Goal: Complete application form: Complete application form

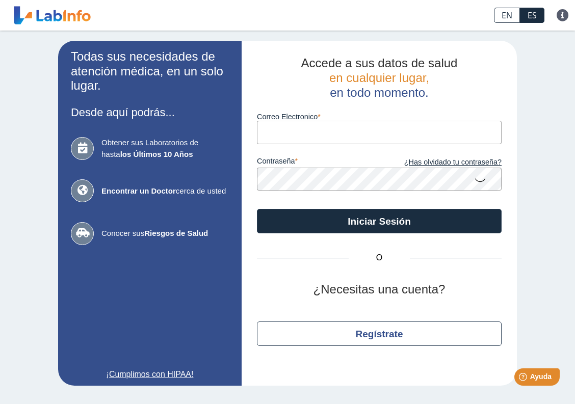
type input "[PERSON_NAME][EMAIL_ADDRESS][PERSON_NAME][DOMAIN_NAME]"
click at [379, 220] on button "Iniciar Sesión" at bounding box center [379, 221] width 245 height 24
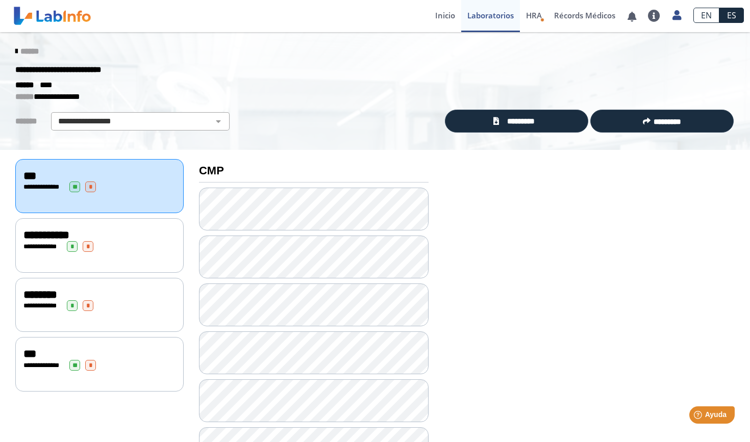
click at [39, 371] on div "**********" at bounding box center [99, 364] width 168 height 55
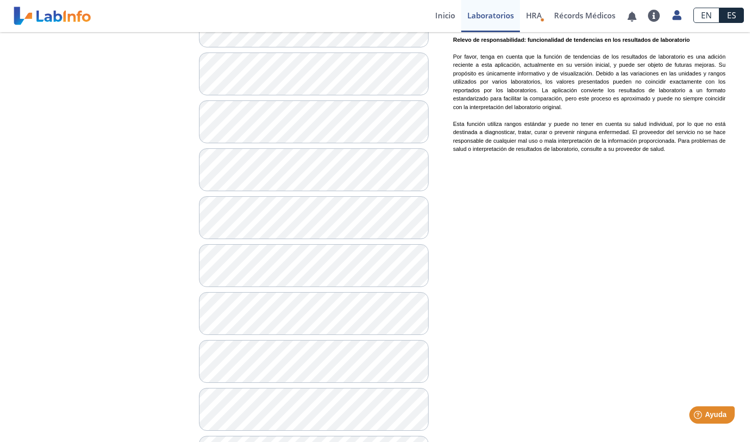
scroll to position [663, 0]
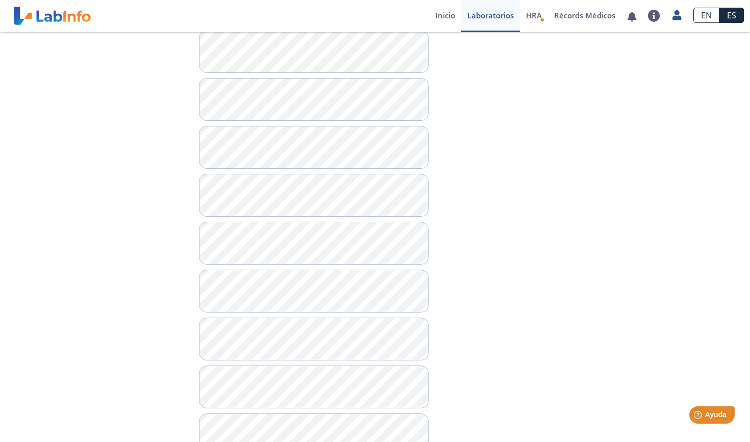
scroll to position [518, 0]
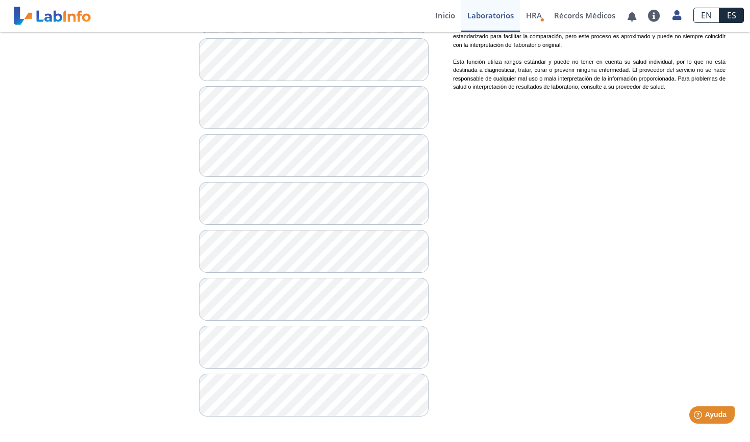
scroll to position [724, 0]
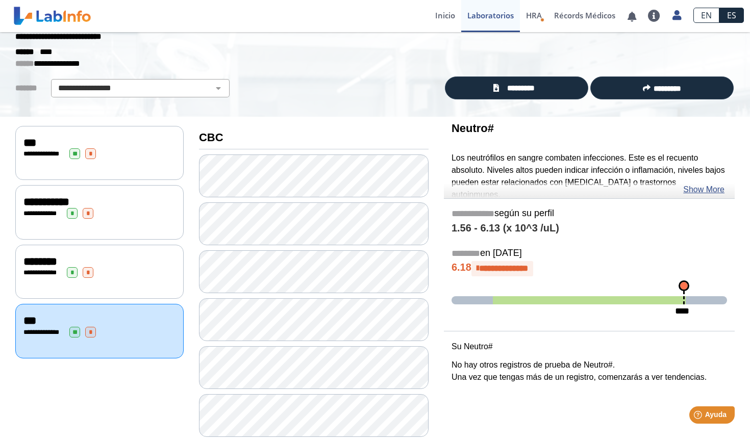
scroll to position [32, 0]
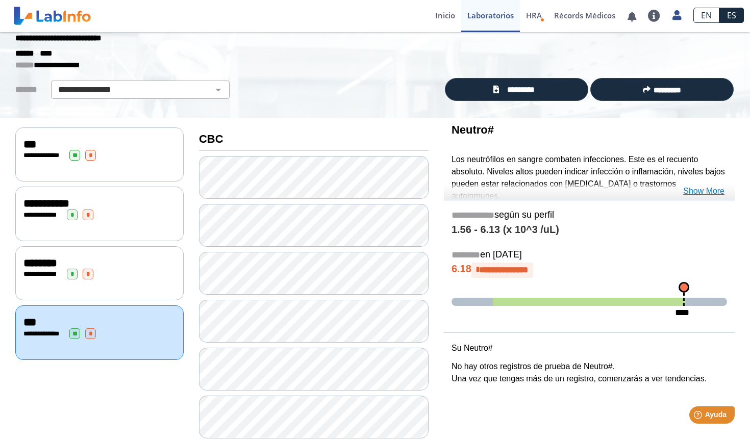
click at [575, 185] on link "Show More" at bounding box center [703, 191] width 41 height 12
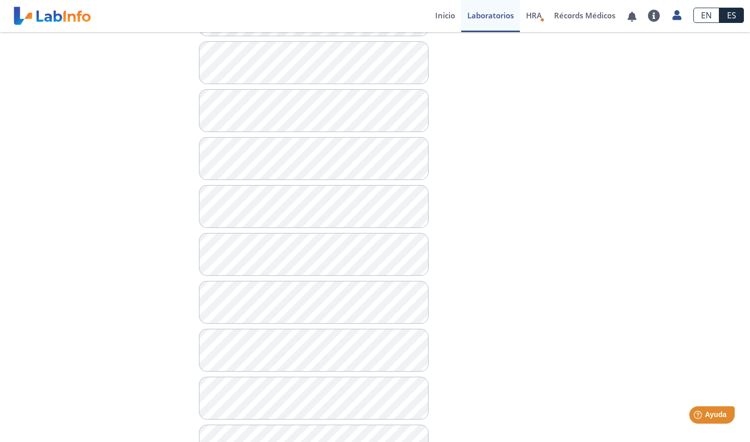
scroll to position [529, 0]
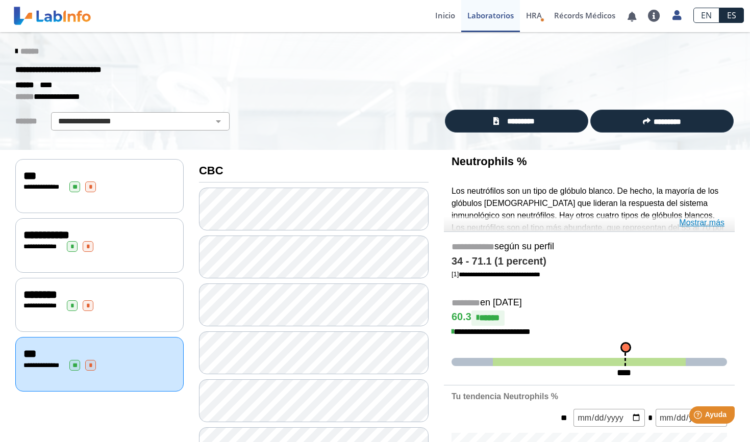
click at [575, 221] on link "Mostrar más" at bounding box center [701, 223] width 45 height 12
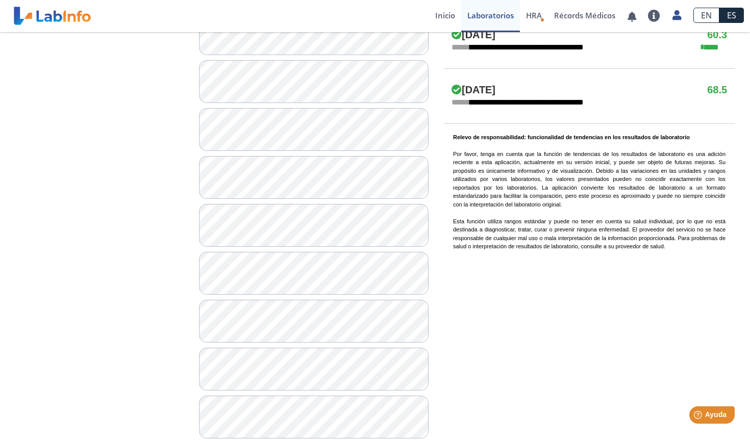
scroll to position [661, 0]
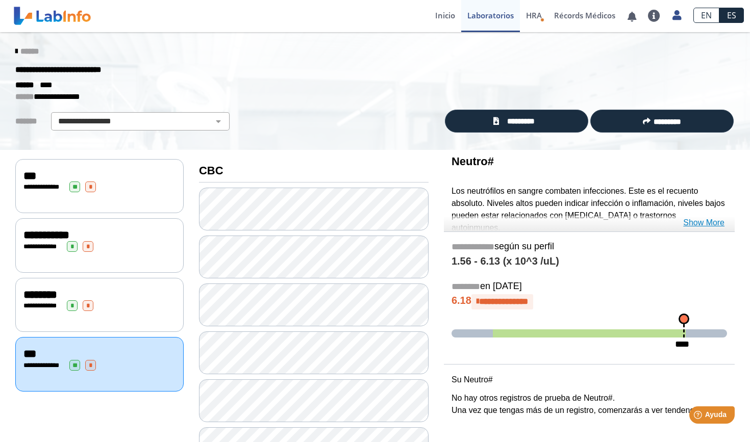
click at [575, 217] on link "Show More" at bounding box center [703, 223] width 41 height 12
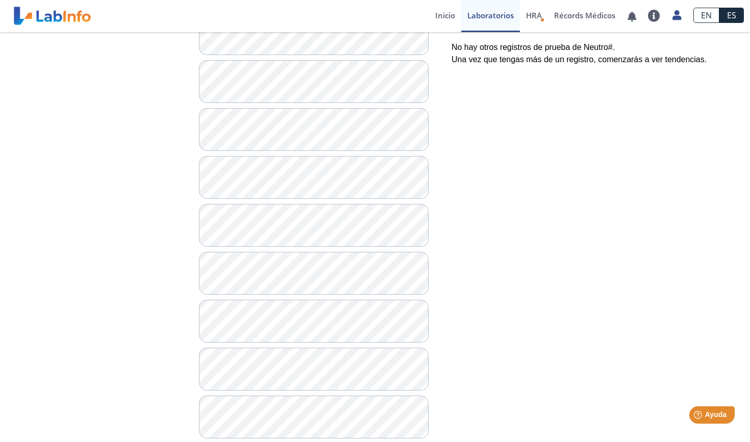
scroll to position [368, 0]
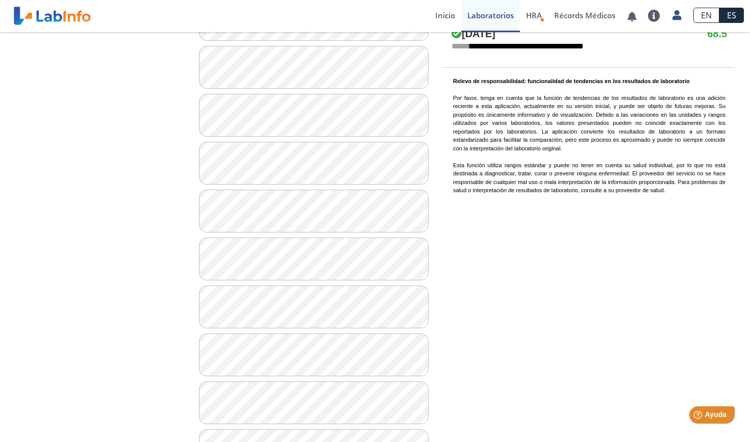
scroll to position [653, 0]
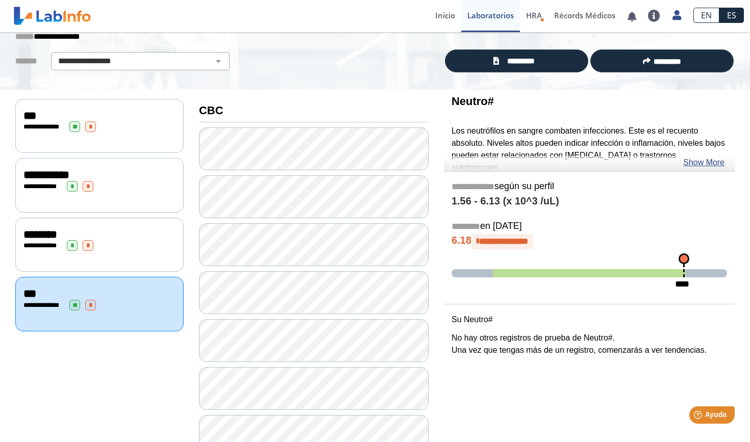
scroll to position [88, 0]
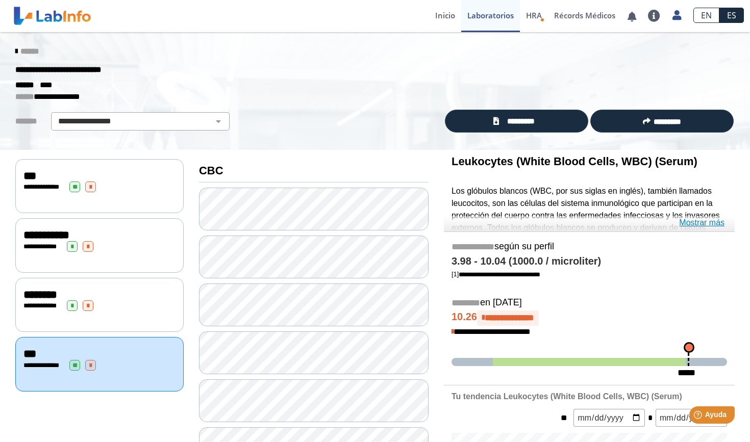
click at [575, 222] on link "Mostrar más" at bounding box center [701, 223] width 45 height 12
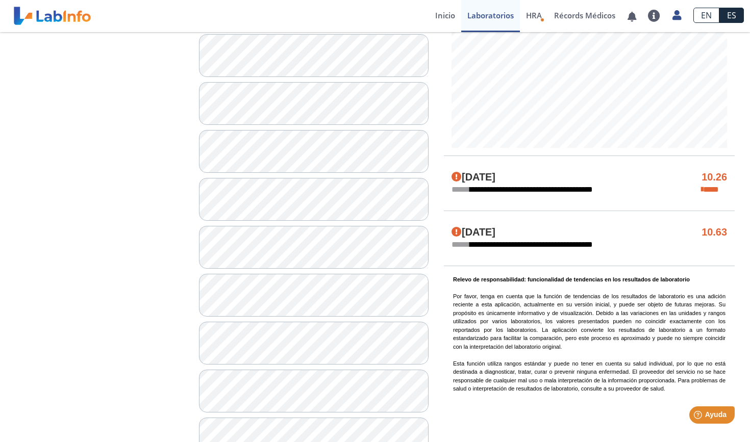
scroll to position [539, 0]
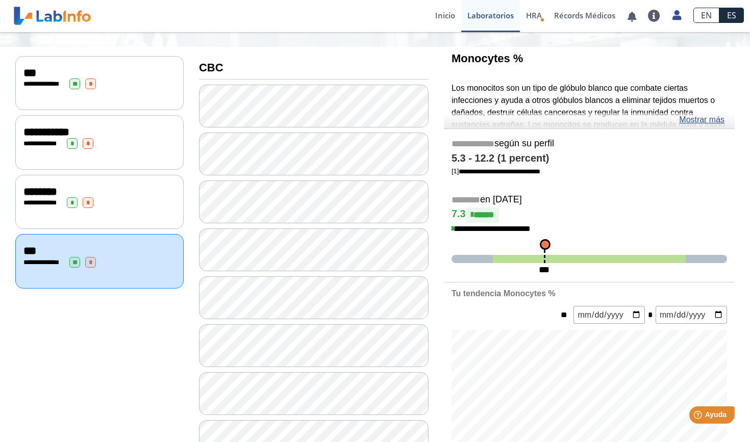
scroll to position [58, 0]
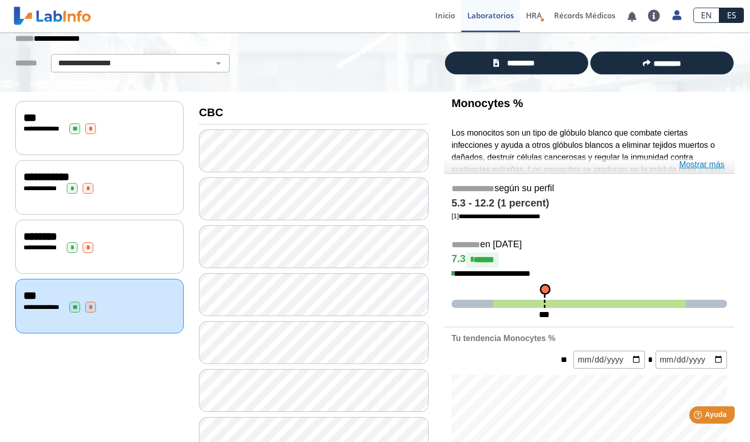
click at [575, 163] on link "Mostrar más" at bounding box center [701, 165] width 45 height 12
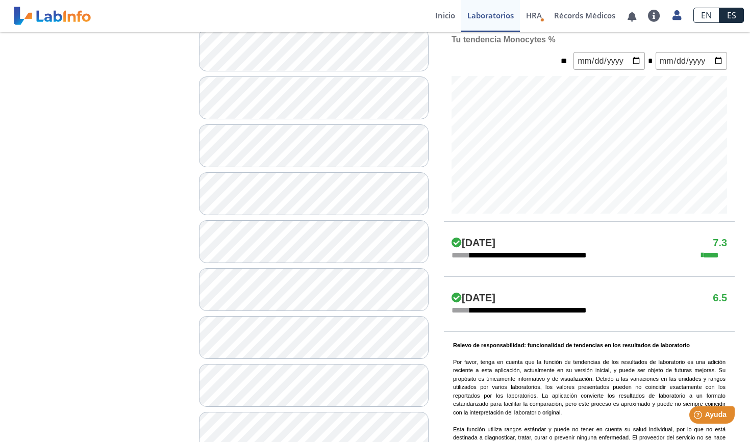
scroll to position [474, 0]
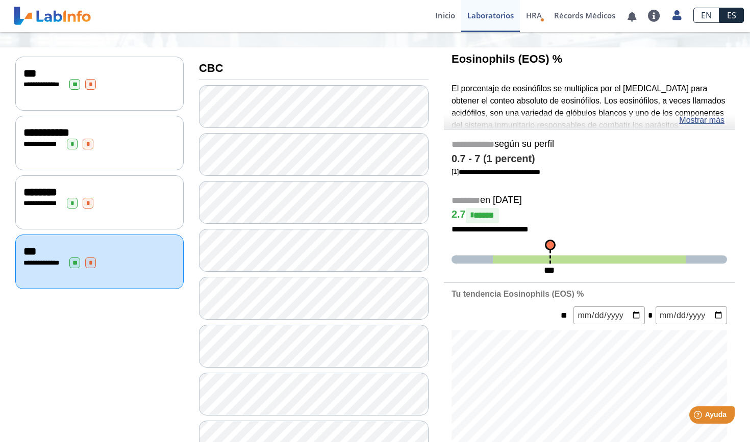
scroll to position [102, 0]
click at [575, 123] on link "Mostrar más" at bounding box center [701, 121] width 45 height 12
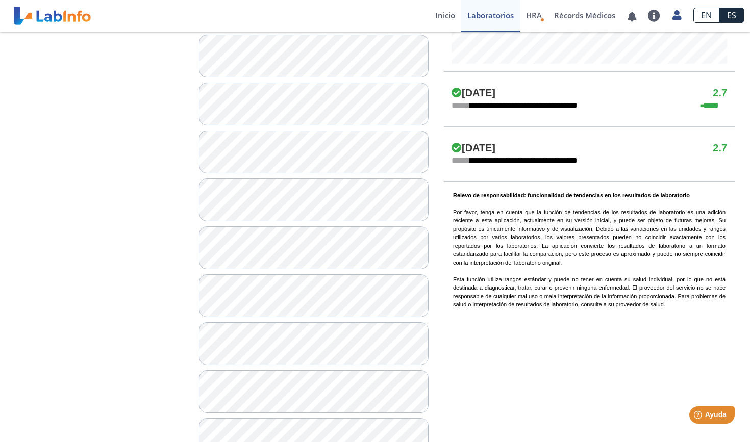
scroll to position [595, 0]
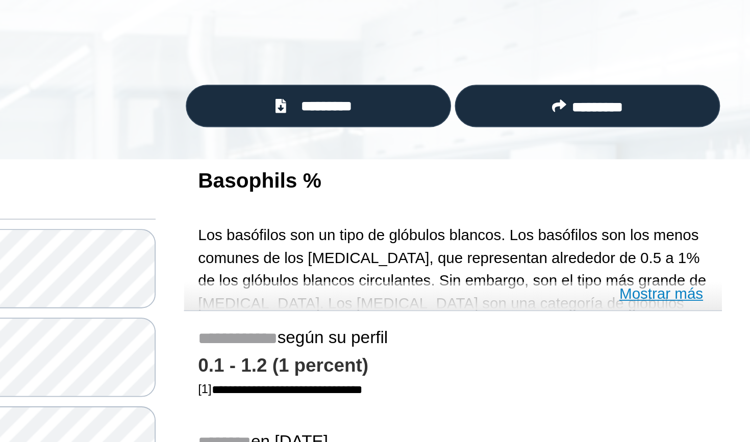
click at [575, 217] on link "Mostrar más" at bounding box center [701, 223] width 45 height 12
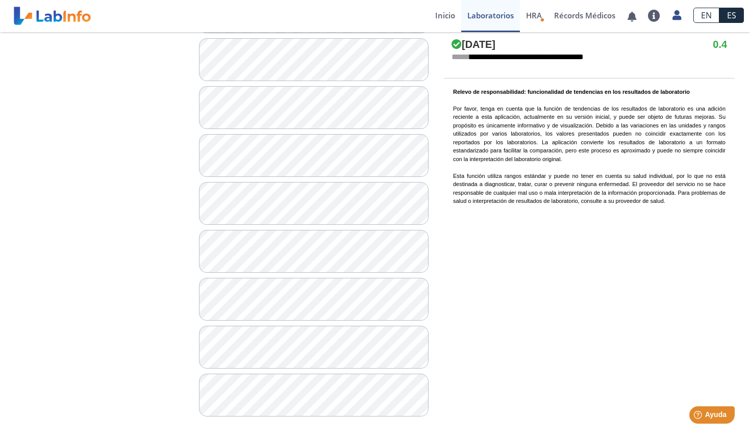
scroll to position [724, 0]
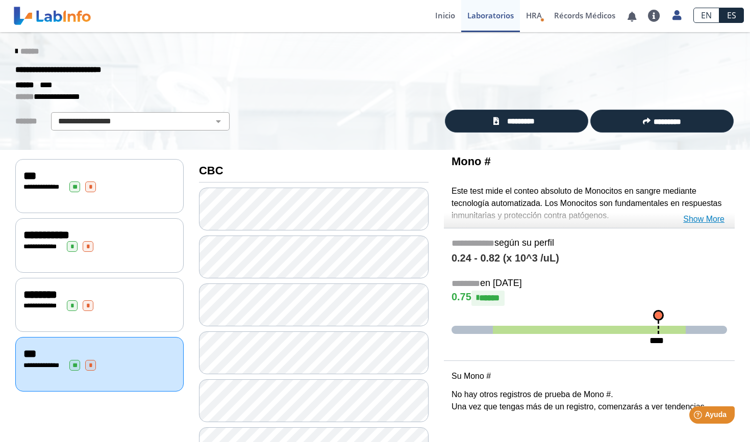
click at [575, 214] on link "Show More" at bounding box center [703, 219] width 41 height 12
click at [575, 217] on link "Show More" at bounding box center [703, 219] width 41 height 12
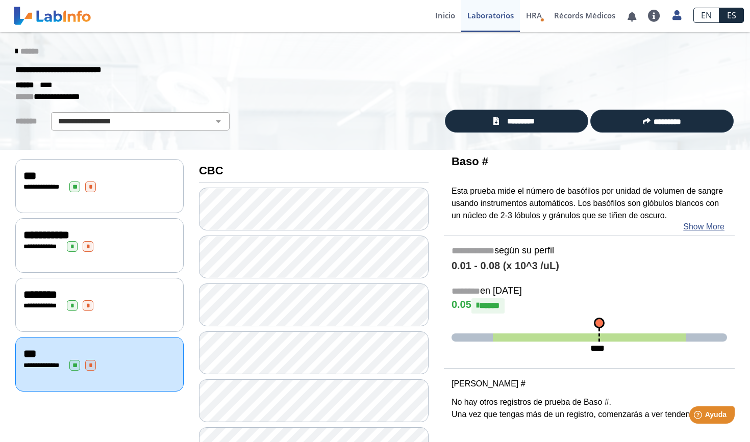
click at [57, 305] on span "**********" at bounding box center [43, 305] width 28 height 7
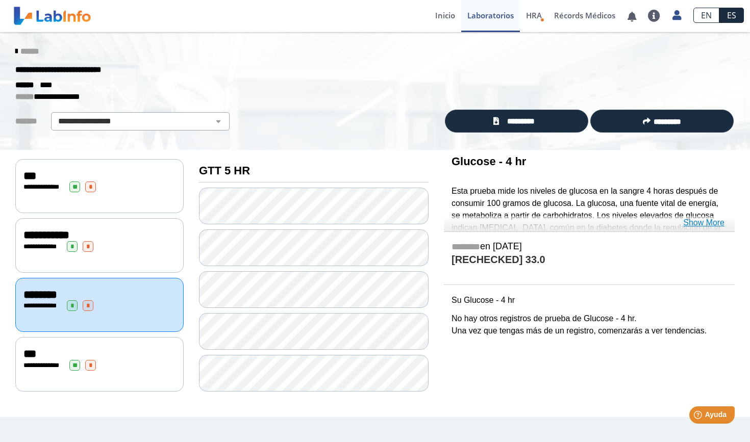
click at [575, 224] on link "Show More" at bounding box center [703, 223] width 41 height 12
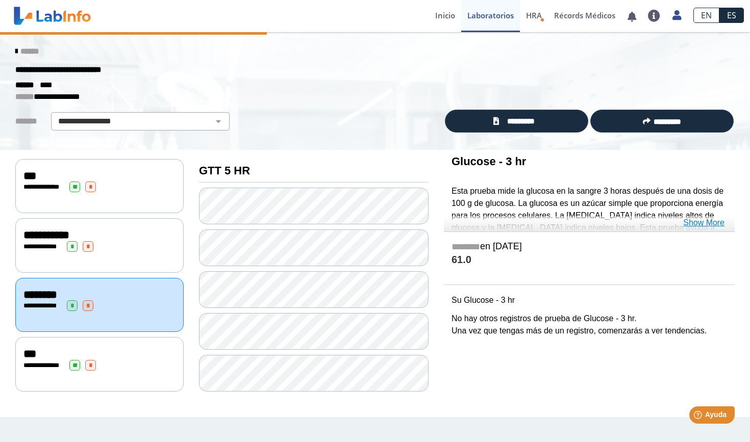
click at [575, 221] on link "Show More" at bounding box center [703, 223] width 41 height 12
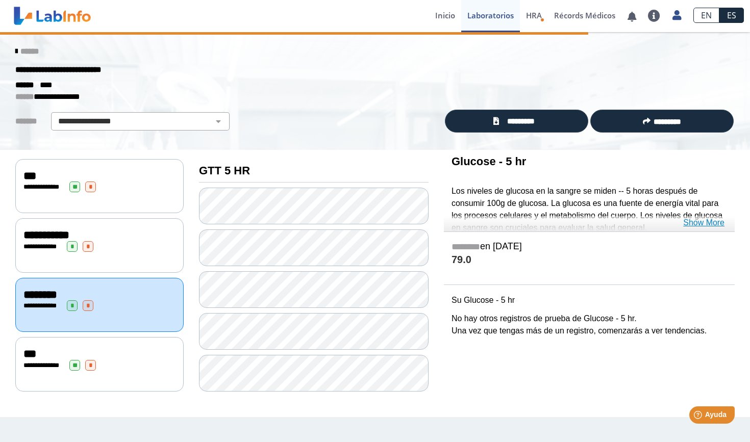
click at [575, 218] on link "Show More" at bounding box center [703, 223] width 41 height 12
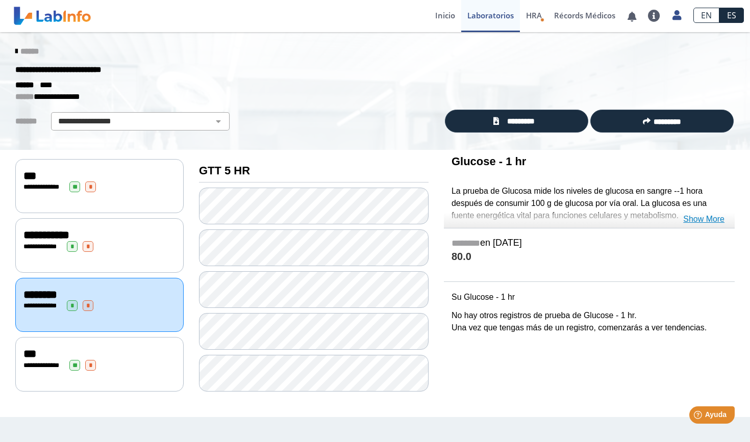
click at [575, 219] on link "Show More" at bounding box center [703, 219] width 41 height 12
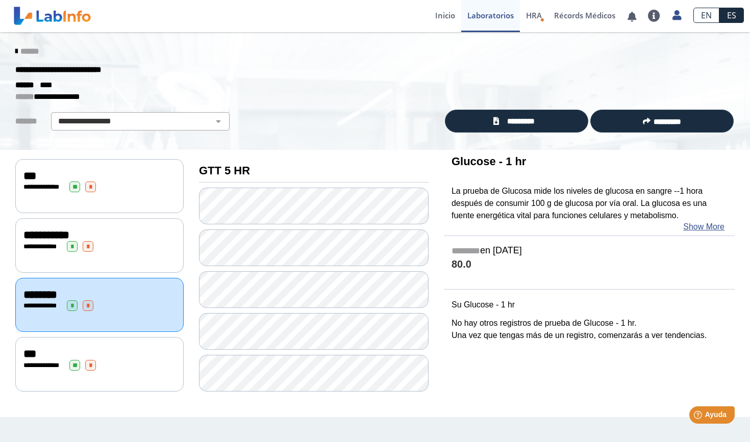
click at [120, 246] on div "**********" at bounding box center [99, 246] width 152 height 11
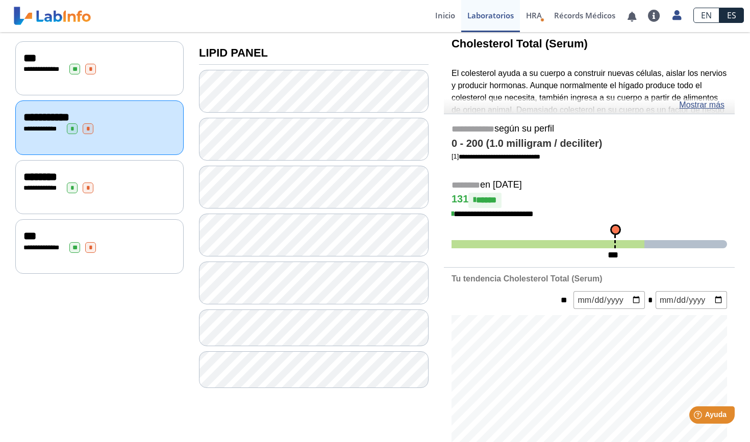
scroll to position [119, 0]
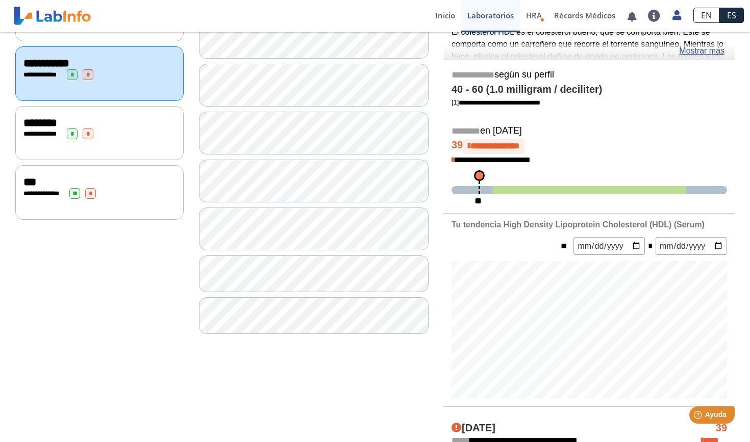
scroll to position [172, 0]
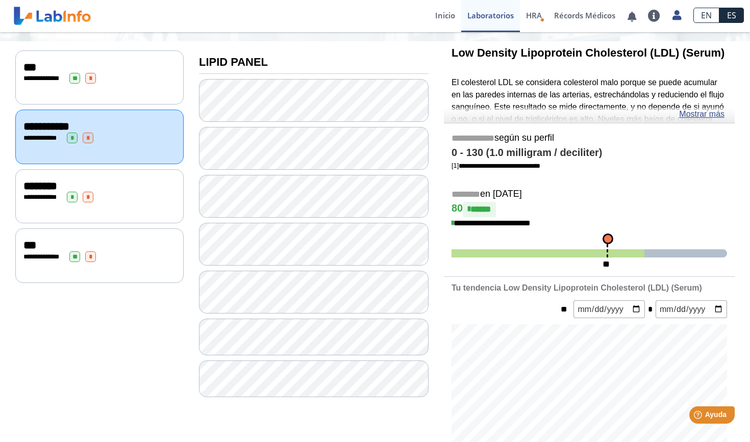
scroll to position [107, 0]
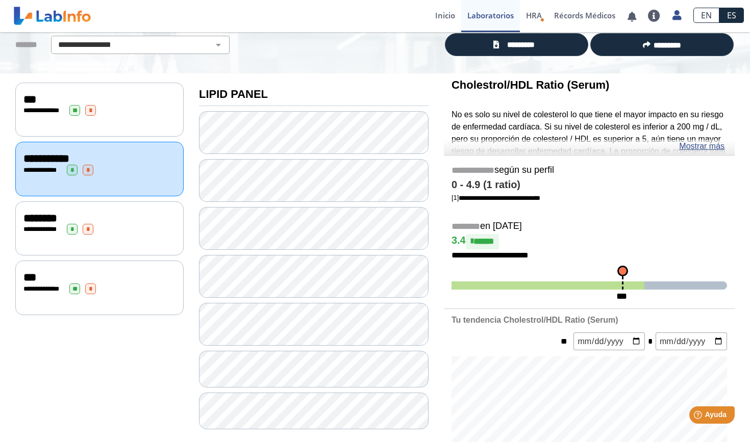
scroll to position [82, 0]
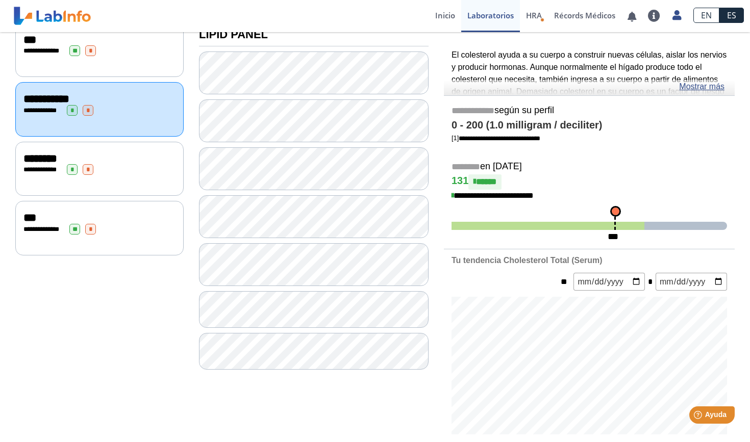
scroll to position [89, 0]
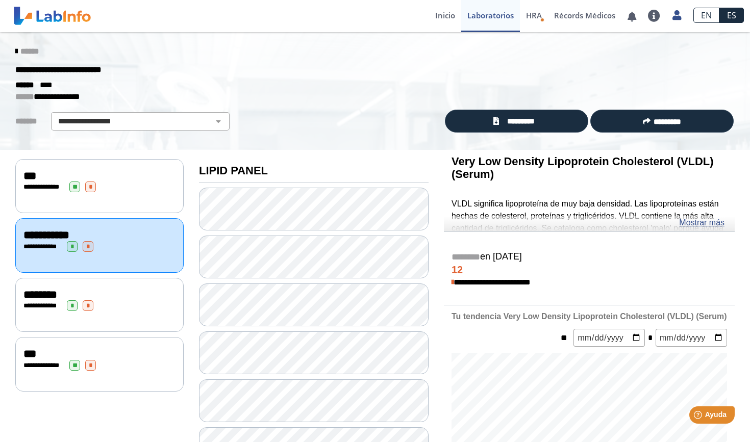
click at [106, 185] on div "**********" at bounding box center [99, 187] width 152 height 11
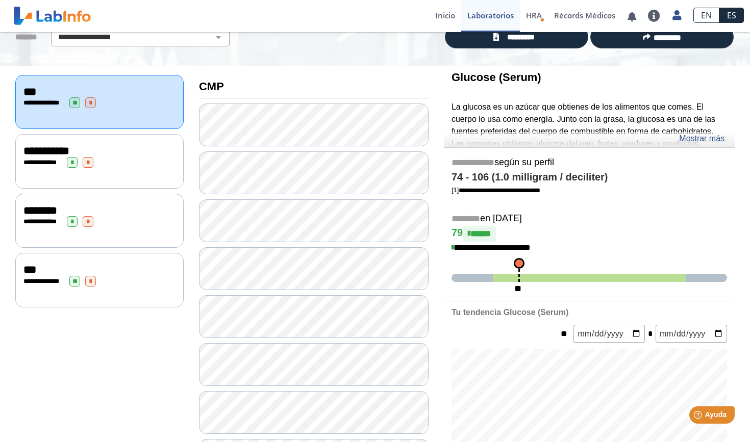
scroll to position [85, 0]
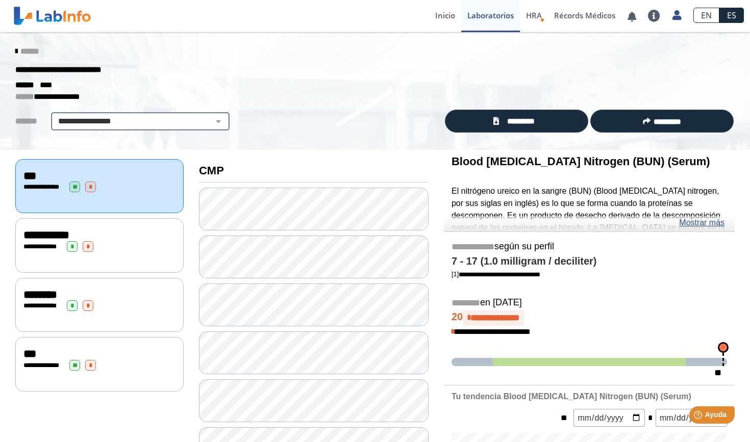
click at [121, 121] on select "**********" at bounding box center [140, 121] width 172 height 12
click at [529, 19] on span "HRA" at bounding box center [534, 15] width 16 height 10
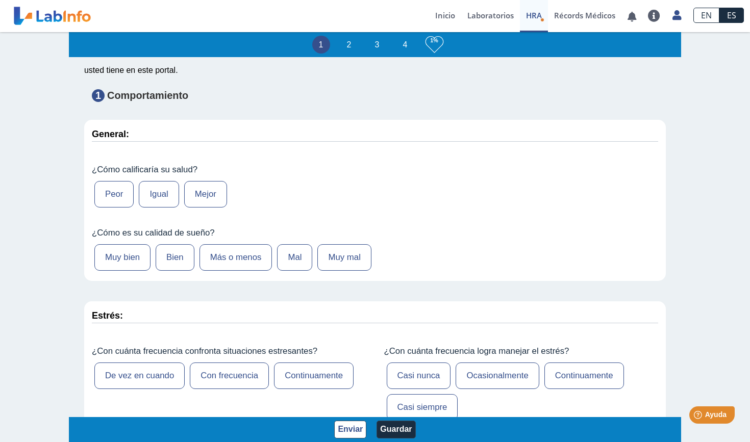
scroll to position [98, 0]
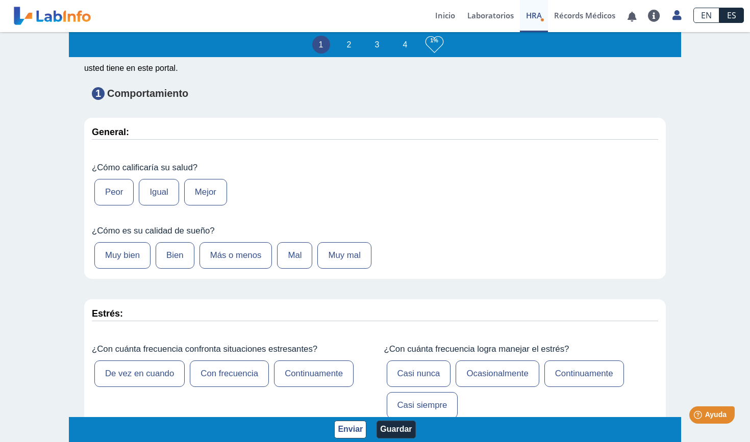
click at [175, 252] on label "Bien" at bounding box center [175, 255] width 39 height 27
click at [0, 0] on input "Bien" at bounding box center [0, 0] width 0 height 0
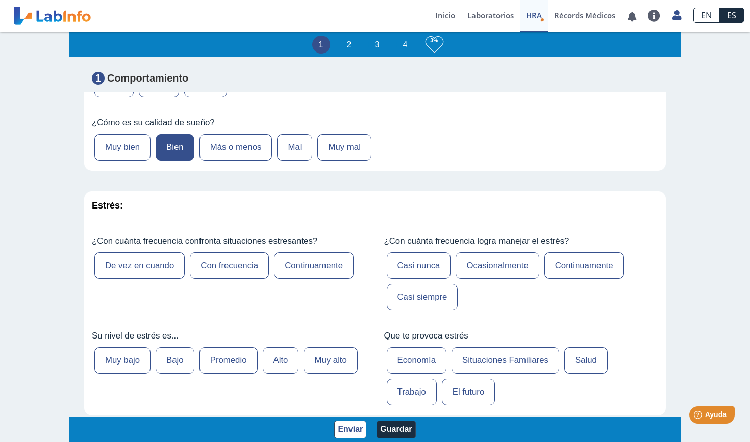
scroll to position [210, 0]
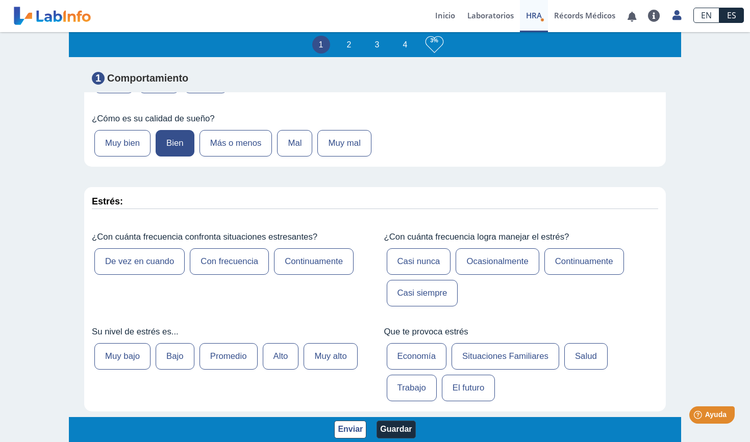
click at [158, 256] on label "De vez en cuando" at bounding box center [139, 261] width 90 height 27
click at [0, 0] on input "De vez en cuando" at bounding box center [0, 0] width 0 height 0
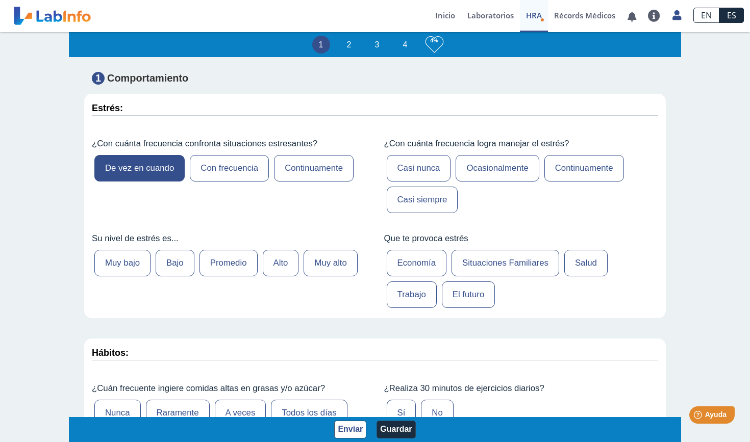
scroll to position [306, 0]
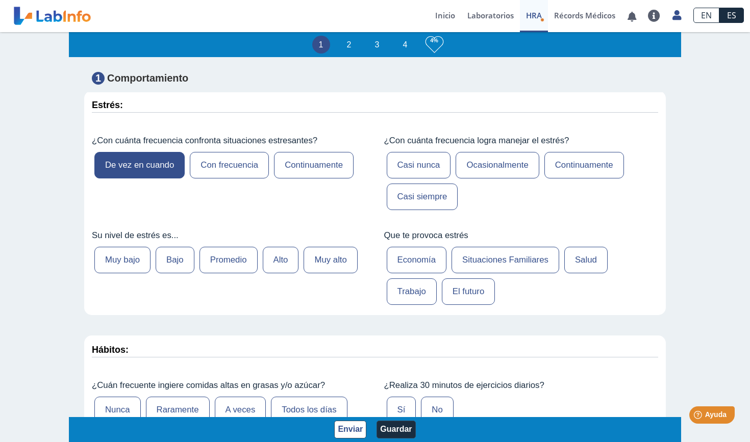
click at [231, 253] on label "Promedio" at bounding box center [228, 260] width 58 height 27
click at [0, 0] on input "Promedio" at bounding box center [0, 0] width 0 height 0
click at [491, 165] on label "Ocasionalmente" at bounding box center [496, 165] width 83 height 27
click at [0, 0] on input "Ocasionalmente" at bounding box center [0, 0] width 0 height 0
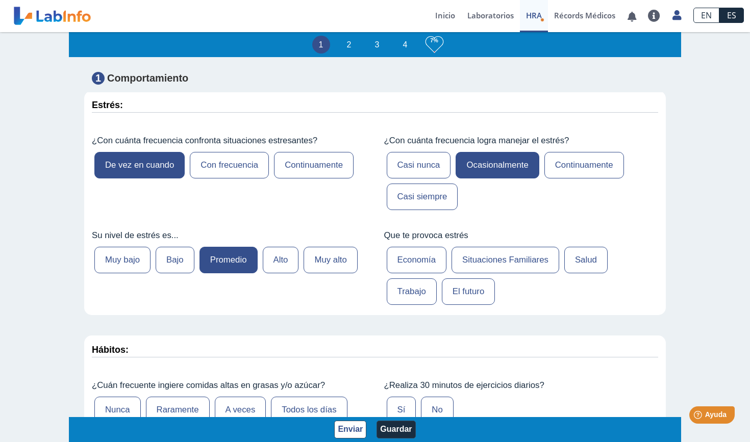
click at [514, 247] on label "Situaciones Familiares" at bounding box center [505, 260] width 108 height 27
click at [0, 0] on input "Situaciones Familiares" at bounding box center [0, 0] width 0 height 0
click at [575, 247] on label "Salud" at bounding box center [585, 260] width 43 height 27
click at [0, 0] on input "Salud" at bounding box center [0, 0] width 0 height 0
click at [465, 288] on label "El futuro" at bounding box center [469, 291] width 54 height 27
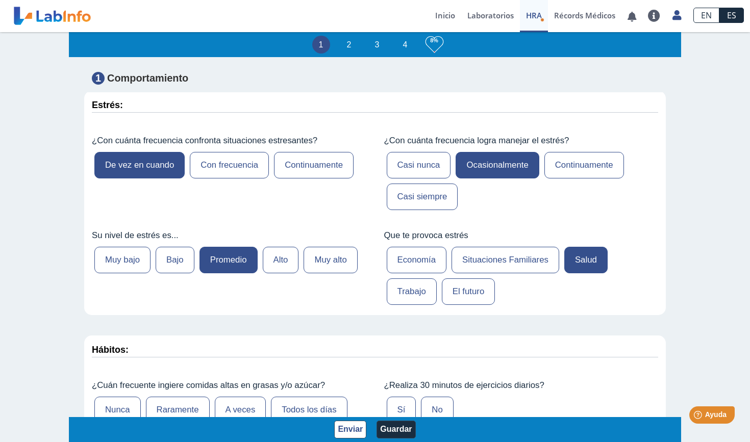
click at [0, 0] on input "El futuro" at bounding box center [0, 0] width 0 height 0
click at [488, 261] on label "Situaciones Familiares" at bounding box center [505, 260] width 108 height 27
click at [0, 0] on input "Situaciones Familiares" at bounding box center [0, 0] width 0 height 0
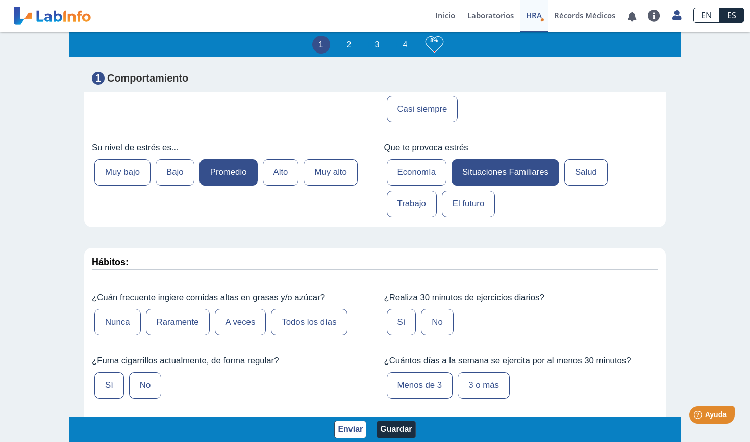
scroll to position [393, 0]
click at [575, 174] on label "Salud" at bounding box center [585, 173] width 43 height 27
click at [0, 0] on input "Salud" at bounding box center [0, 0] width 0 height 0
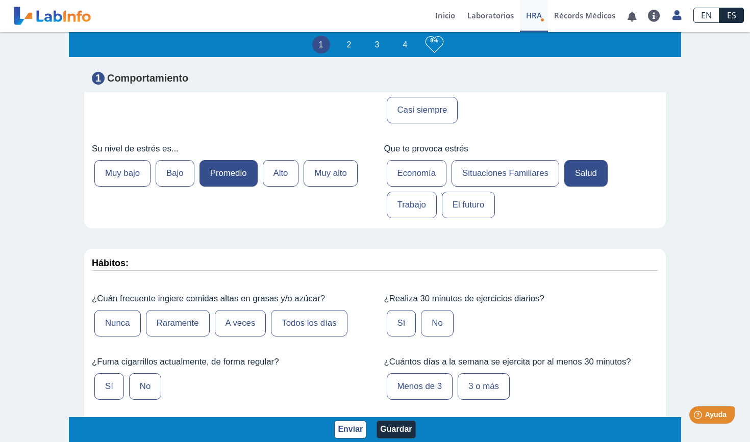
click at [179, 325] on label "Raramente" at bounding box center [178, 323] width 64 height 27
click at [0, 0] on input "Raramente" at bounding box center [0, 0] width 0 height 0
click at [146, 384] on label "No" at bounding box center [145, 386] width 32 height 27
click at [0, 0] on input "No" at bounding box center [0, 0] width 0 height 0
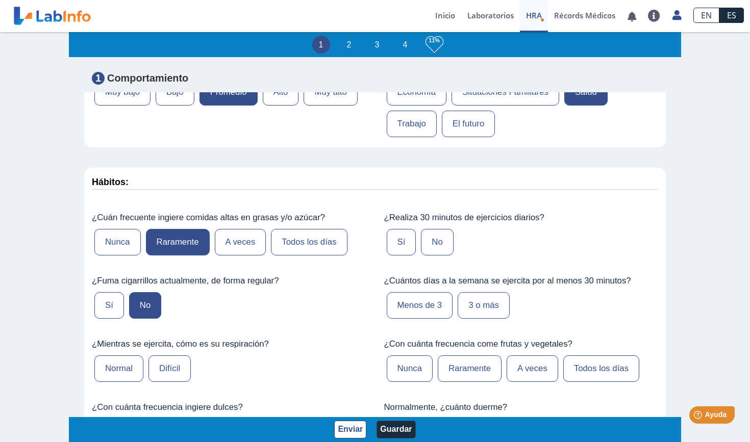
scroll to position [483, 0]
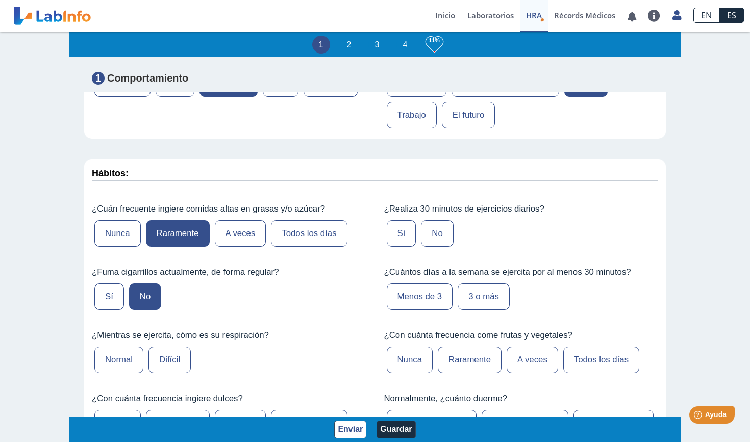
click at [428, 299] on label "Menos de 3" at bounding box center [420, 297] width 66 height 27
click at [0, 0] on input "Menos de 3" at bounding box center [0, 0] width 0 height 0
click at [436, 234] on label "No" at bounding box center [437, 233] width 32 height 27
click at [0, 0] on input "No" at bounding box center [0, 0] width 0 height 0
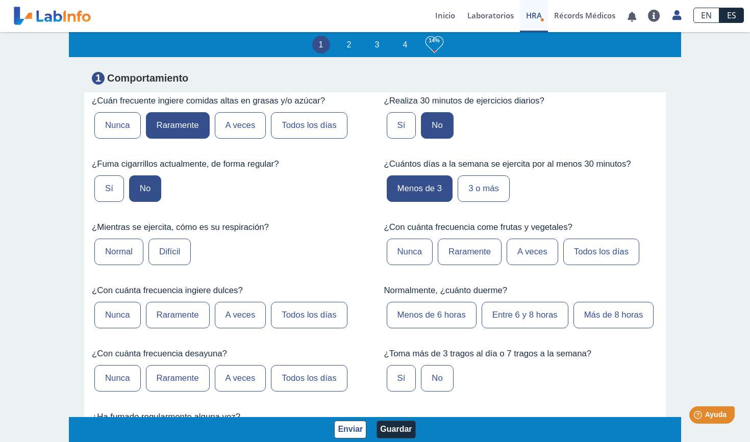
scroll to position [595, 0]
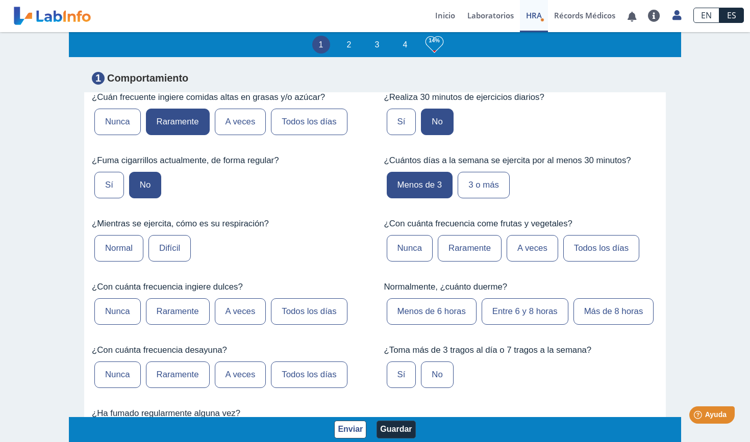
click at [575, 248] on label "Todos los días" at bounding box center [601, 248] width 76 height 27
click at [0, 0] on input "Todos los días" at bounding box center [0, 0] width 0 height 0
click at [129, 239] on label "Normal" at bounding box center [118, 248] width 49 height 27
click at [0, 0] on input "Normal" at bounding box center [0, 0] width 0 height 0
click at [179, 308] on label "Raramente" at bounding box center [178, 311] width 64 height 27
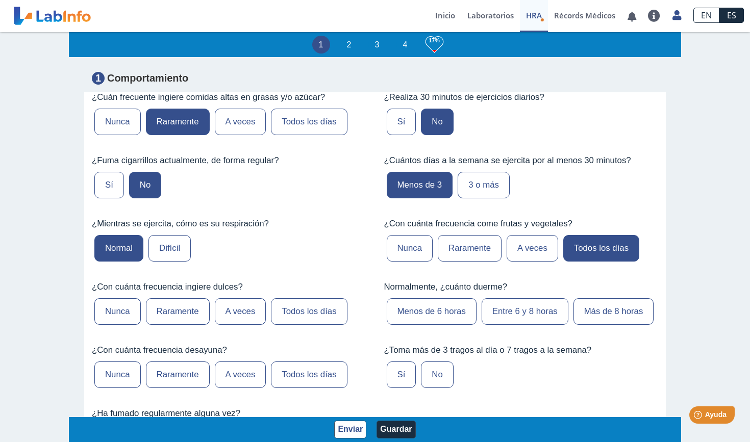
click at [0, 0] on input "Raramente" at bounding box center [0, 0] width 0 height 0
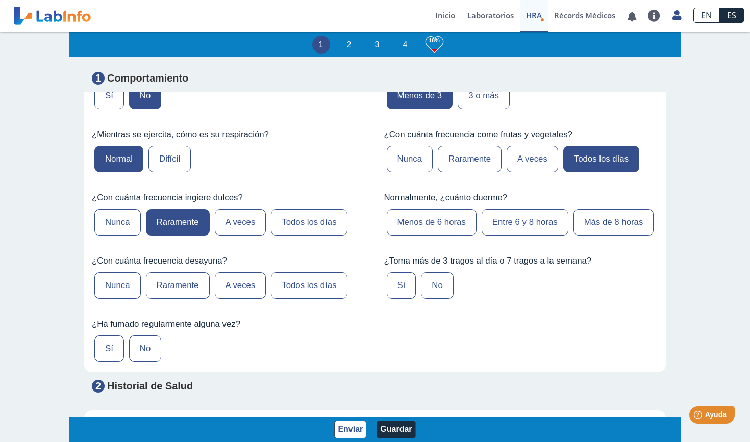
scroll to position [685, 0]
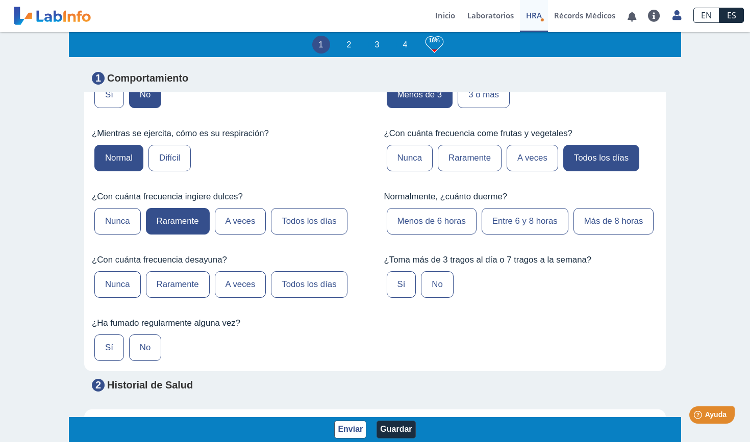
click at [306, 282] on label "Todos los días" at bounding box center [309, 284] width 76 height 27
click at [0, 0] on input "Todos los días" at bounding box center [0, 0] width 0 height 0
click at [152, 343] on label "No" at bounding box center [145, 348] width 32 height 27
click at [0, 0] on input "No" at bounding box center [0, 0] width 0 height 0
click at [435, 280] on label "No" at bounding box center [437, 284] width 32 height 27
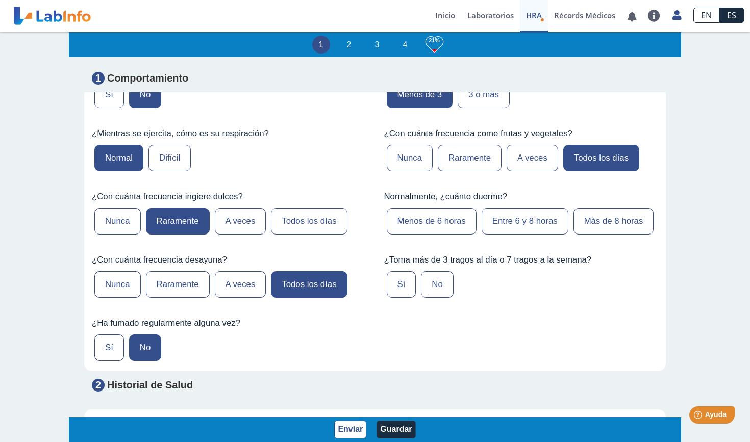
click at [0, 0] on input "No" at bounding box center [0, 0] width 0 height 0
click at [558, 209] on label "Entre 6 y 8 horas" at bounding box center [524, 221] width 87 height 27
click at [0, 0] on input "Entre 6 y 8 horas" at bounding box center [0, 0] width 0 height 0
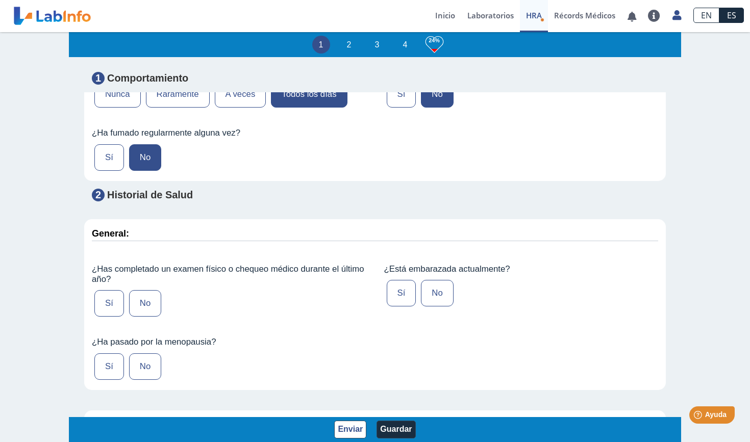
scroll to position [877, 0]
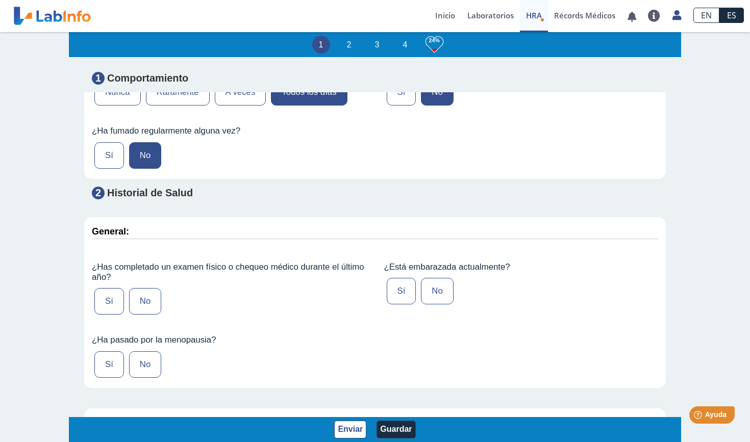
click at [436, 282] on label "No" at bounding box center [437, 291] width 32 height 27
click at [0, 0] on input "No" at bounding box center [0, 0] width 0 height 0
click at [112, 298] on label "Sí" at bounding box center [109, 301] width 30 height 27
click at [0, 0] on input "Sí" at bounding box center [0, 0] width 0 height 0
click at [140, 361] on label "No" at bounding box center [145, 364] width 32 height 27
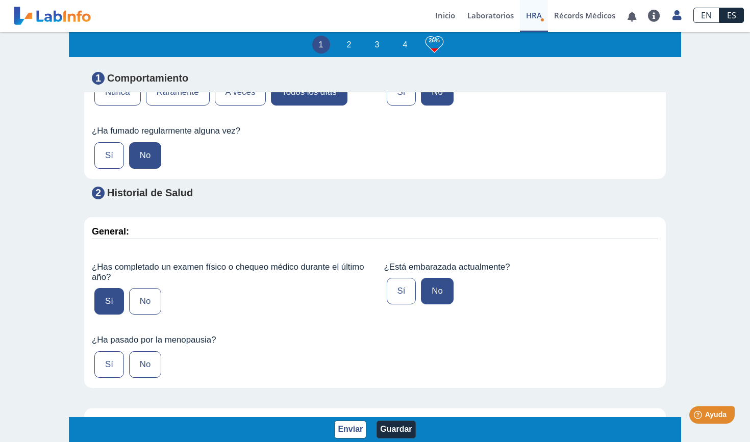
click at [0, 0] on input "No" at bounding box center [0, 0] width 0 height 0
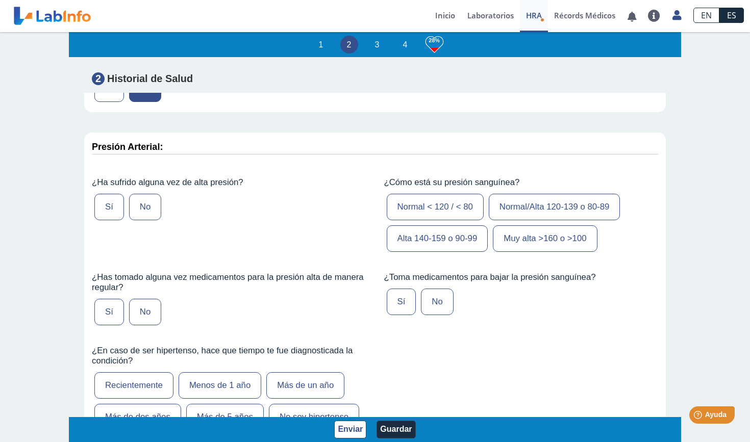
scroll to position [1167, 0]
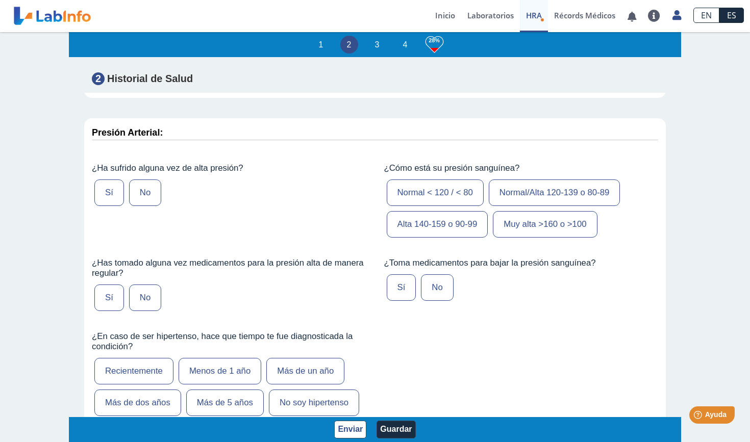
click at [106, 189] on label "Sí" at bounding box center [109, 193] width 30 height 27
click at [0, 0] on input "Sí" at bounding box center [0, 0] width 0 height 0
click at [451, 195] on label "Normal < 120 / < 80" at bounding box center [435, 193] width 97 height 27
click at [0, 0] on input "Normal < 120 / < 80" at bounding box center [0, 0] width 0 height 0
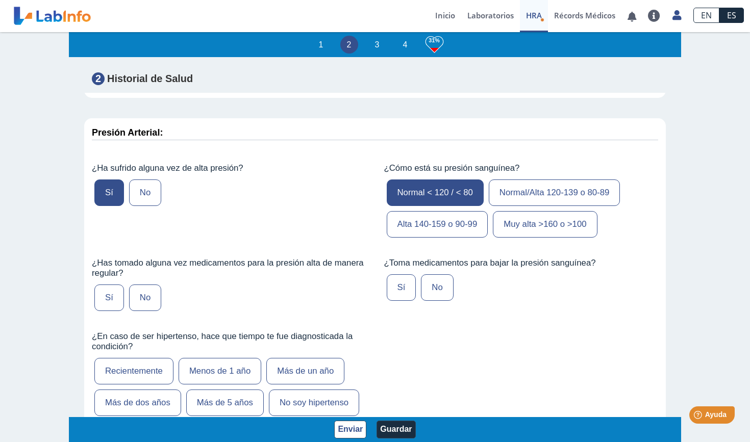
click at [110, 291] on label "Sí" at bounding box center [109, 298] width 30 height 27
click at [0, 0] on input "Sí" at bounding box center [0, 0] width 0 height 0
click at [436, 278] on label "No" at bounding box center [437, 287] width 32 height 27
click at [0, 0] on input "No" at bounding box center [0, 0] width 0 height 0
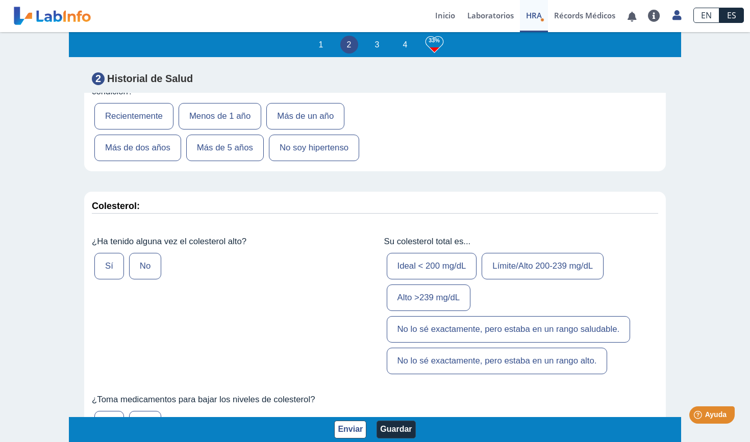
scroll to position [1428, 0]
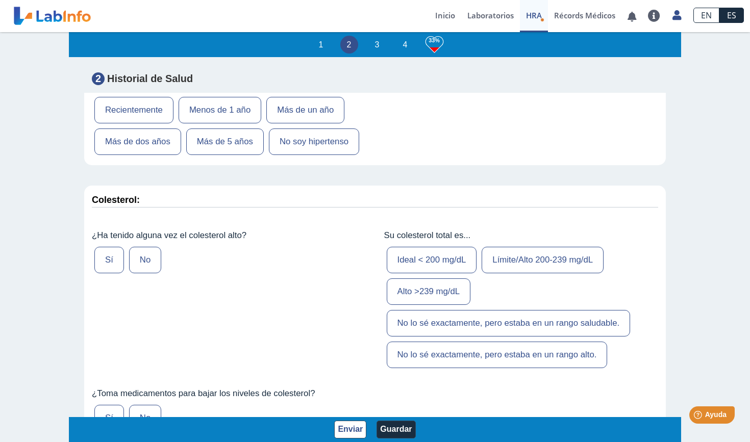
click at [150, 250] on label "No" at bounding box center [145, 260] width 32 height 27
click at [0, 0] on input "No" at bounding box center [0, 0] width 0 height 0
click at [440, 248] on label "Ideal < 200 mg/dL" at bounding box center [432, 260] width 90 height 27
click at [0, 0] on input "Ideal < 200 mg/dL" at bounding box center [0, 0] width 0 height 0
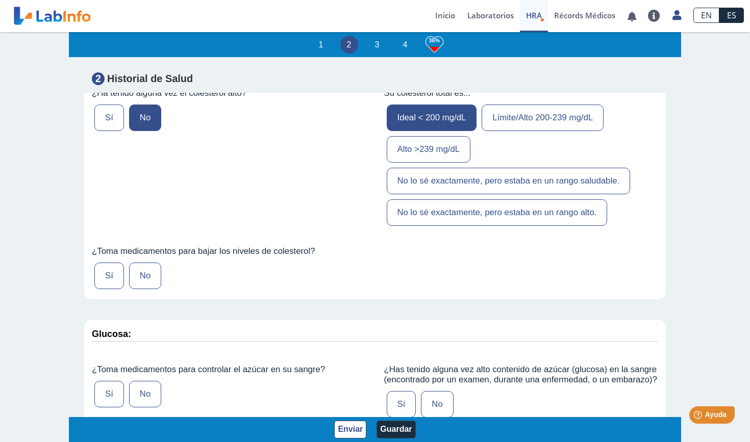
scroll to position [1571, 0]
click at [142, 268] on label "No" at bounding box center [145, 275] width 32 height 27
click at [0, 0] on input "No" at bounding box center [0, 0] width 0 height 0
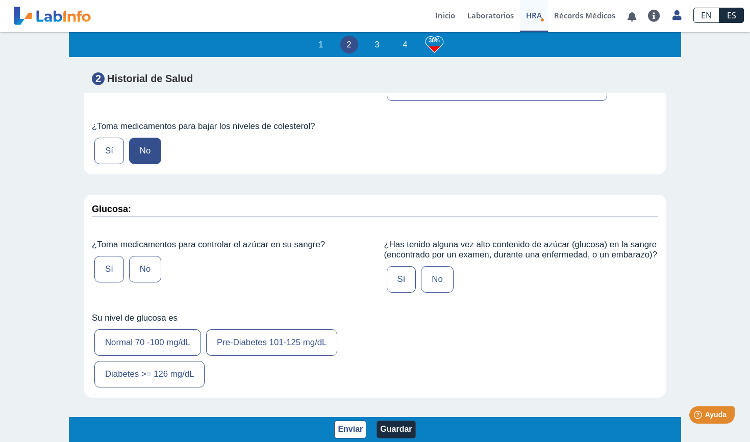
scroll to position [1707, 0]
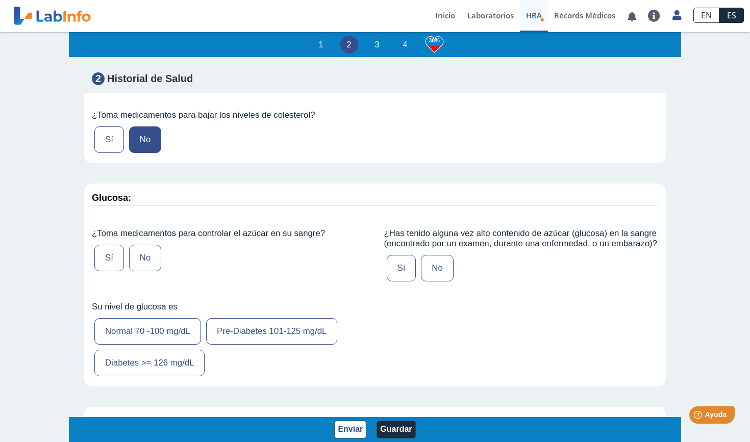
click at [154, 248] on label "No" at bounding box center [145, 258] width 32 height 27
click at [0, 0] on input "No" at bounding box center [0, 0] width 0 height 0
click at [166, 324] on label "Normal 70 -100 mg/dL" at bounding box center [147, 331] width 107 height 27
click at [0, 0] on input "Normal 70 -100 mg/dL" at bounding box center [0, 0] width 0 height 0
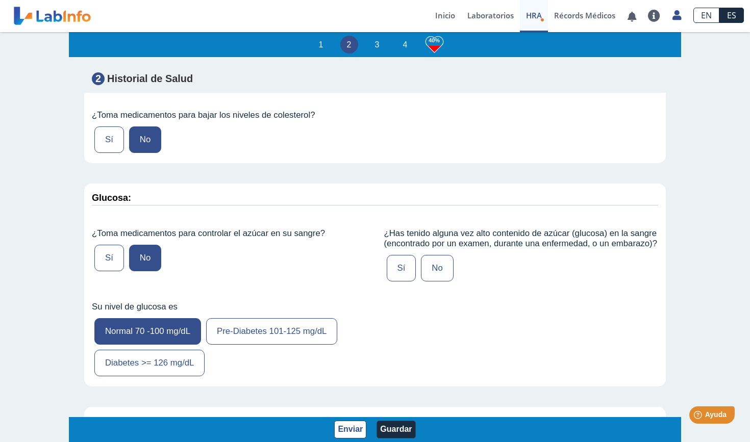
click at [435, 259] on label "No" at bounding box center [437, 268] width 32 height 27
click at [0, 0] on input "No" at bounding box center [0, 0] width 0 height 0
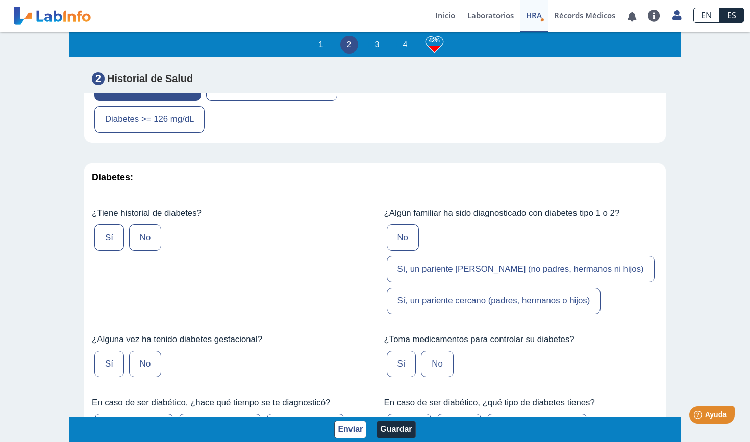
scroll to position [1952, 0]
click at [148, 224] on label "No" at bounding box center [145, 236] width 32 height 27
click at [0, 0] on input "No" at bounding box center [0, 0] width 0 height 0
click at [149, 350] on label "No" at bounding box center [145, 363] width 32 height 27
click at [0, 0] on input "No" at bounding box center [0, 0] width 0 height 0
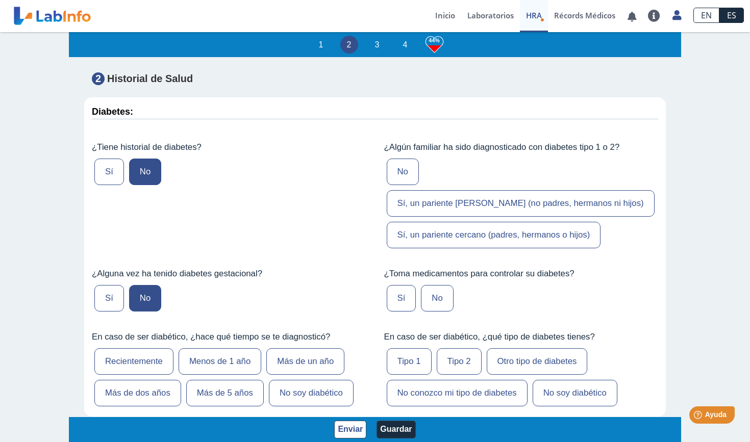
scroll to position [2018, 0]
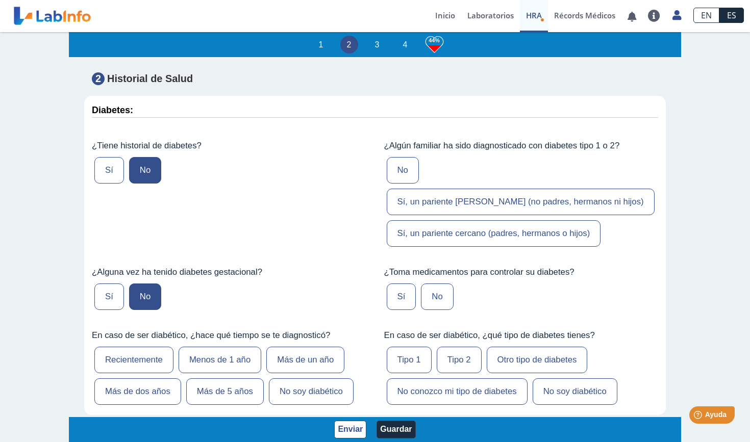
click at [321, 378] on label "No soy diabético" at bounding box center [311, 391] width 85 height 27
click at [0, 0] on input "No soy diabético" at bounding box center [0, 0] width 0 height 0
click at [414, 160] on label "No" at bounding box center [403, 170] width 32 height 27
click at [0, 0] on input "No" at bounding box center [0, 0] width 0 height 0
click at [425, 284] on label "No" at bounding box center [437, 297] width 32 height 27
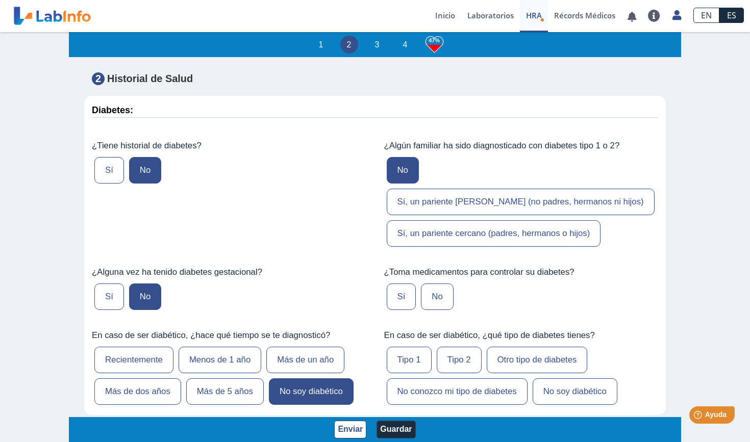
click at [0, 0] on input "No" at bounding box center [0, 0] width 0 height 0
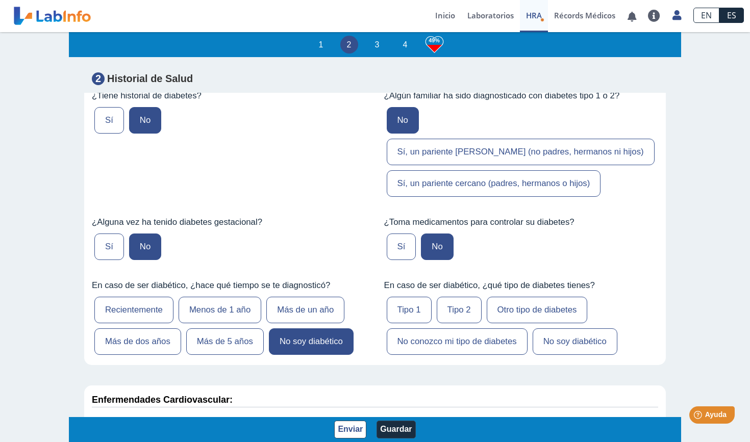
click at [575, 328] on label "No soy diabético" at bounding box center [574, 341] width 85 height 27
click at [0, 0] on input "No soy diabético" at bounding box center [0, 0] width 0 height 0
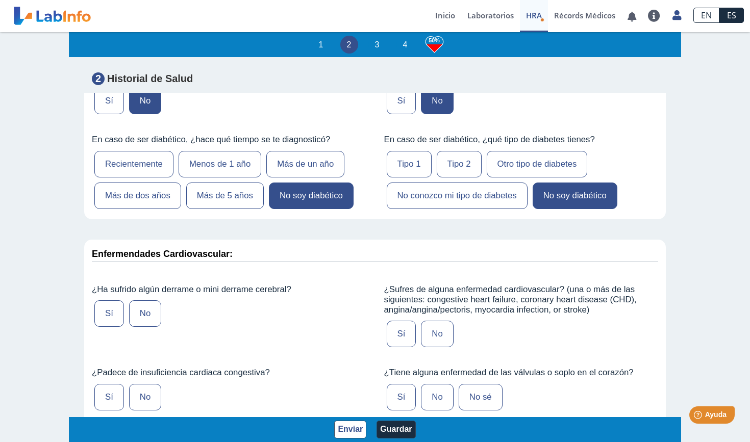
scroll to position [2226, 0]
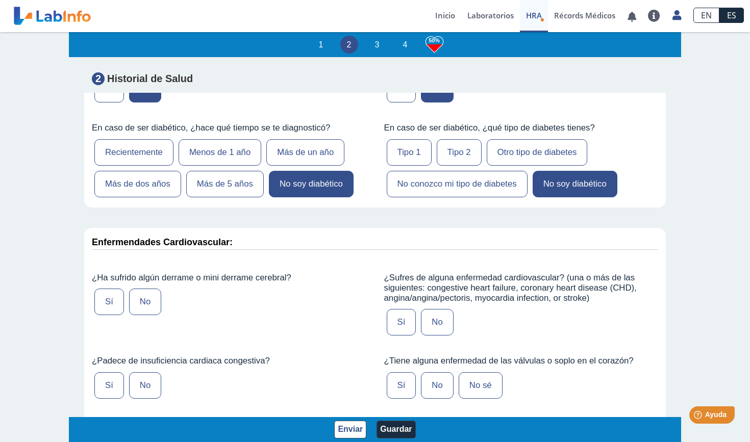
click at [148, 289] on label "No" at bounding box center [145, 302] width 32 height 27
click at [0, 0] on input "No" at bounding box center [0, 0] width 0 height 0
click at [149, 372] on label "No" at bounding box center [145, 385] width 32 height 27
click at [0, 0] on input "No" at bounding box center [0, 0] width 0 height 0
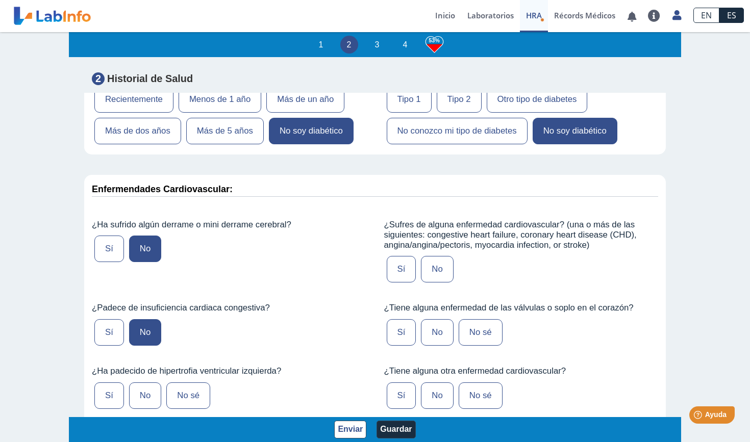
scroll to position [2284, 0]
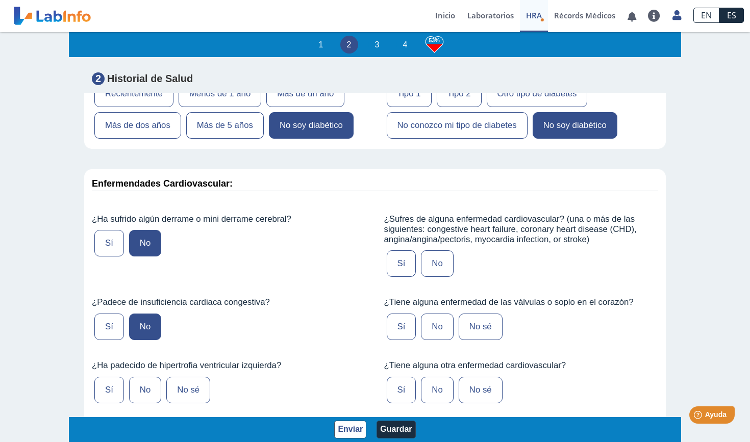
click at [154, 377] on label "No" at bounding box center [145, 390] width 32 height 27
click at [0, 0] on input "No" at bounding box center [0, 0] width 0 height 0
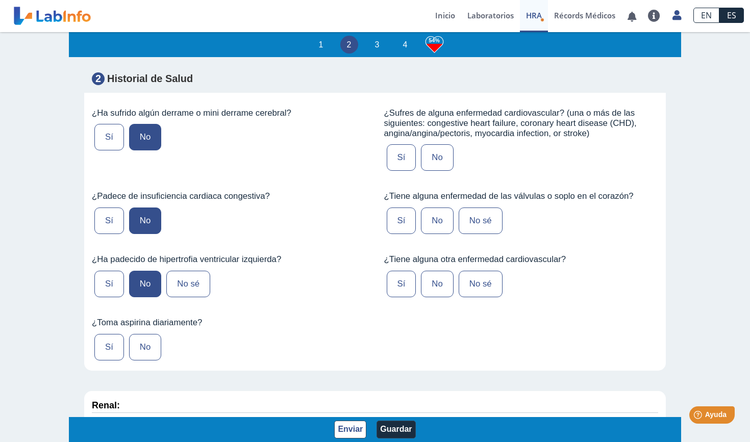
scroll to position [2394, 0]
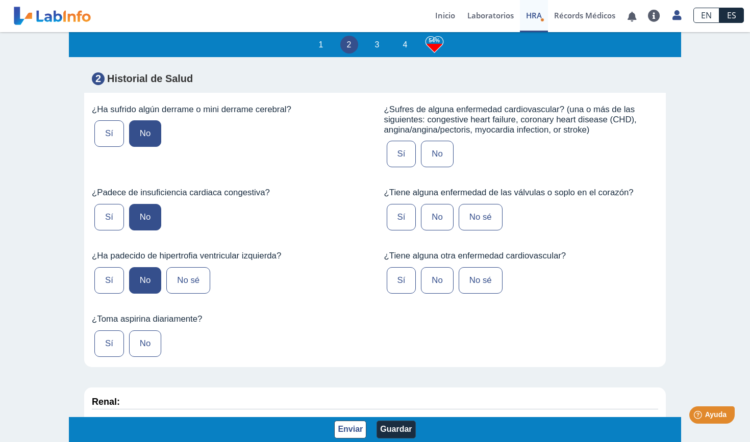
click at [146, 330] on label "No" at bounding box center [145, 343] width 32 height 27
click at [0, 0] on input "No" at bounding box center [0, 0] width 0 height 0
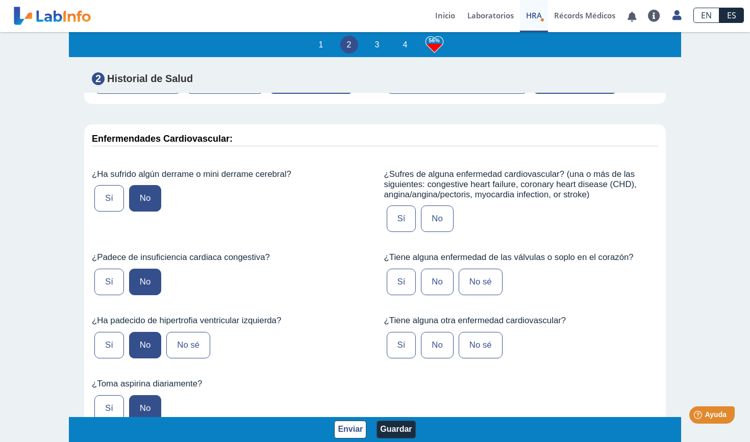
scroll to position [2327, 0]
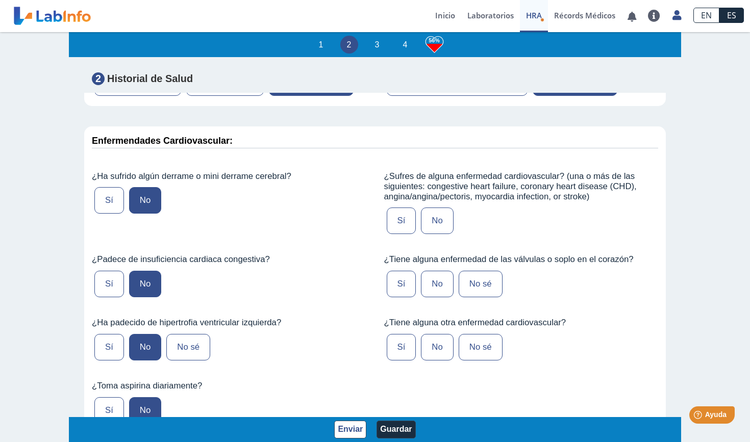
click at [443, 334] on label "No" at bounding box center [437, 347] width 32 height 27
click at [0, 0] on input "No" at bounding box center [0, 0] width 0 height 0
click at [440, 271] on label "No" at bounding box center [437, 284] width 32 height 27
click at [0, 0] on input "No" at bounding box center [0, 0] width 0 height 0
click at [442, 208] on label "No" at bounding box center [437, 221] width 32 height 27
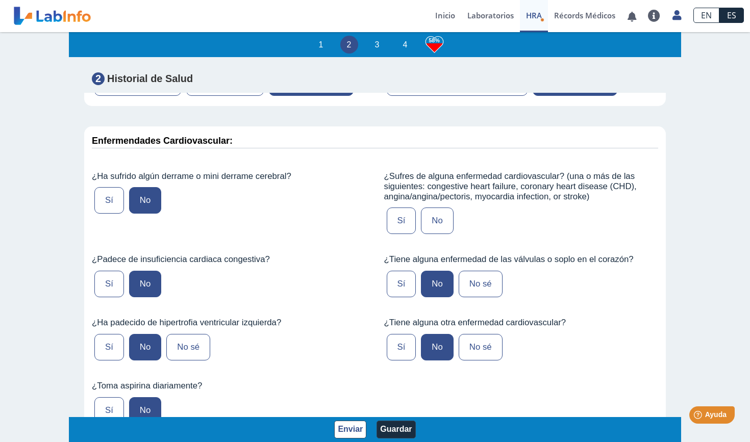
click at [0, 0] on input "No" at bounding box center [0, 0] width 0 height 0
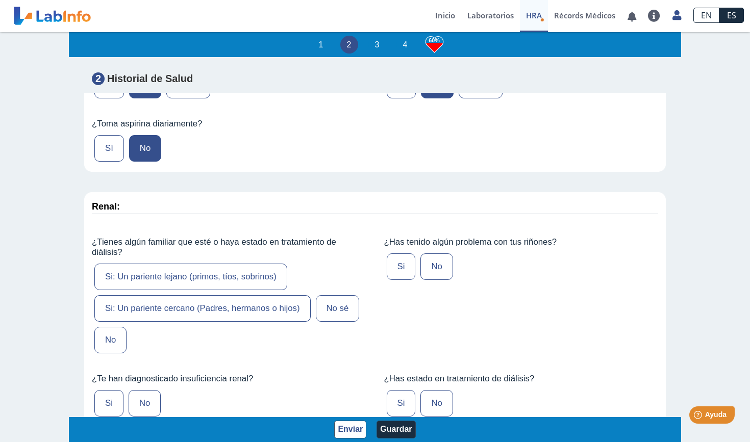
scroll to position [2595, 0]
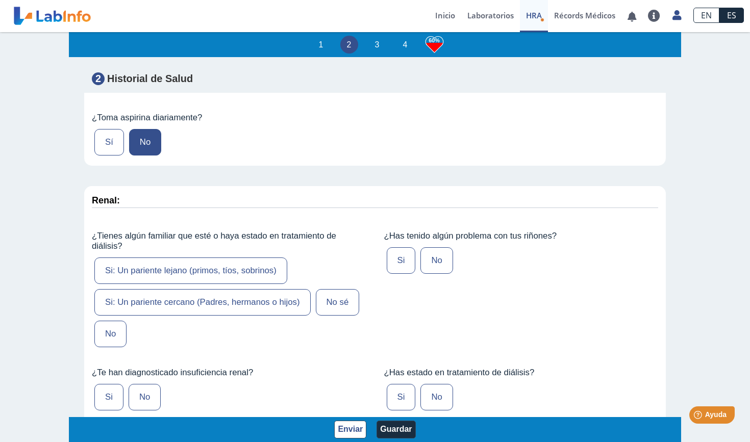
click at [334, 289] on label "No sé" at bounding box center [338, 302] width 44 height 27
click at [0, 0] on input "No sé" at bounding box center [0, 0] width 0 height 0
click at [439, 247] on label "No" at bounding box center [436, 260] width 32 height 27
click at [0, 0] on input "No" at bounding box center [0, 0] width 0 height 0
click at [140, 384] on label "No" at bounding box center [145, 397] width 32 height 27
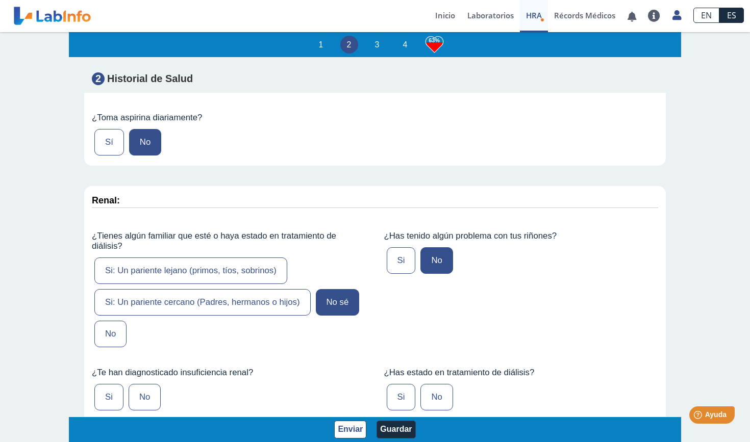
click at [0, 0] on input "No" at bounding box center [0, 0] width 0 height 0
click at [446, 384] on label "No" at bounding box center [436, 397] width 32 height 27
click at [0, 0] on input "No" at bounding box center [0, 0] width 0 height 0
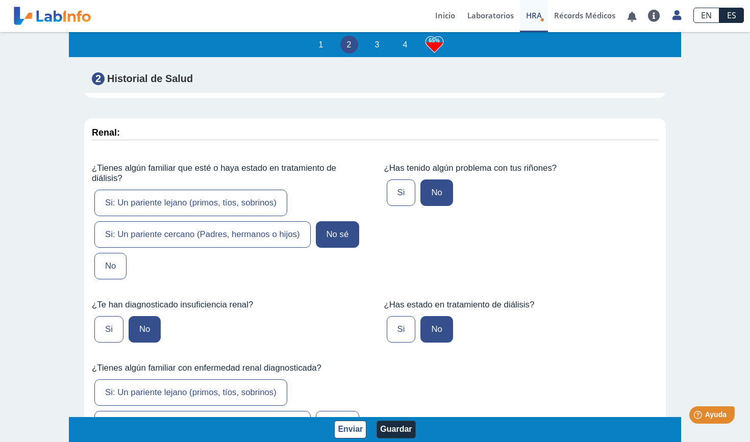
scroll to position [2669, 0]
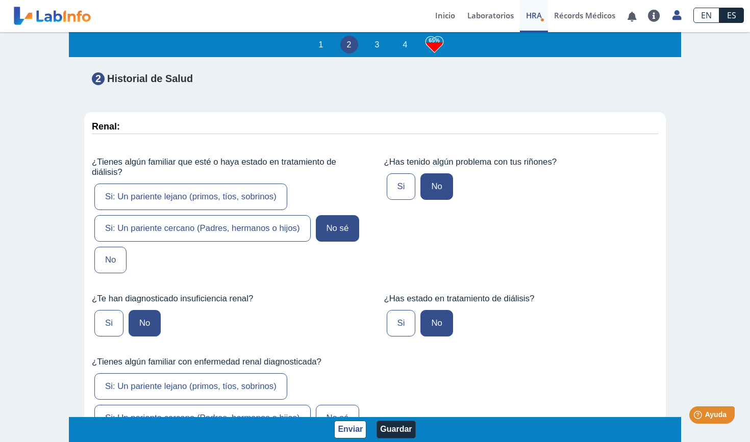
click at [341, 404] on label "No sé" at bounding box center [338, 418] width 44 height 27
click at [0, 0] on input "No sé" at bounding box center [0, 0] width 0 height 0
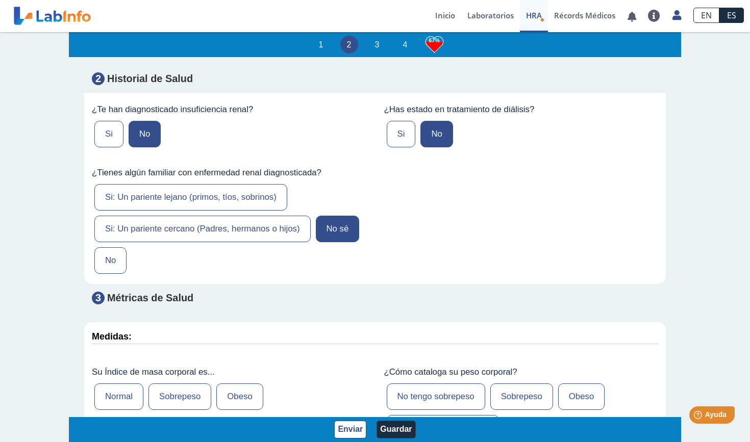
scroll to position [2861, 0]
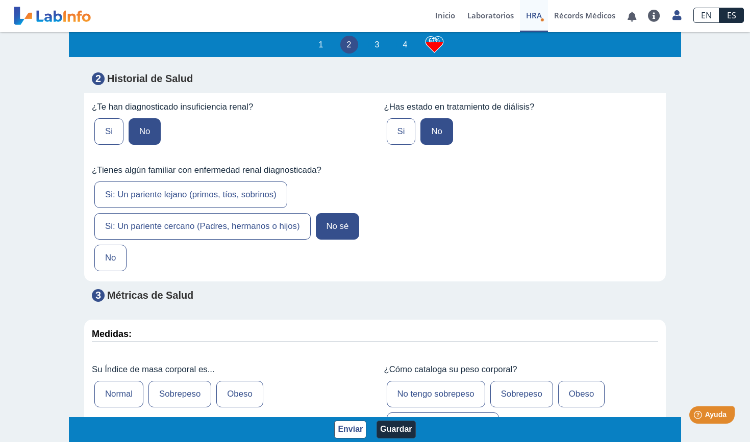
click at [125, 381] on label "Normal" at bounding box center [118, 394] width 49 height 27
click at [0, 0] on input "Normal" at bounding box center [0, 0] width 0 height 0
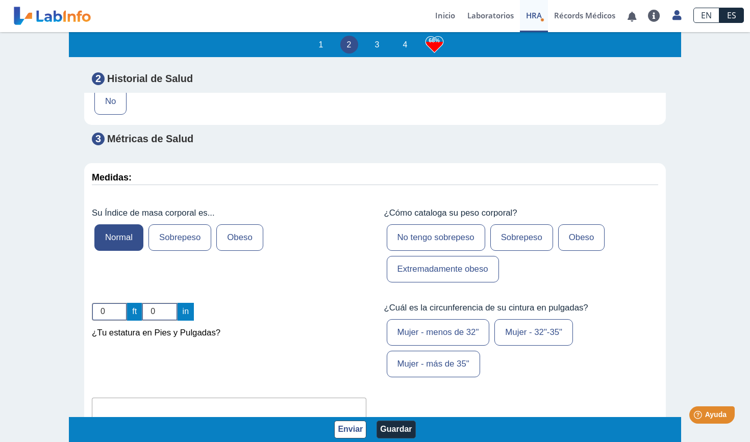
scroll to position [3019, 0]
click at [121, 302] on input "1" at bounding box center [109, 311] width 35 height 18
click at [121, 302] on input "2" at bounding box center [109, 311] width 35 height 18
click at [121, 302] on input "3" at bounding box center [109, 311] width 35 height 18
click at [121, 302] on input "4" at bounding box center [109, 311] width 35 height 18
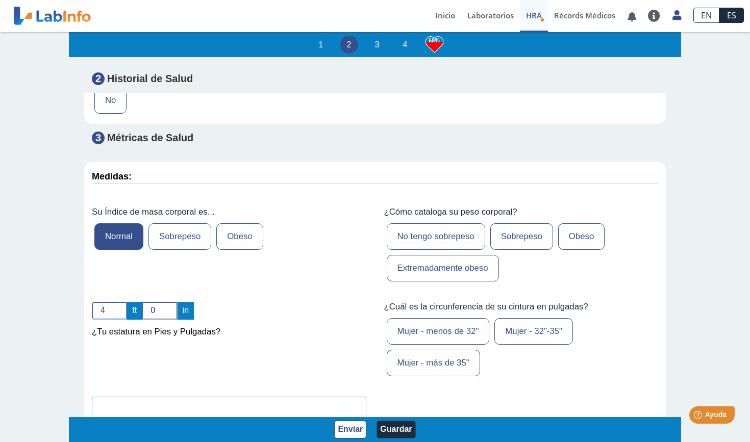
type input "5"
click at [121, 302] on input "5" at bounding box center [109, 311] width 35 height 18
type input "1"
click at [173, 302] on input "1" at bounding box center [159, 311] width 35 height 18
click at [448, 223] on label "No tengo sobrepeso" at bounding box center [436, 236] width 98 height 27
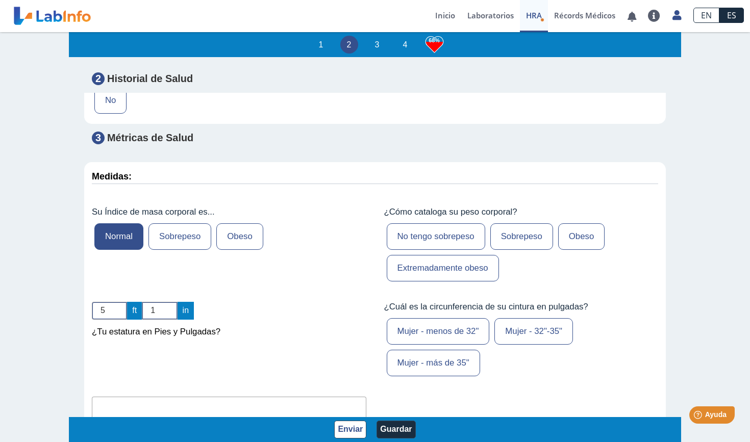
click at [0, 0] on input "No tengo sobrepeso" at bounding box center [0, 0] width 0 height 0
click at [214, 397] on input "text" at bounding box center [229, 408] width 274 height 23
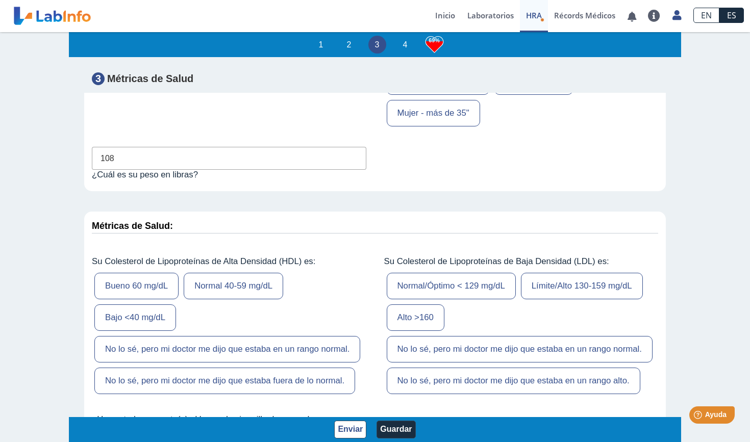
scroll to position [3278, 0]
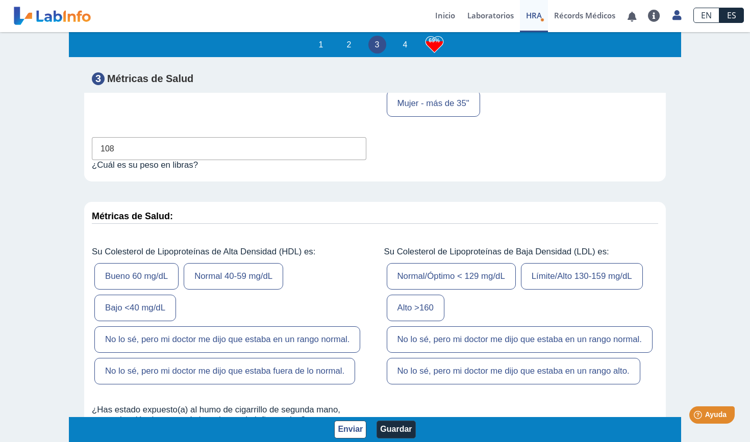
type input "108"
click at [143, 295] on label "Bajo <40 mg/dL" at bounding box center [135, 308] width 82 height 27
click at [0, 0] on input "Bajo <40 mg/dL" at bounding box center [0, 0] width 0 height 0
click at [467, 263] on label "Normal/Óptimo < 129 mg/dL" at bounding box center [451, 276] width 129 height 27
click at [0, 0] on input "Normal/Óptimo < 129 mg/dL" at bounding box center [0, 0] width 0 height 0
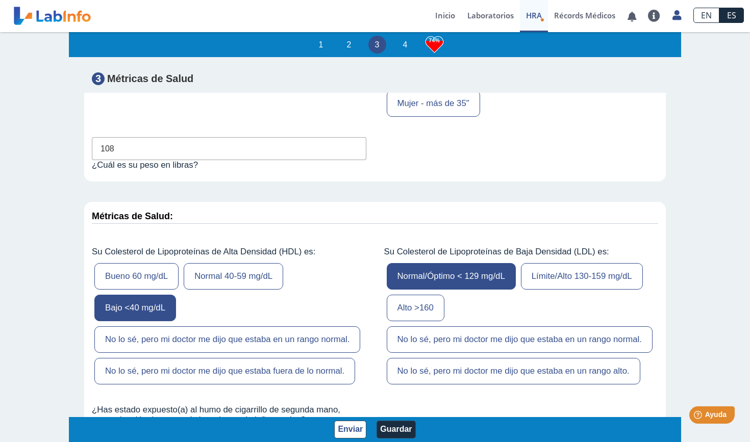
click at [154, 404] on label "No" at bounding box center [145, 444] width 32 height 27
click at [0, 0] on input "No" at bounding box center [0, 0] width 0 height 0
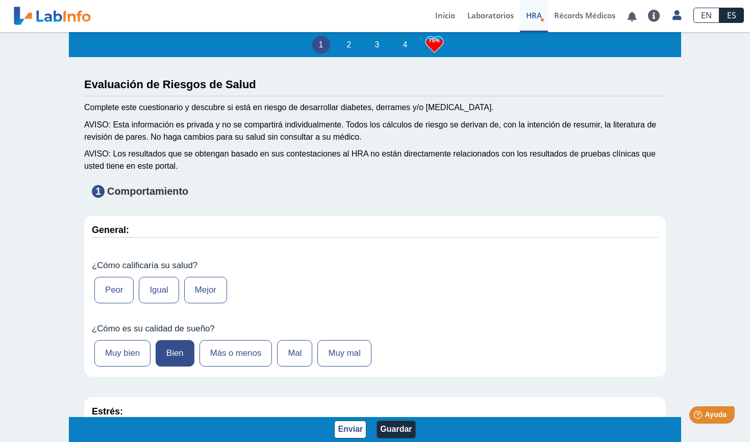
scroll to position [0, 0]
click at [167, 288] on label "Igual" at bounding box center [159, 290] width 40 height 27
click at [0, 0] on input "Igual" at bounding box center [0, 0] width 0 height 0
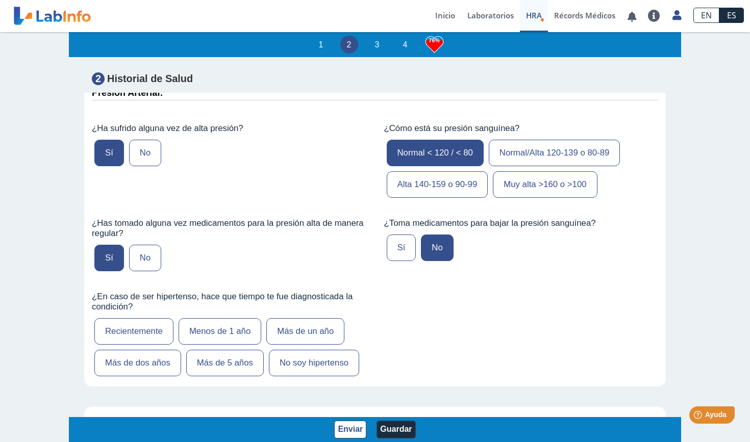
scroll to position [1209, 0]
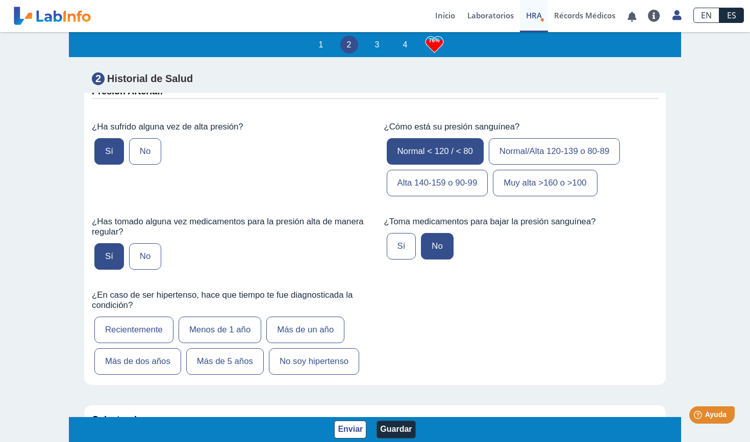
click at [306, 351] on label "No soy hipertenso" at bounding box center [314, 361] width 90 height 27
click at [0, 0] on input "No soy hipertenso" at bounding box center [0, 0] width 0 height 0
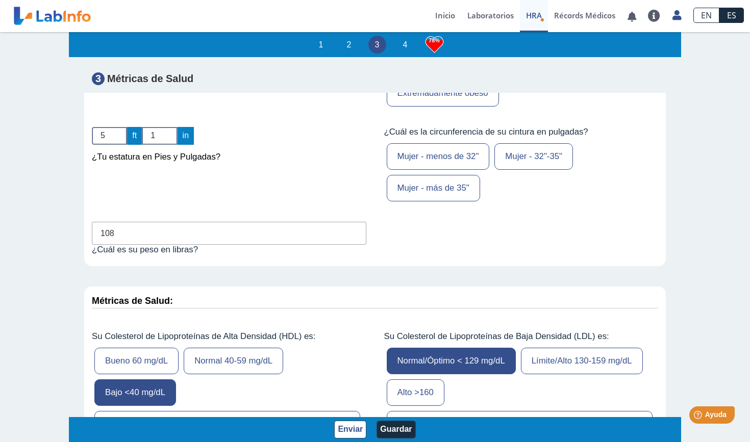
scroll to position [3194, 0]
click at [465, 143] on label "Mujer - menos de 32"" at bounding box center [438, 156] width 103 height 27
click at [0, 0] on input "Mujer - menos de 32"" at bounding box center [0, 0] width 0 height 0
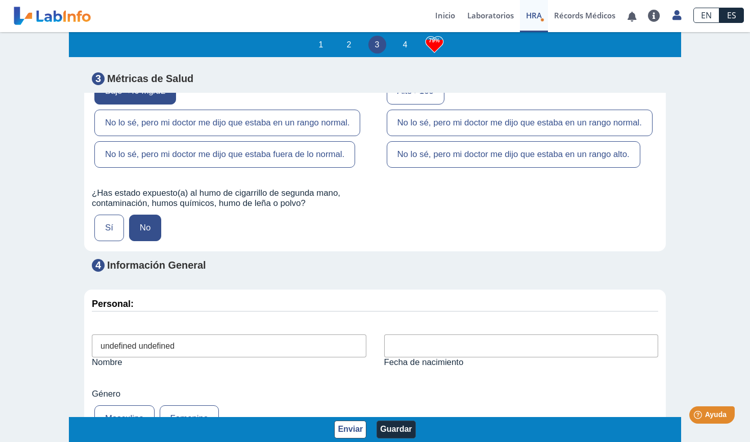
scroll to position [3500, 0]
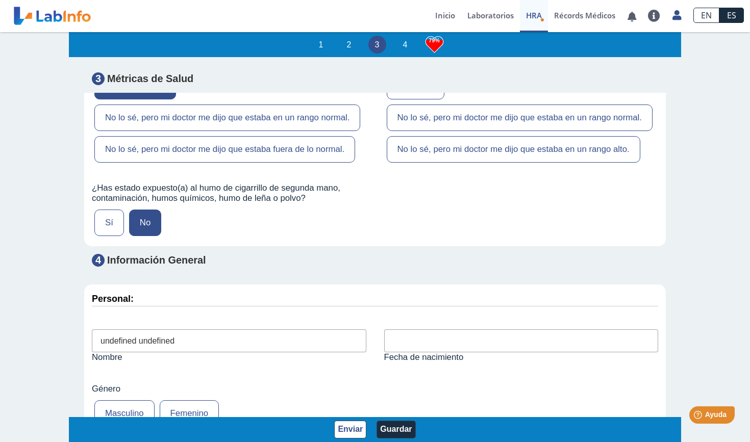
click at [412, 329] on input "text" at bounding box center [521, 340] width 274 height 23
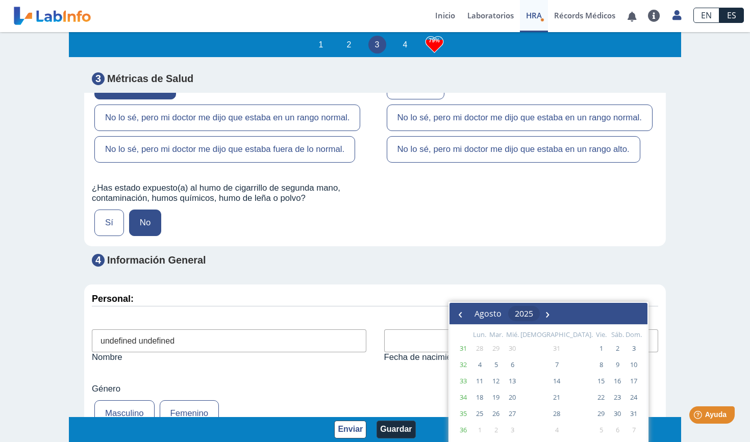
click at [533, 312] on span "2025" at bounding box center [524, 313] width 18 height 11
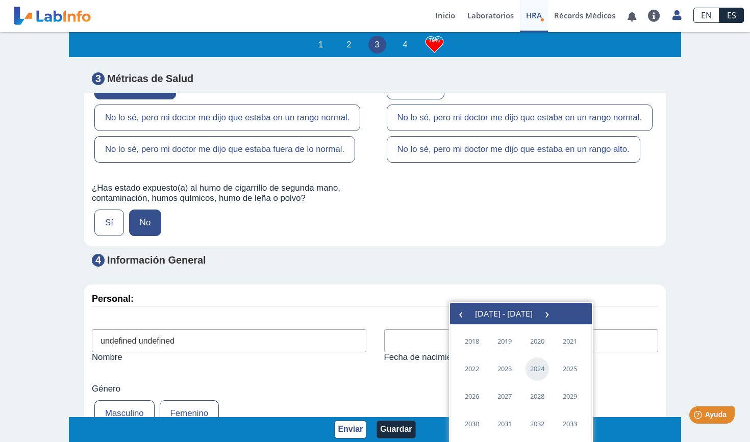
scroll to position [2, 0]
click at [457, 315] on span "‹" at bounding box center [460, 311] width 15 height 15
click at [457, 315] on span "‹" at bounding box center [460, 313] width 15 height 15
click at [504, 394] on span "1995" at bounding box center [504, 396] width 23 height 23
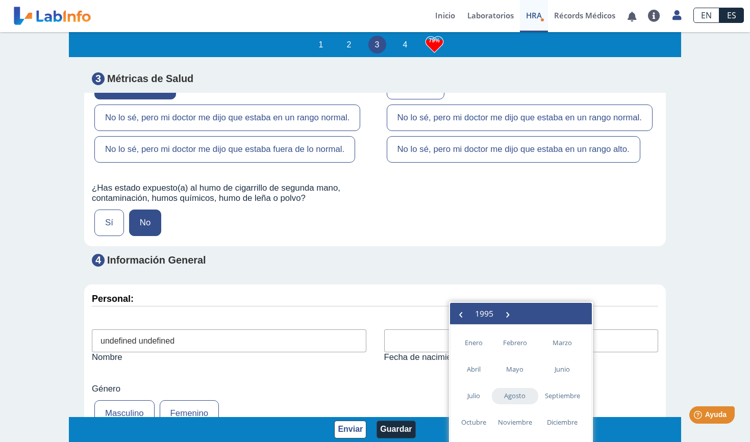
click at [520, 398] on span "agosto" at bounding box center [515, 396] width 47 height 16
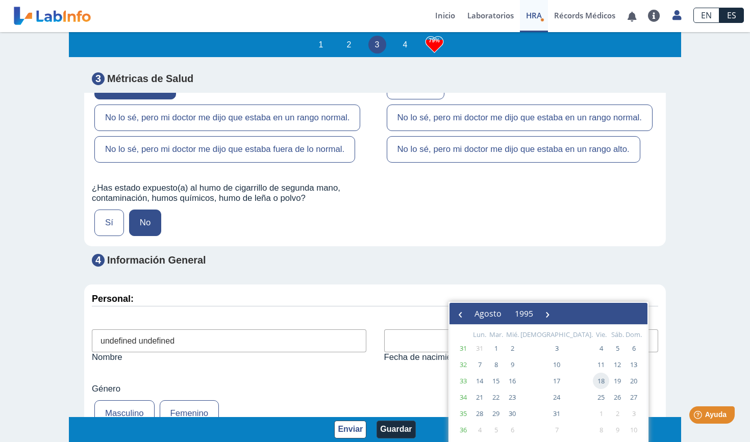
click at [575, 380] on span "18" at bounding box center [601, 381] width 16 height 16
type input "1995-08-18"
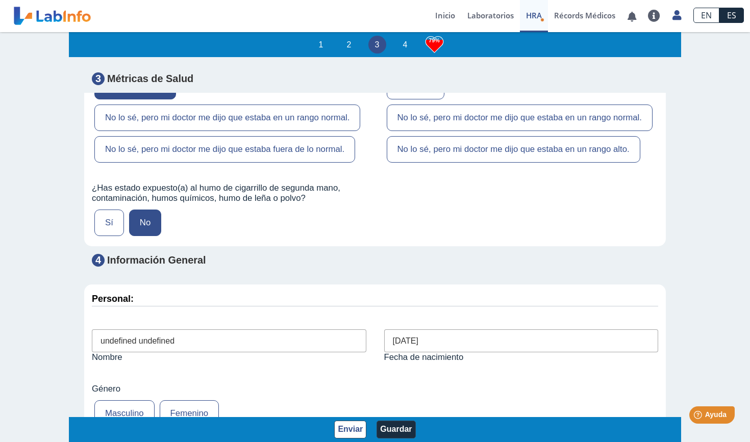
click at [183, 400] on label "Femenino" at bounding box center [190, 413] width 60 height 27
click at [0, 0] on input "Femenino" at bounding box center [0, 0] width 0 height 0
click at [188, 329] on input "undefined undefined" at bounding box center [229, 340] width 274 height 23
drag, startPoint x: 188, startPoint y: 288, endPoint x: 64, endPoint y: 283, distance: 124.0
click at [64, 283] on div "1 2 3 4 82% Evaluación de Riesgos de Salud Complete este cuestionario y descubr…" at bounding box center [375, 238] width 750 height 412
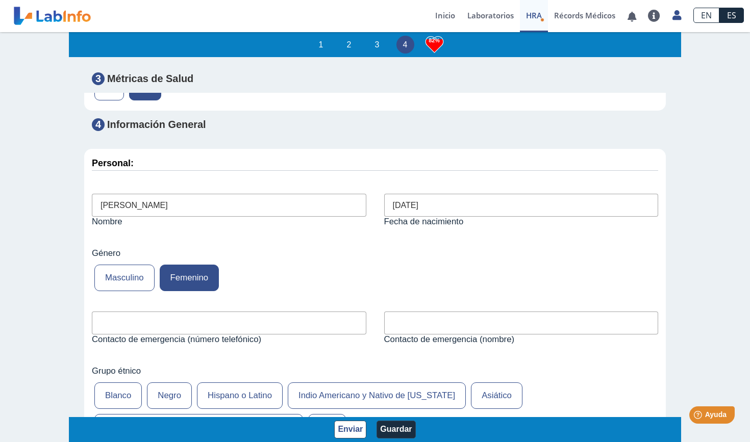
scroll to position [3660, 0]
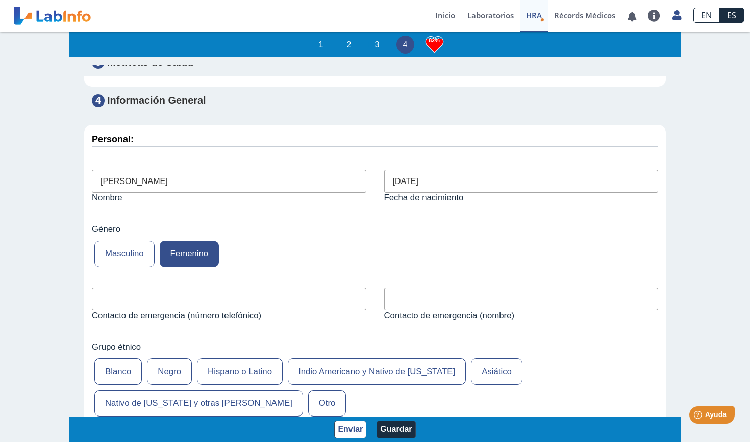
type input "Tanmarie Santos Lamboy"
click at [242, 359] on label "Hispano o Latino" at bounding box center [240, 372] width 86 height 27
click at [0, 0] on input "Hispano o Latino" at bounding box center [0, 0] width 0 height 0
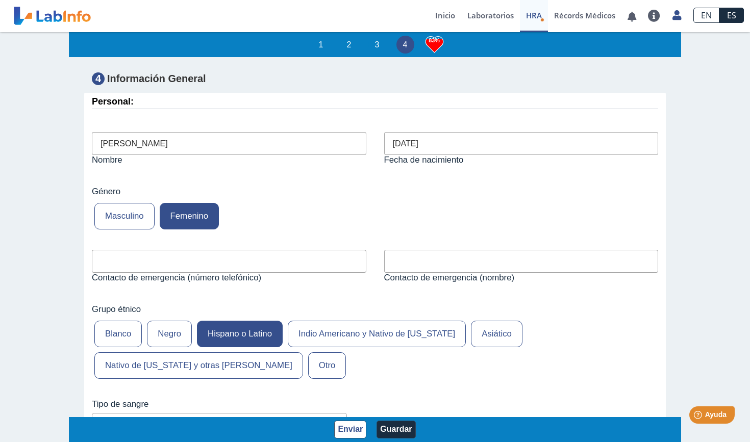
scroll to position [3748, 0]
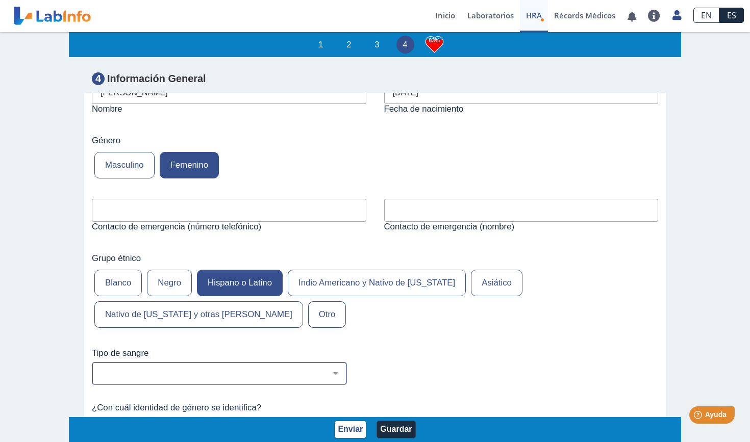
select select "1: 227"
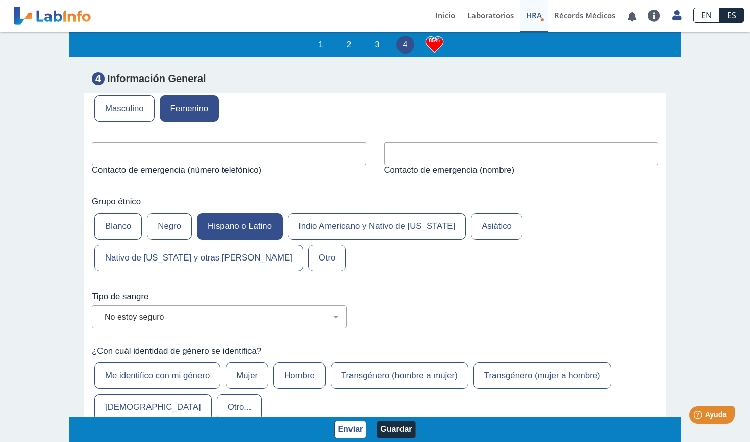
scroll to position [3805, 0]
click at [206, 362] on label "Me identifico con mi género" at bounding box center [157, 375] width 126 height 27
click at [0, 0] on input "Me identifico con mi género" at bounding box center [0, 0] width 0 height 0
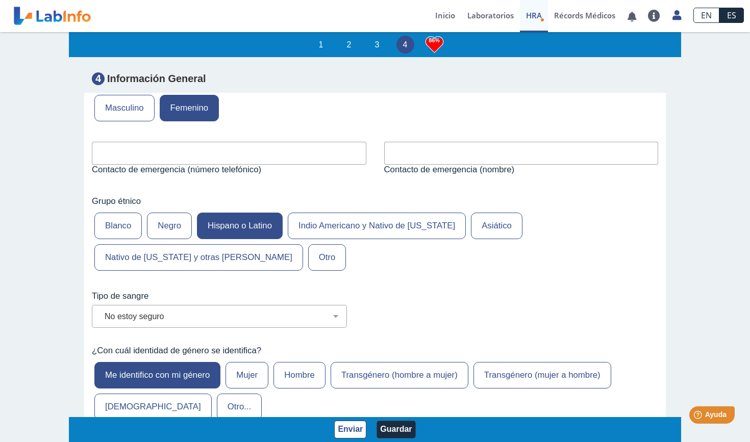
click at [248, 362] on label "Mujer" at bounding box center [246, 375] width 43 height 27
click at [0, 0] on input "Mujer" at bounding box center [0, 0] width 0 height 0
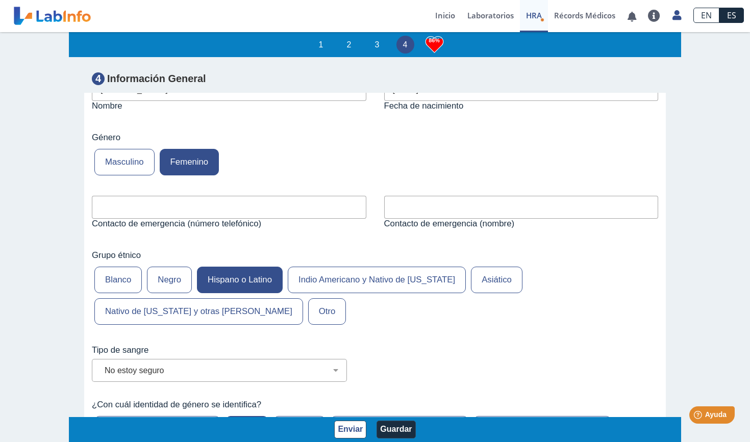
scroll to position [3789, 0]
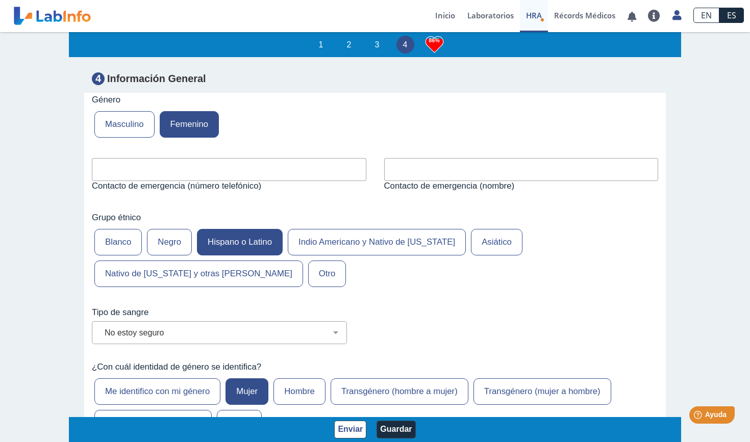
click at [183, 378] on label "Me identifico con mi género" at bounding box center [157, 391] width 126 height 27
click at [0, 0] on input "Me identifico con mi género" at bounding box center [0, 0] width 0 height 0
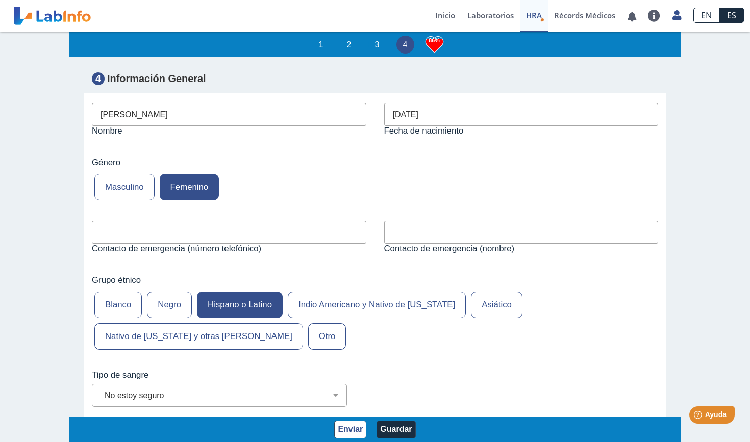
scroll to position [3716, 0]
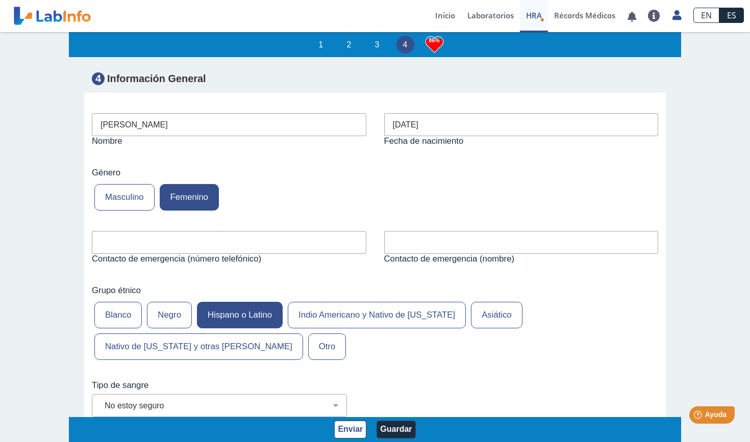
click at [153, 231] on input "text" at bounding box center [229, 242] width 274 height 23
type input "7878107493"
click at [413, 231] on input "text" at bounding box center [521, 242] width 274 height 23
click at [456, 231] on input "text" at bounding box center [521, 242] width 274 height 23
type input "N"
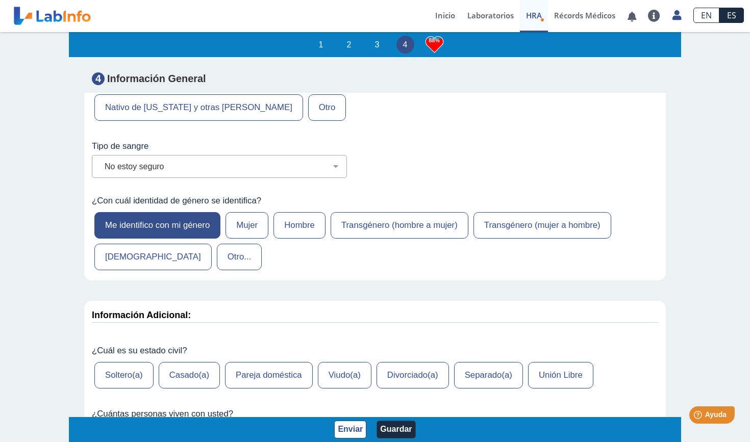
scroll to position [3995, 0]
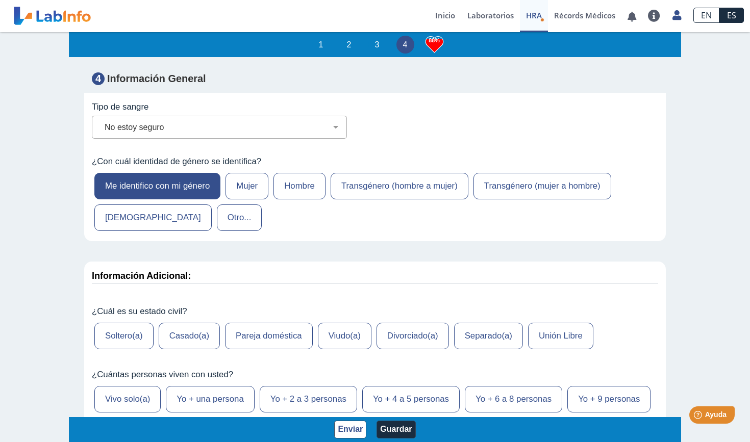
type input "Maria Lamboy Arrambide"
click at [123, 323] on label "Soltero(a)" at bounding box center [123, 336] width 59 height 27
click at [0, 0] on input "Soltero(a)" at bounding box center [0, 0] width 0 height 0
click at [132, 386] on label "Vivo solo(a)" at bounding box center [127, 399] width 66 height 27
click at [0, 0] on input "Vivo solo(a)" at bounding box center [0, 0] width 0 height 0
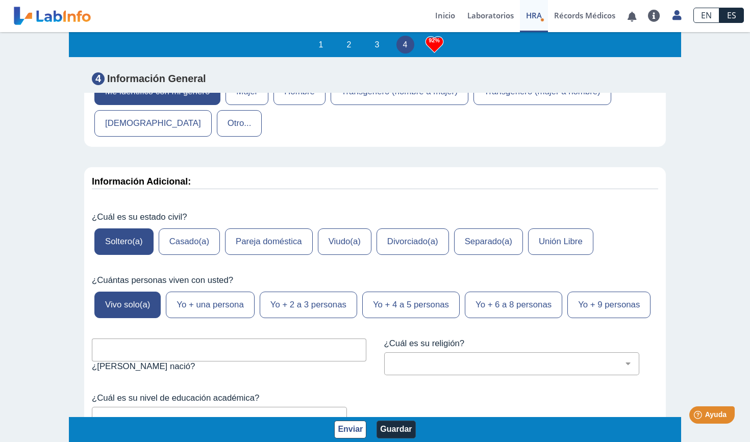
scroll to position [4140, 0]
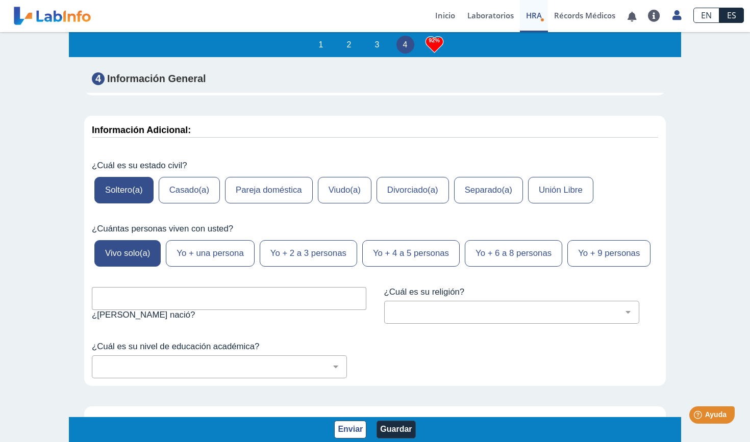
click at [160, 287] on input "text" at bounding box center [229, 298] width 274 height 23
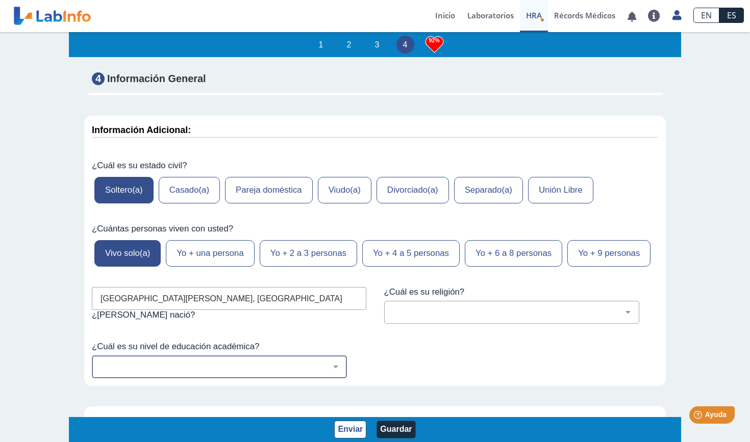
type input "San Juan, PR"
click at [185, 355] on div "No fui a la escuela Escuela primaria Algo de escuela secundaria o equivalente s…" at bounding box center [219, 366] width 255 height 23
select select "8: 281"
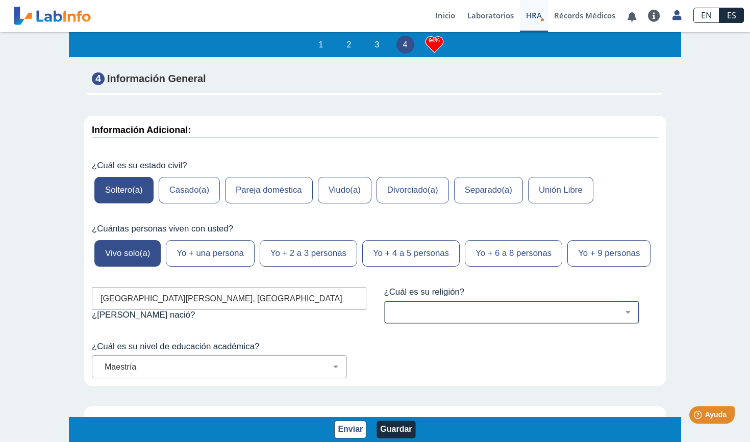
select select "1: 216"
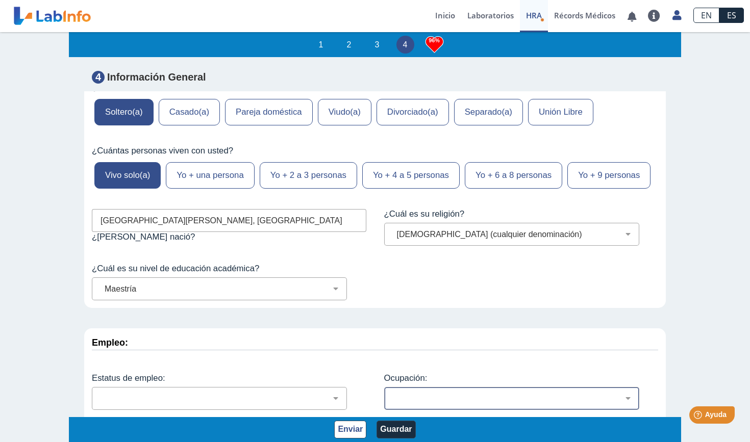
scroll to position [1, 0]
click at [450, 388] on div "Administración de empresas Servicios de protección Instalaciones, Reparaciones …" at bounding box center [511, 399] width 255 height 23
click at [575, 388] on div "Administración de empresas Servicios de protección Instalaciones, Reparaciones …" at bounding box center [511, 399] width 255 height 23
select select "11: 178"
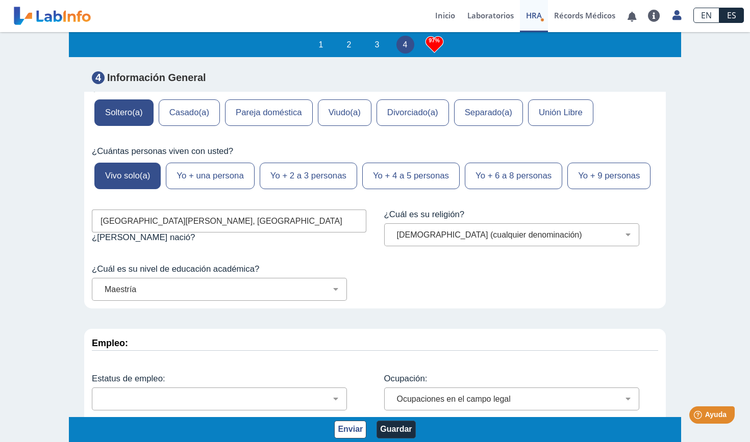
select select "7: 149"
click at [333, 394] on select "Empleado a tiempo parcial Empleado a tiempo completo Servicio profesionales Sin…" at bounding box center [223, 399] width 246 height 10
select select "2: 134"
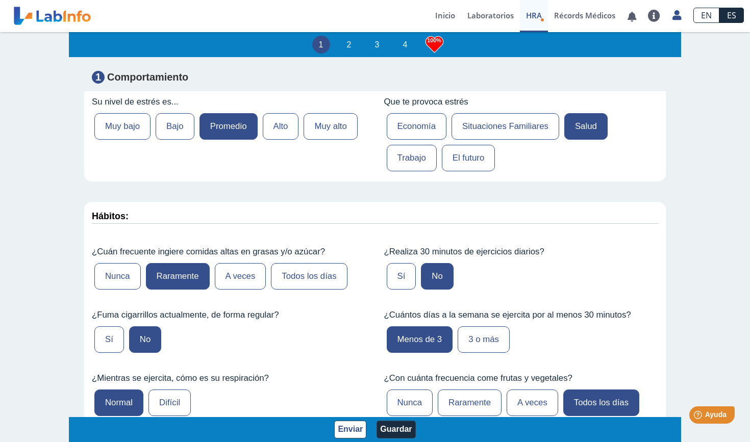
scroll to position [366, 0]
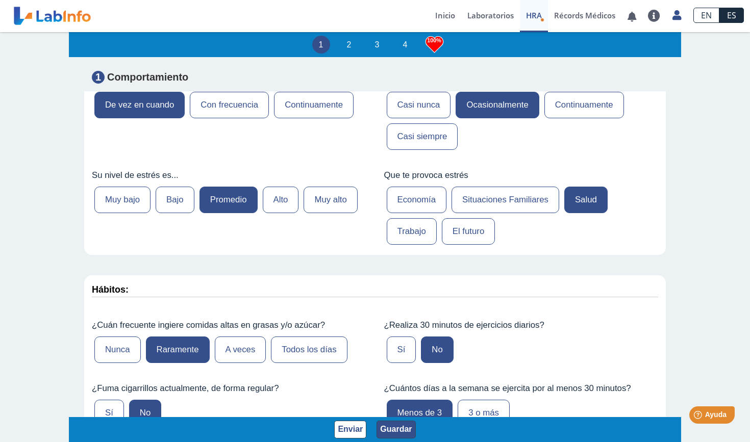
click at [393, 404] on button "Guardar" at bounding box center [395, 430] width 39 height 18
click at [402, 404] on button "Guardar" at bounding box center [395, 430] width 39 height 18
click at [349, 404] on button "Enviar" at bounding box center [350, 430] width 32 height 18
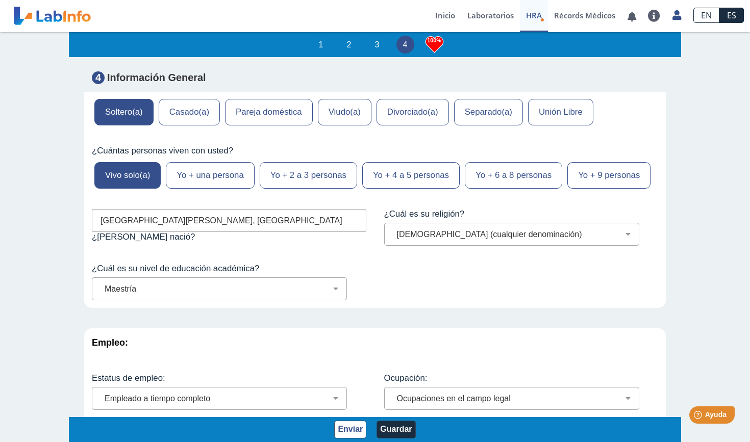
scroll to position [4217, 0]
click at [351, 404] on button "Enviar" at bounding box center [350, 430] width 32 height 18
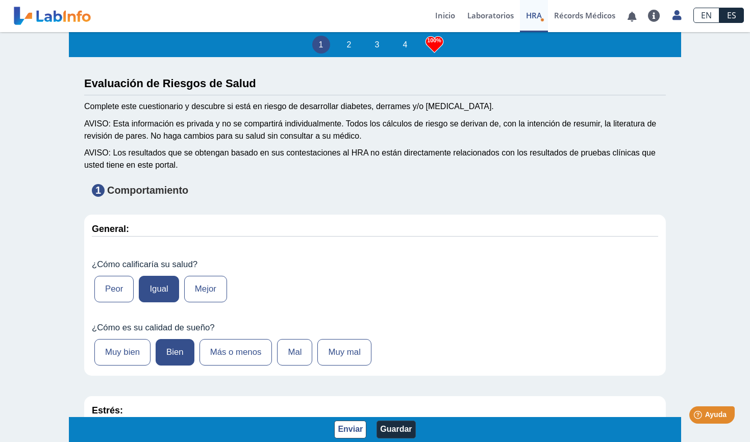
scroll to position [0, 0]
click at [386, 404] on button "Guardar" at bounding box center [395, 430] width 39 height 18
click at [401, 404] on button "Guardar" at bounding box center [395, 430] width 39 height 18
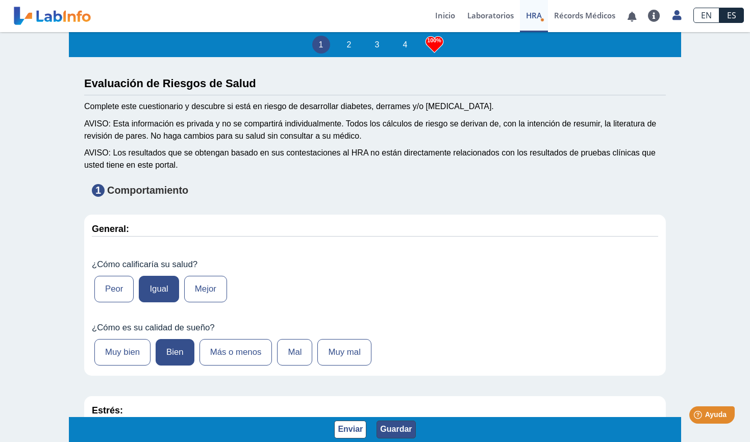
click at [401, 404] on button "Guardar" at bounding box center [395, 430] width 39 height 18
click at [360, 404] on button "Enviar" at bounding box center [350, 430] width 32 height 18
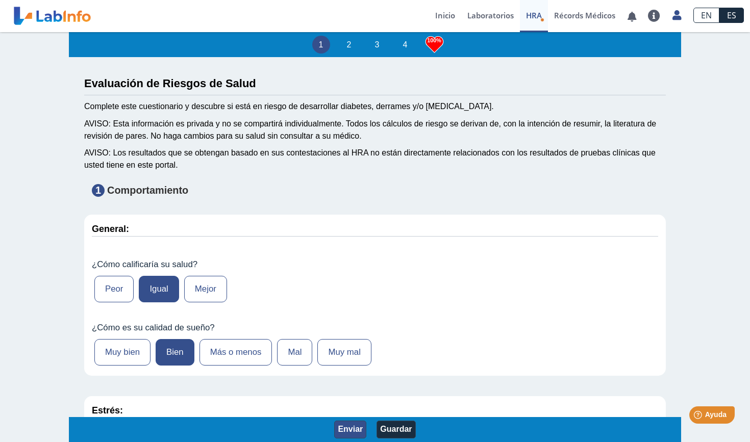
click at [360, 404] on button "Enviar" at bounding box center [350, 430] width 32 height 18
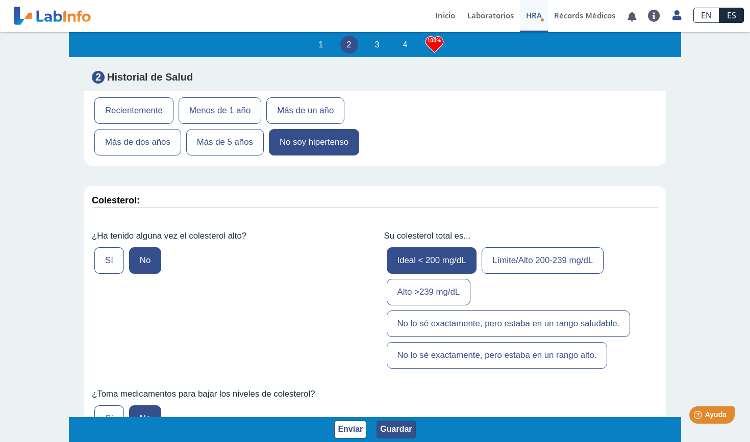
scroll to position [1, 0]
click at [365, 404] on button "Enviar" at bounding box center [350, 430] width 32 height 18
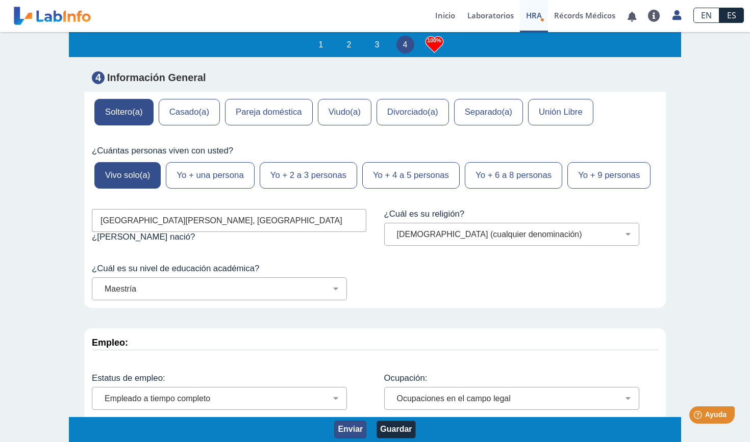
scroll to position [4217, 0]
click at [347, 404] on button "Enviar" at bounding box center [350, 430] width 32 height 18
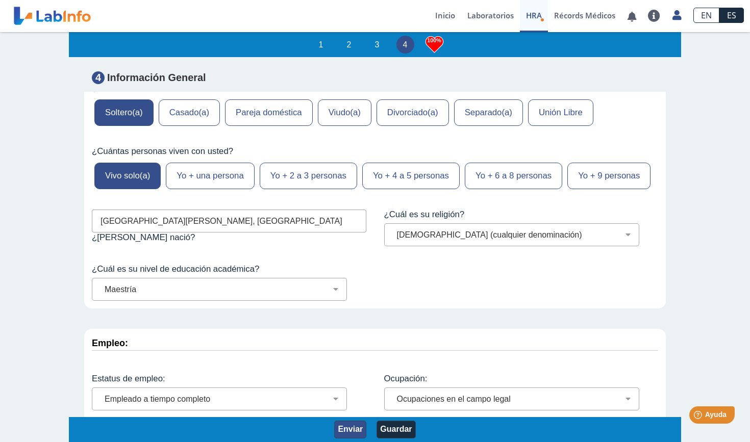
click at [347, 404] on button "Enviar" at bounding box center [350, 430] width 32 height 18
click at [401, 404] on button "Guardar" at bounding box center [395, 430] width 39 height 18
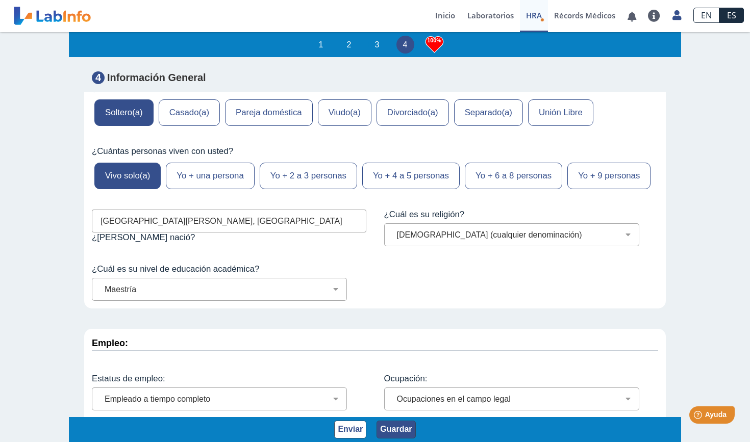
click at [401, 404] on button "Guardar" at bounding box center [395, 430] width 39 height 18
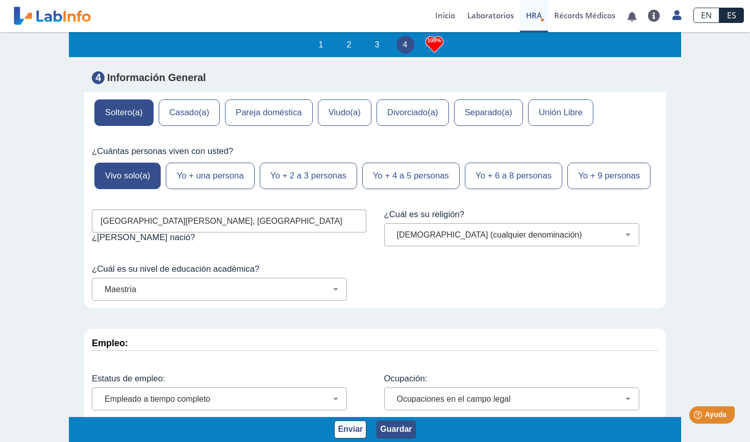
click at [401, 404] on button "Guardar" at bounding box center [395, 430] width 39 height 18
click at [379, 42] on li "3" at bounding box center [377, 45] width 18 height 18
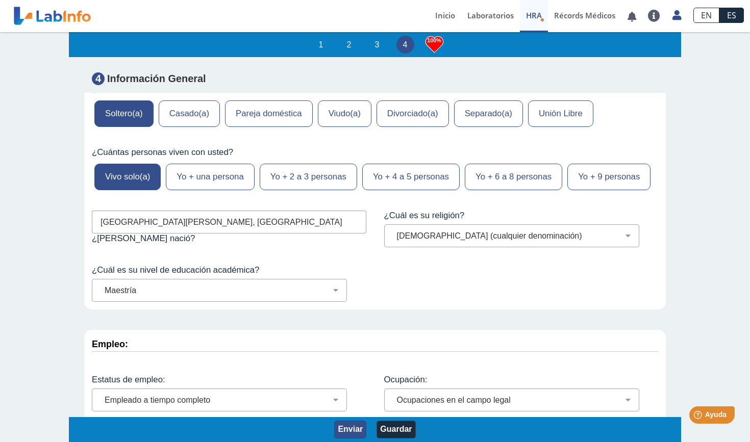
click at [356, 404] on button "Enviar" at bounding box center [350, 430] width 32 height 18
click at [393, 404] on button "Guardar" at bounding box center [395, 430] width 39 height 18
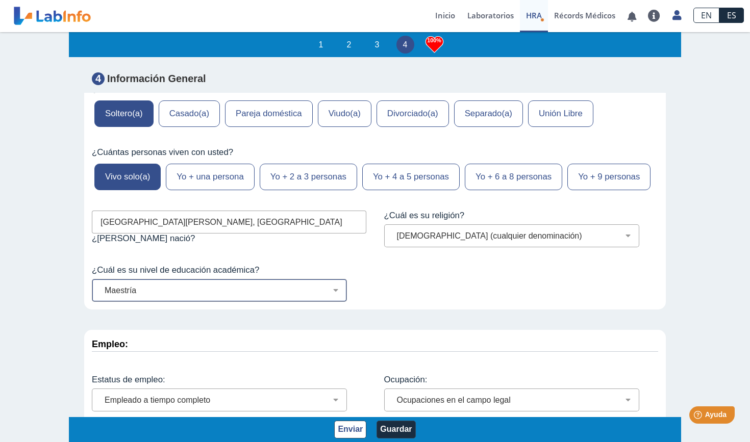
click at [233, 286] on select "No fui a la escuela Escuela primaria Algo de escuela secundaria o equivalente s…" at bounding box center [223, 291] width 246 height 10
click at [352, 404] on button "Enviar" at bounding box center [350, 430] width 32 height 18
click at [408, 404] on button "Guardar" at bounding box center [395, 430] width 39 height 18
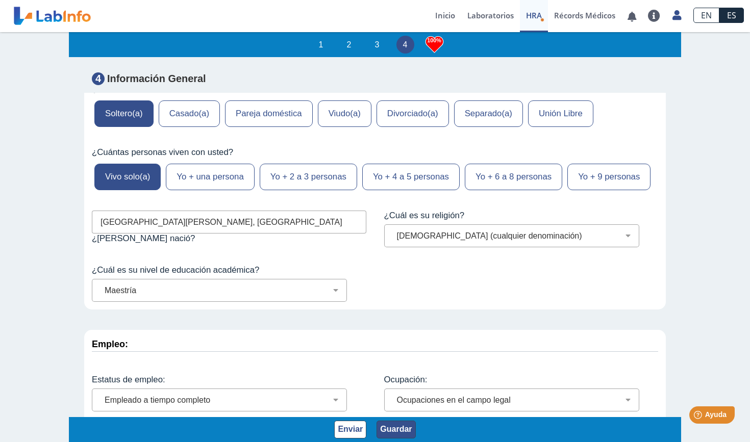
click at [408, 404] on button "Guardar" at bounding box center [395, 430] width 39 height 18
click at [575, 404] on span "Ayuda" at bounding box center [715, 415] width 22 height 9
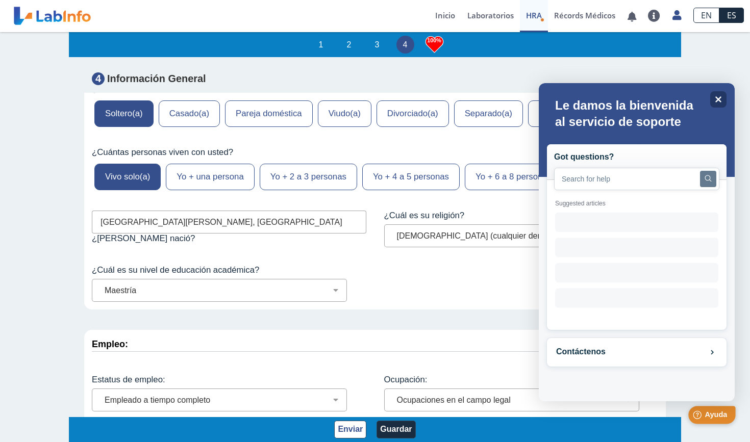
scroll to position [0, 0]
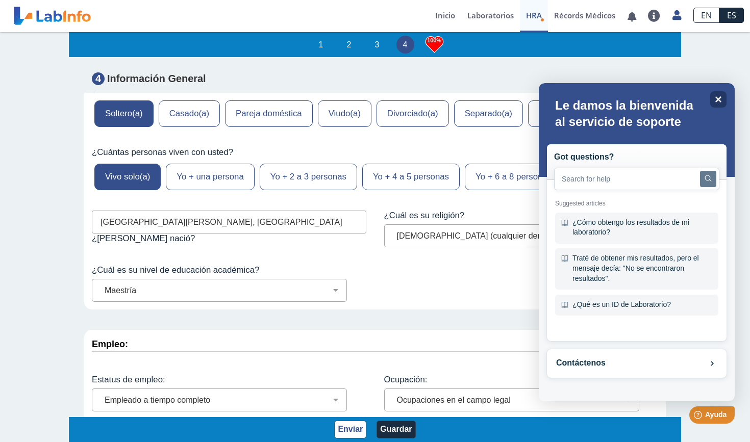
click at [493, 259] on div "Personal: Tanmarie Santos Lamboy Nombre 1995-08-18 Fecha de nacimiento Género M…" at bounding box center [374, 21] width 581 height 906
click at [515, 367] on div "Ocupación: Administración de empresas Servicios de protección Instalaciones, Re…" at bounding box center [521, 393] width 290 height 52
click at [575, 97] on icon at bounding box center [718, 99] width 7 height 7
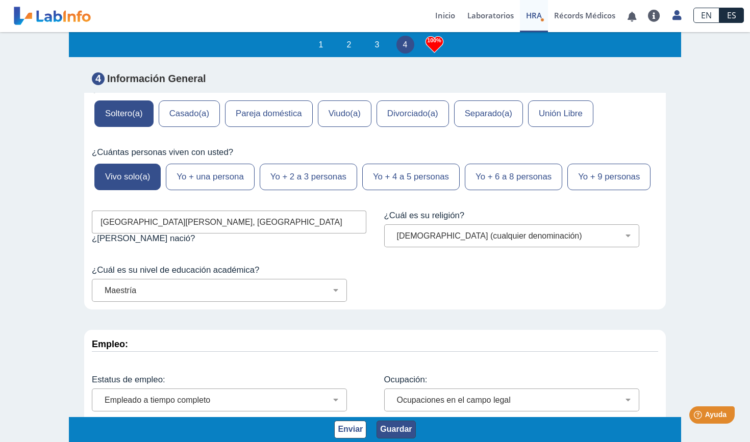
click at [391, 404] on button "Guardar" at bounding box center [395, 430] width 39 height 18
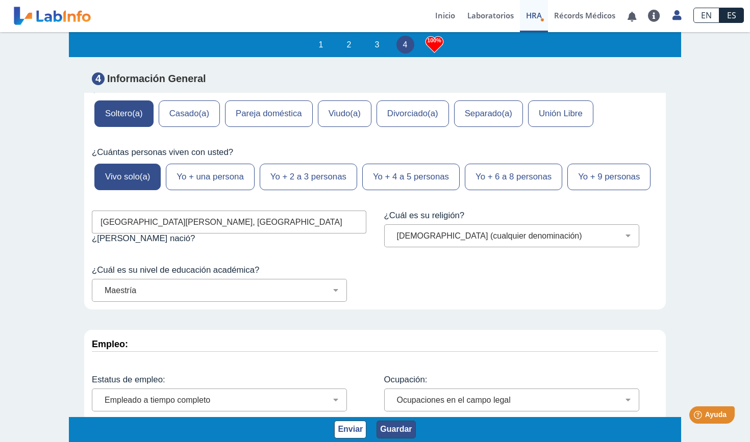
click at [396, 404] on button "Guardar" at bounding box center [395, 430] width 39 height 18
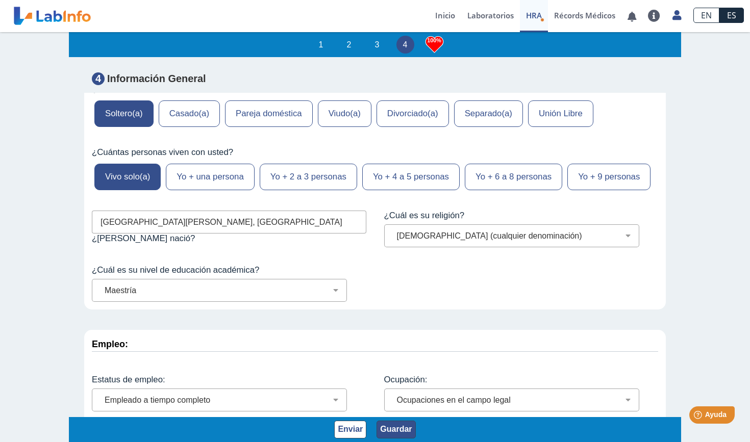
click at [396, 404] on button "Guardar" at bounding box center [395, 430] width 39 height 18
click at [575, 21] on link "Récords Médicos" at bounding box center [584, 16] width 73 height 32
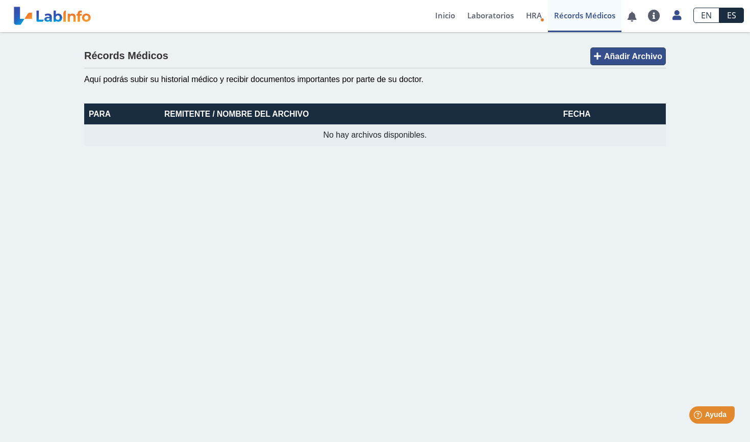
click at [575, 58] on span "Añadir Archivo" at bounding box center [633, 56] width 58 height 9
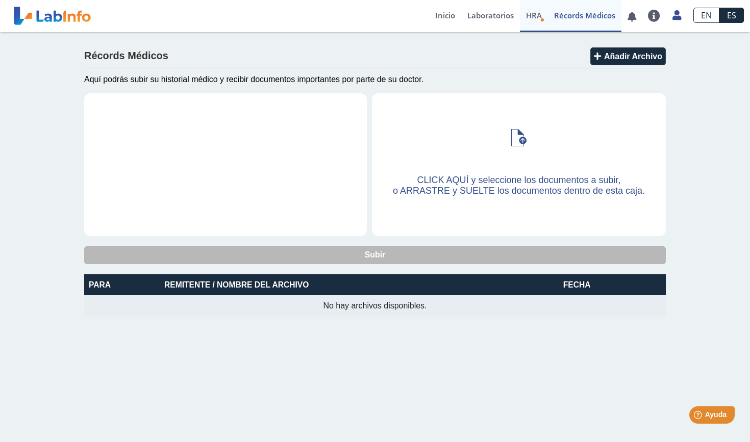
click at [531, 24] on link "HRA Evaluación de Riesgos de Salud" at bounding box center [534, 16] width 28 height 32
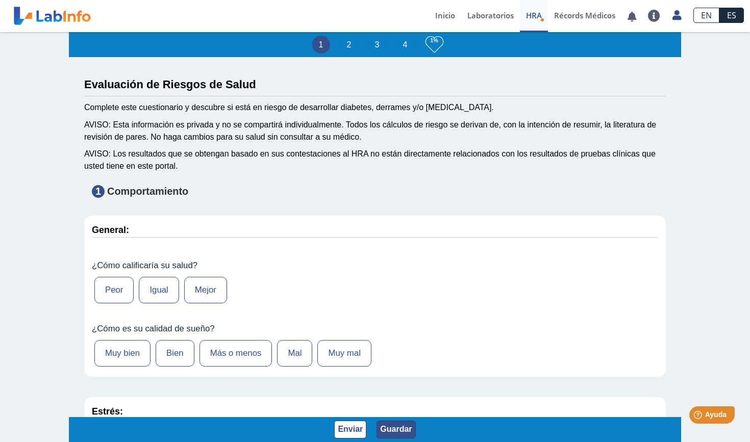
click at [392, 404] on button "Guardar" at bounding box center [395, 430] width 39 height 18
click at [159, 285] on label "Igual" at bounding box center [159, 290] width 40 height 27
click at [0, 0] on input "Igual" at bounding box center [0, 0] width 0 height 0
click at [179, 350] on label "Bien" at bounding box center [175, 353] width 39 height 27
click at [0, 0] on input "Bien" at bounding box center [0, 0] width 0 height 0
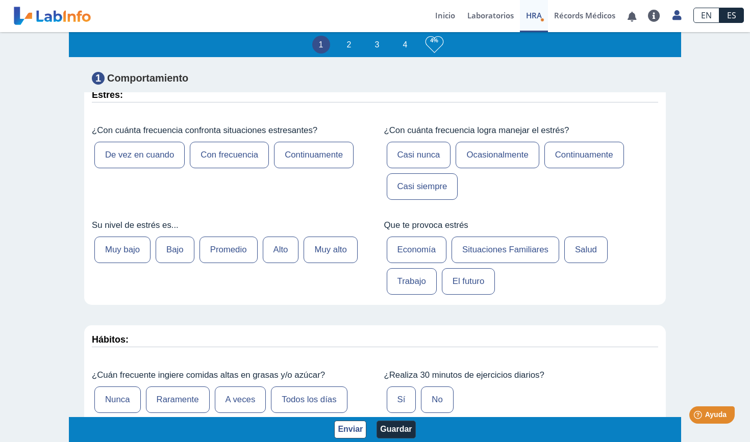
scroll to position [316, 0]
click at [241, 244] on label "Promedio" at bounding box center [228, 250] width 58 height 27
click at [0, 0] on input "Promedio" at bounding box center [0, 0] width 0 height 0
click at [223, 157] on label "Con frecuencia" at bounding box center [229, 155] width 79 height 27
click at [0, 0] on input "Con frecuencia" at bounding box center [0, 0] width 0 height 0
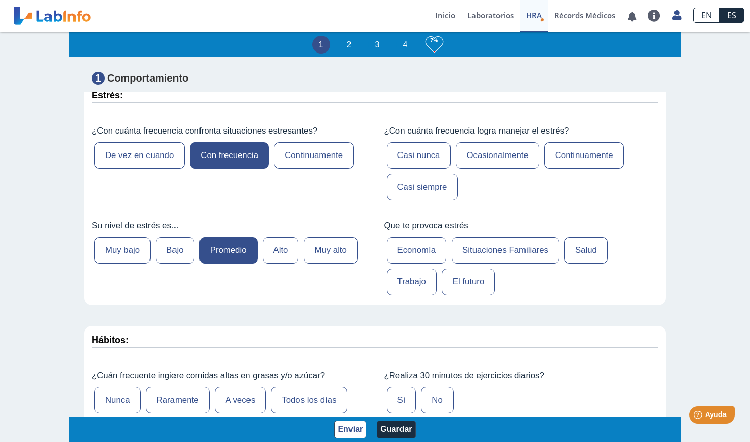
click at [509, 154] on label "Ocasionalmente" at bounding box center [496, 155] width 83 height 27
click at [0, 0] on input "Ocasionalmente" at bounding box center [0, 0] width 0 height 0
click at [575, 241] on label "Salud" at bounding box center [585, 250] width 43 height 27
click at [0, 0] on input "Salud" at bounding box center [0, 0] width 0 height 0
click at [472, 279] on label "El futuro" at bounding box center [469, 282] width 54 height 27
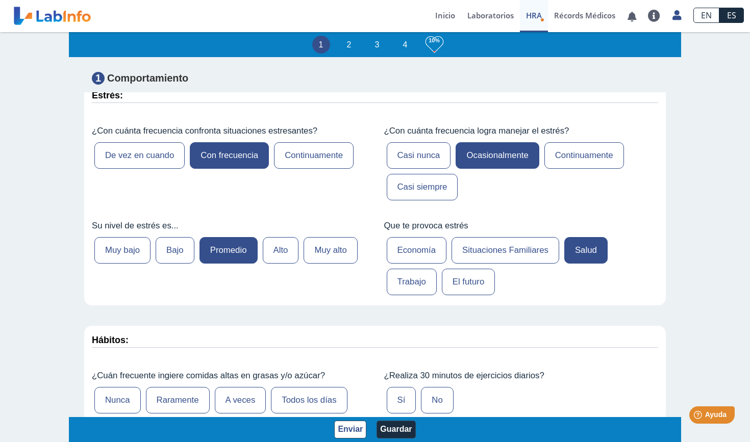
click at [0, 0] on input "El futuro" at bounding box center [0, 0] width 0 height 0
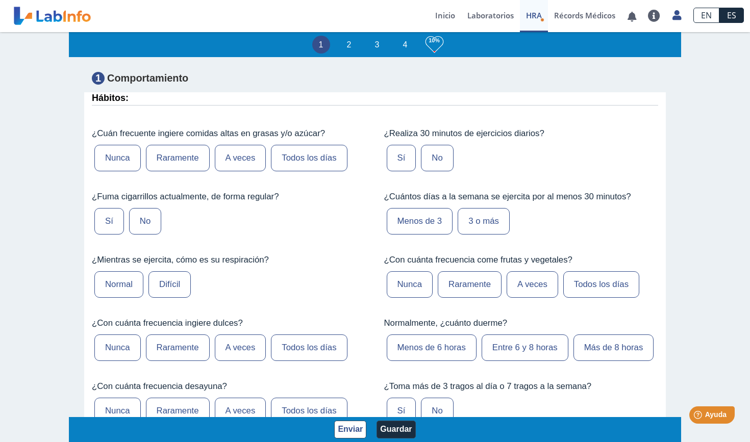
scroll to position [560, 0]
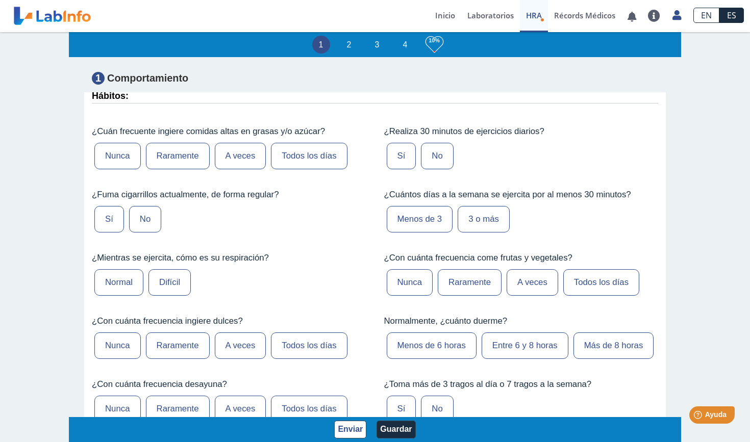
click at [169, 151] on label "Raramente" at bounding box center [178, 156] width 64 height 27
click at [0, 0] on input "Raramente" at bounding box center [0, 0] width 0 height 0
click at [138, 221] on label "No" at bounding box center [145, 219] width 32 height 27
click at [0, 0] on input "No" at bounding box center [0, 0] width 0 height 0
click at [115, 280] on label "Normal" at bounding box center [118, 282] width 49 height 27
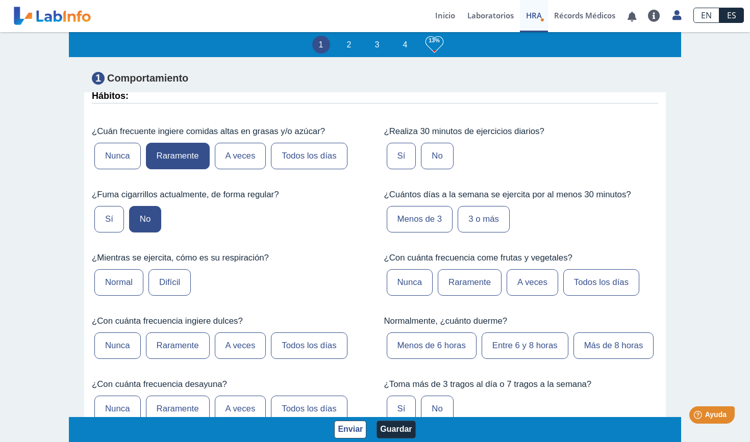
click at [0, 0] on input "Normal" at bounding box center [0, 0] width 0 height 0
click at [162, 332] on label "Raramente" at bounding box center [178, 345] width 64 height 27
click at [0, 0] on input "Raramente" at bounding box center [0, 0] width 0 height 0
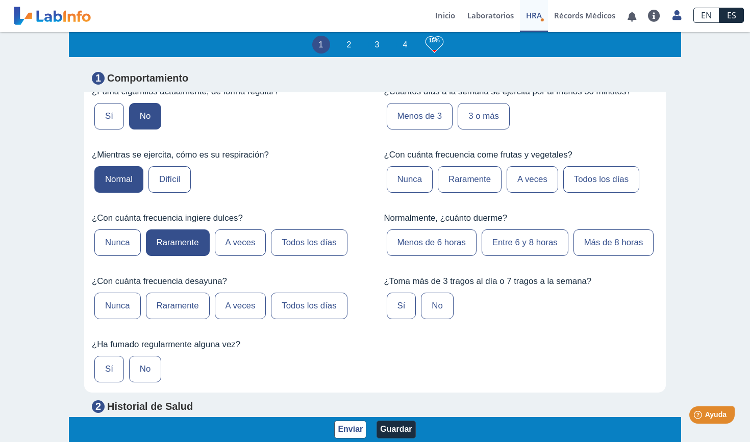
scroll to position [671, 0]
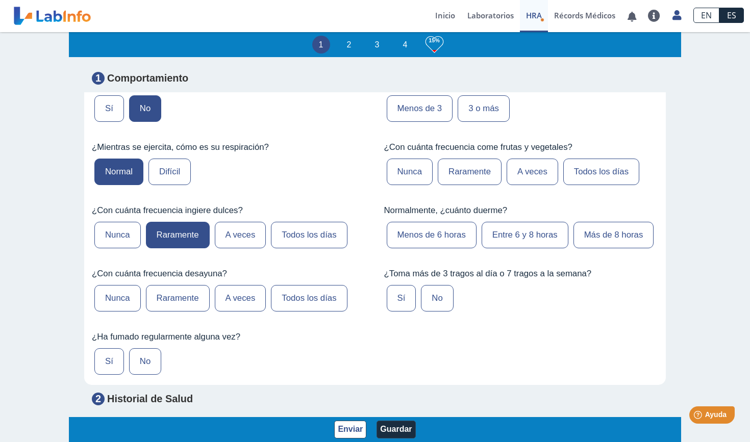
click at [326, 308] on div "¿Con cuánta frecuencia desayuna? Nunca Raramente A veces Todos los días" at bounding box center [229, 291] width 290 height 61
click at [317, 289] on label "Todos los días" at bounding box center [309, 298] width 76 height 27
click at [0, 0] on input "Todos los días" at bounding box center [0, 0] width 0 height 0
click at [148, 357] on label "No" at bounding box center [145, 361] width 32 height 27
click at [0, 0] on input "No" at bounding box center [0, 0] width 0 height 0
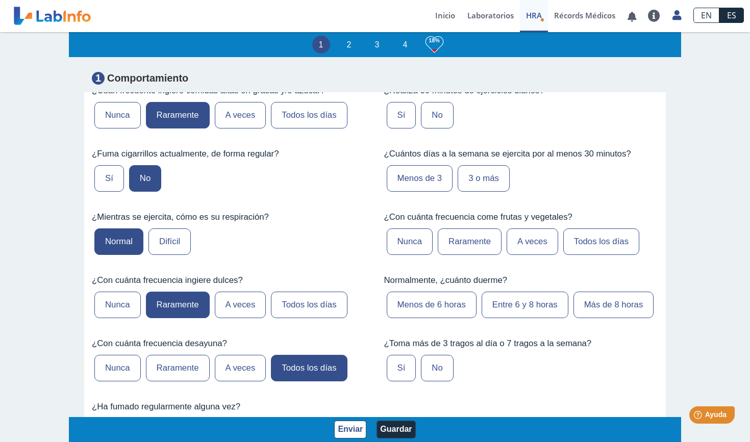
scroll to position [600, 0]
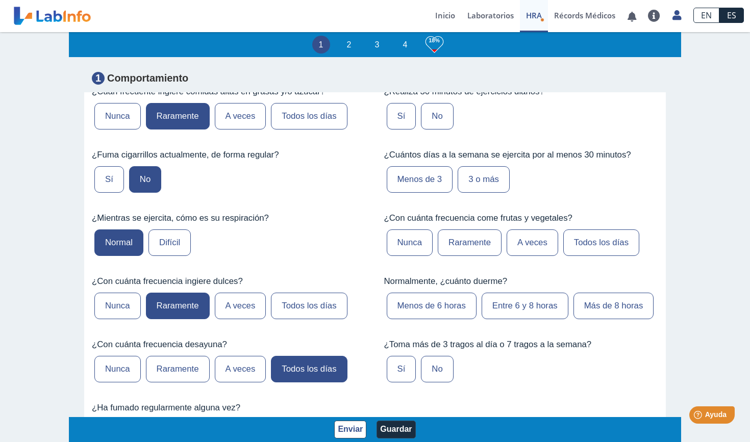
click at [446, 174] on label "Menos de 3" at bounding box center [420, 179] width 66 height 27
click at [0, 0] on input "Menos de 3" at bounding box center [0, 0] width 0 height 0
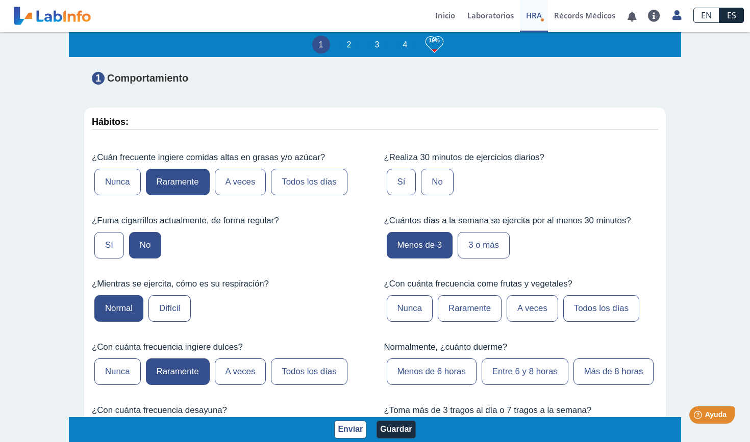
click at [437, 177] on label "No" at bounding box center [437, 182] width 32 height 27
click at [0, 0] on input "No" at bounding box center [0, 0] width 0 height 0
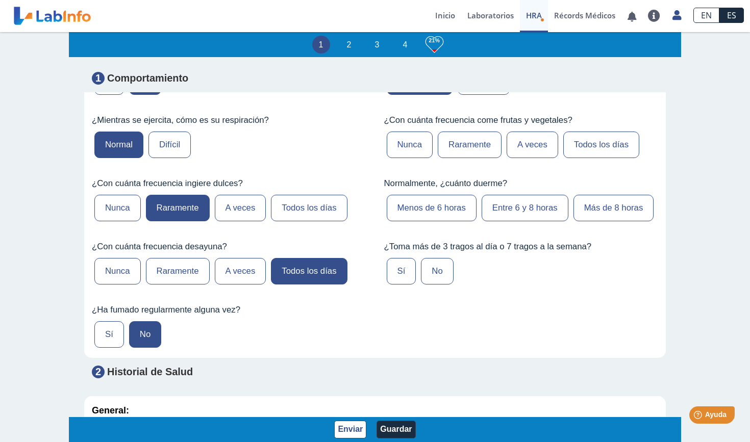
scroll to position [696, 0]
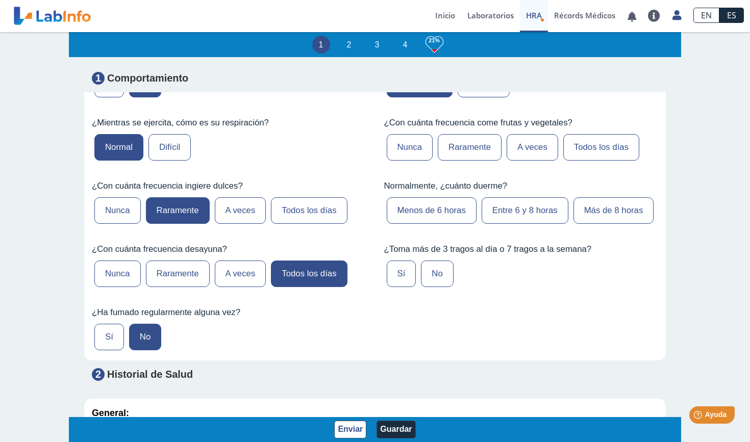
click at [575, 137] on label "Todos los días" at bounding box center [601, 147] width 76 height 27
click at [0, 0] on input "Todos los días" at bounding box center [0, 0] width 0 height 0
click at [523, 204] on label "Entre 6 y 8 horas" at bounding box center [524, 210] width 87 height 27
click at [0, 0] on input "Entre 6 y 8 horas" at bounding box center [0, 0] width 0 height 0
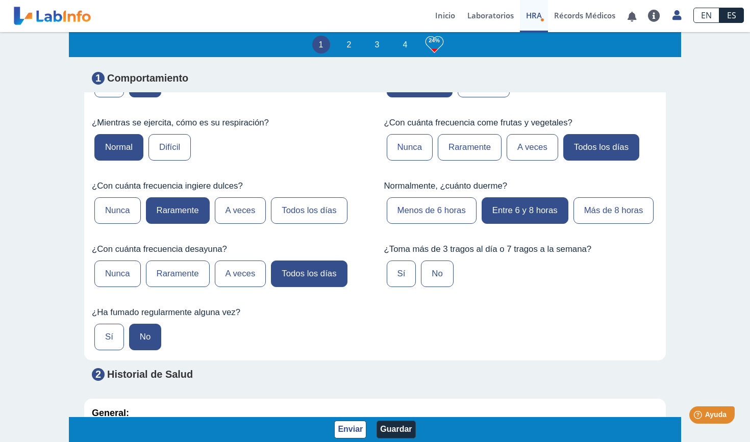
click at [441, 267] on label "No" at bounding box center [437, 274] width 32 height 27
click at [0, 0] on input "No" at bounding box center [0, 0] width 0 height 0
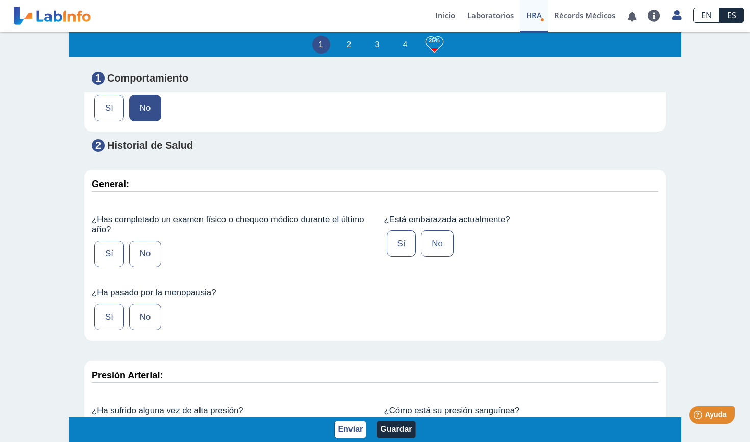
scroll to position [930, 0]
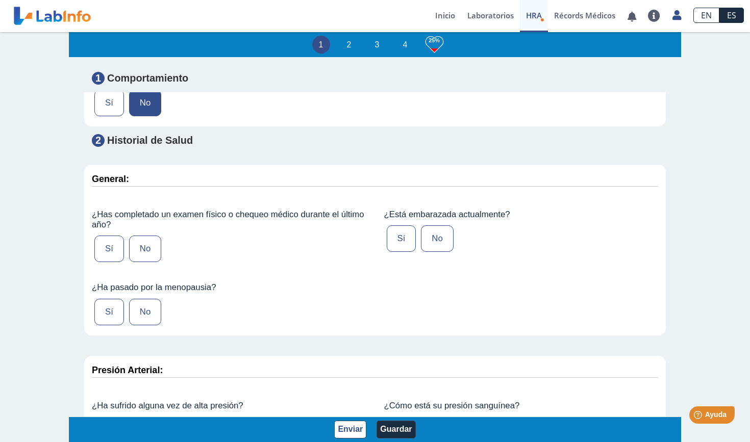
click at [113, 241] on label "Sí" at bounding box center [109, 249] width 30 height 27
click at [0, 0] on input "Sí" at bounding box center [0, 0] width 0 height 0
click at [151, 299] on label "No" at bounding box center [145, 312] width 32 height 27
click at [0, 0] on input "No" at bounding box center [0, 0] width 0 height 0
click at [441, 228] on label "No" at bounding box center [437, 238] width 32 height 27
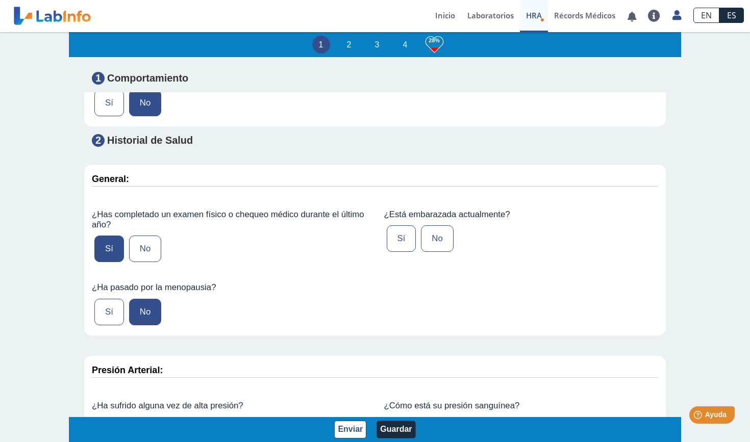
click at [0, 0] on input "No" at bounding box center [0, 0] width 0 height 0
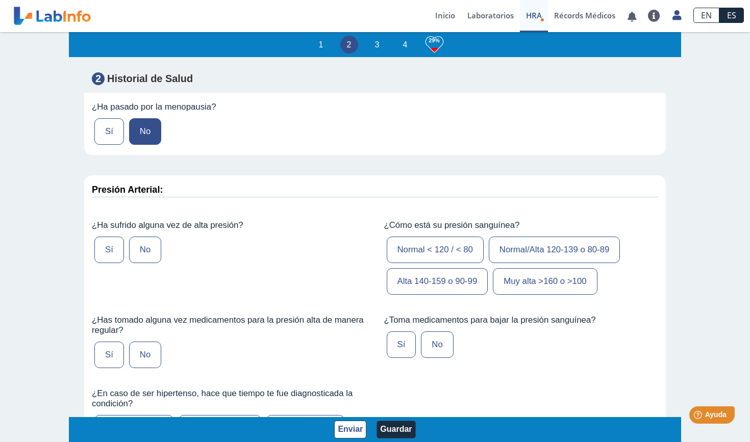
scroll to position [1129, 0]
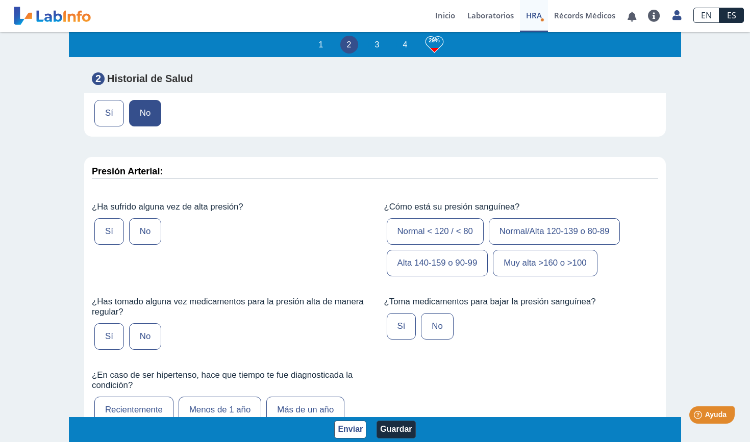
click at [117, 221] on label "Sí" at bounding box center [109, 231] width 30 height 27
click at [0, 0] on input "Sí" at bounding box center [0, 0] width 0 height 0
click at [463, 225] on label "Normal < 120 / < 80" at bounding box center [435, 231] width 97 height 27
click at [0, 0] on input "Normal < 120 / < 80" at bounding box center [0, 0] width 0 height 0
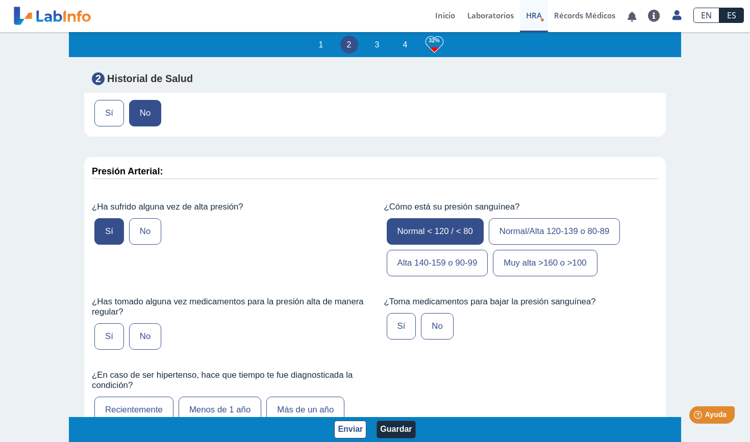
click at [448, 313] on label "No" at bounding box center [437, 326] width 32 height 27
click at [0, 0] on input "No" at bounding box center [0, 0] width 0 height 0
click at [109, 326] on label "Sí" at bounding box center [109, 336] width 30 height 27
click at [0, 0] on input "Sí" at bounding box center [0, 0] width 0 height 0
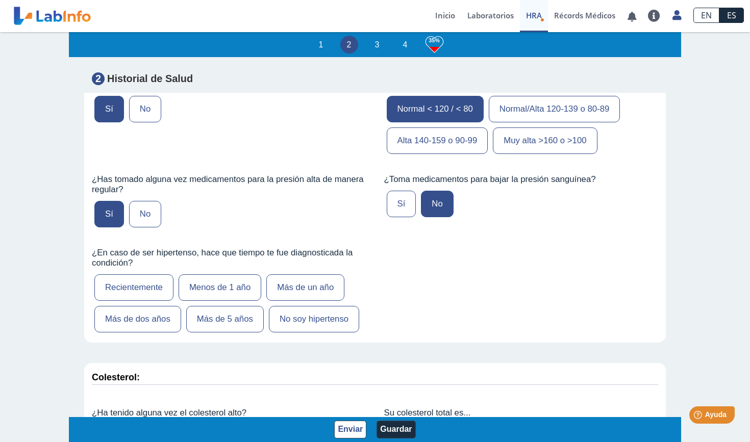
scroll to position [1307, 0]
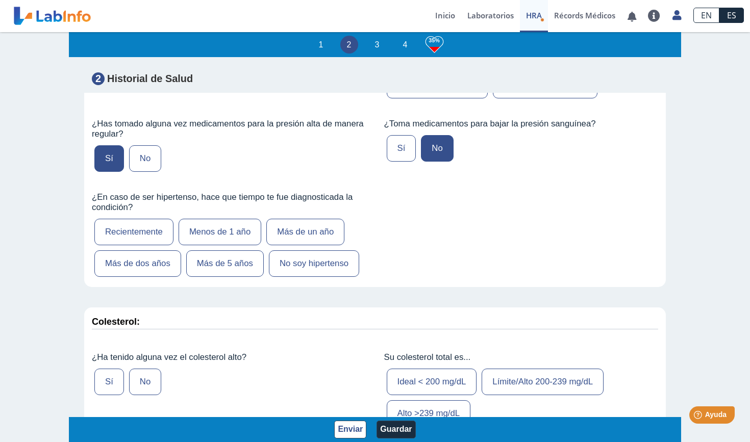
click at [316, 264] on label "No soy hipertenso" at bounding box center [314, 263] width 90 height 27
click at [0, 0] on input "No soy hipertenso" at bounding box center [0, 0] width 0 height 0
click at [142, 375] on label "No" at bounding box center [145, 382] width 32 height 27
click at [0, 0] on input "No" at bounding box center [0, 0] width 0 height 0
click at [455, 375] on label "Ideal < 200 mg/dL" at bounding box center [432, 382] width 90 height 27
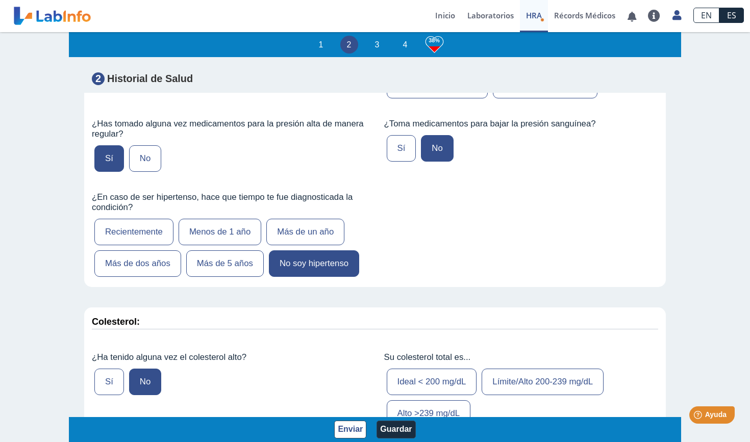
click at [0, 0] on input "Ideal < 200 mg/dL" at bounding box center [0, 0] width 0 height 0
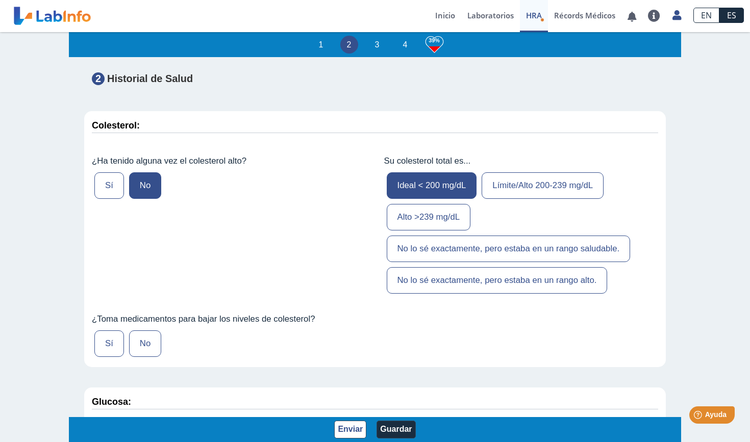
scroll to position [1597, 0]
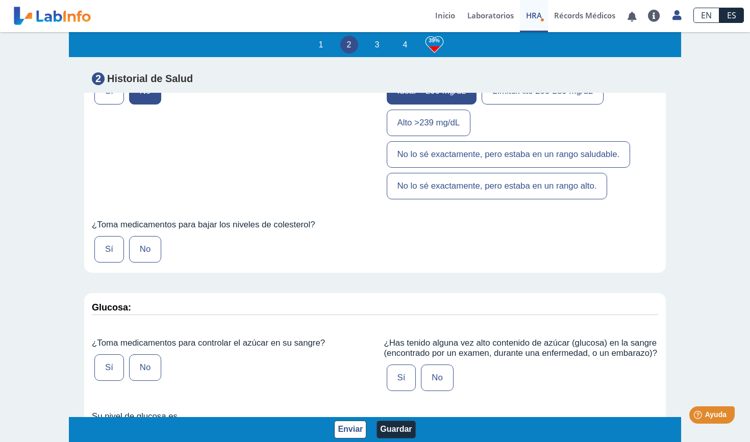
click at [148, 240] on label "No" at bounding box center [145, 249] width 32 height 27
click at [0, 0] on input "No" at bounding box center [0, 0] width 0 height 0
click at [141, 354] on label "No" at bounding box center [145, 367] width 32 height 27
click at [0, 0] on input "No" at bounding box center [0, 0] width 0 height 0
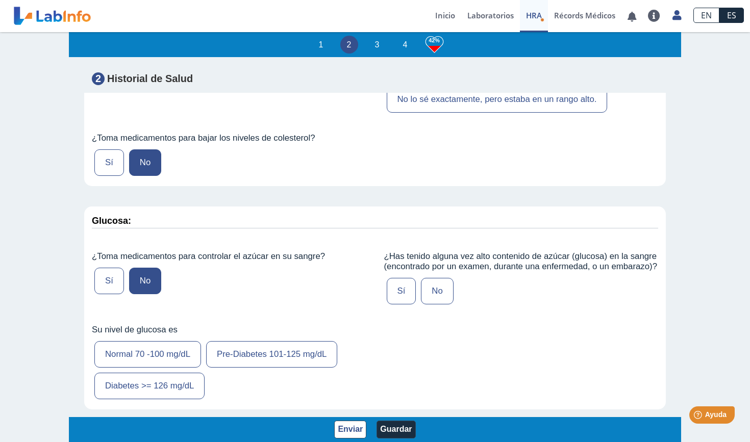
scroll to position [1720, 0]
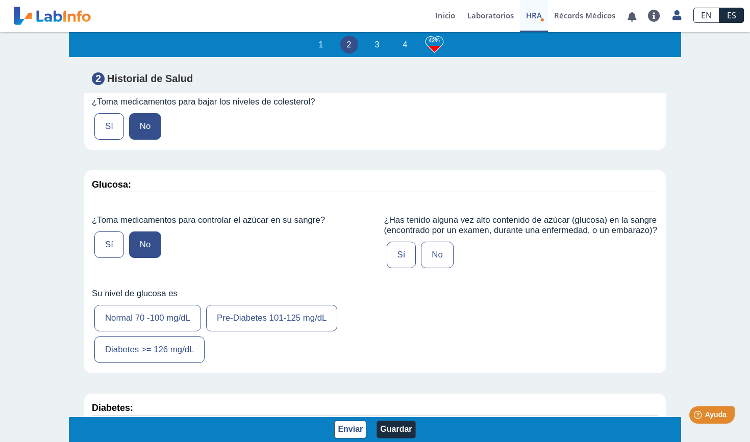
click at [447, 253] on label "No" at bounding box center [437, 255] width 32 height 27
click at [0, 0] on input "No" at bounding box center [0, 0] width 0 height 0
click at [187, 305] on label "Normal 70 -100 mg/dL" at bounding box center [147, 318] width 107 height 27
click at [0, 0] on input "Normal 70 -100 mg/dL" at bounding box center [0, 0] width 0 height 0
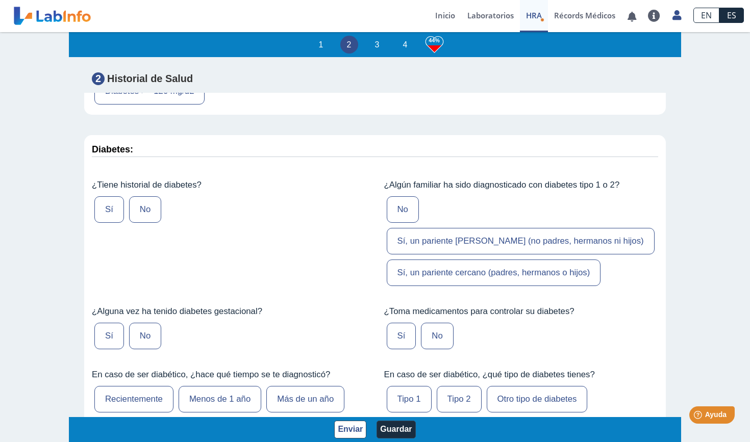
scroll to position [1982, 0]
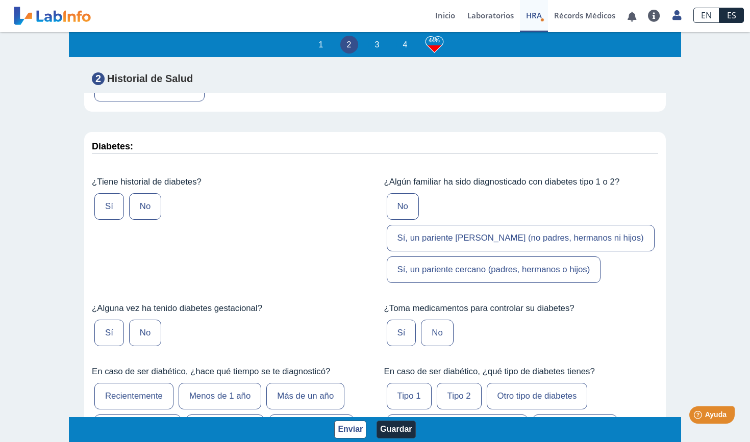
click at [143, 193] on label "No" at bounding box center [145, 206] width 32 height 27
click at [0, 0] on input "No" at bounding box center [0, 0] width 0 height 0
click at [139, 320] on label "No" at bounding box center [145, 333] width 32 height 27
click at [0, 0] on input "No" at bounding box center [0, 0] width 0 height 0
click at [393, 404] on button "Guardar" at bounding box center [395, 430] width 39 height 18
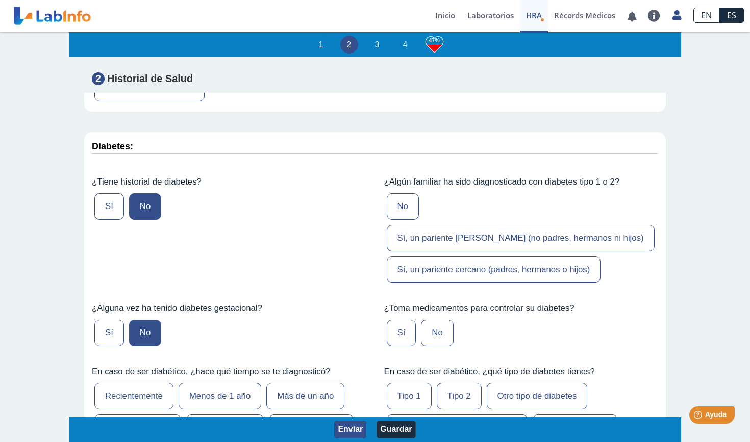
click at [360, 404] on button "Enviar" at bounding box center [350, 430] width 32 height 18
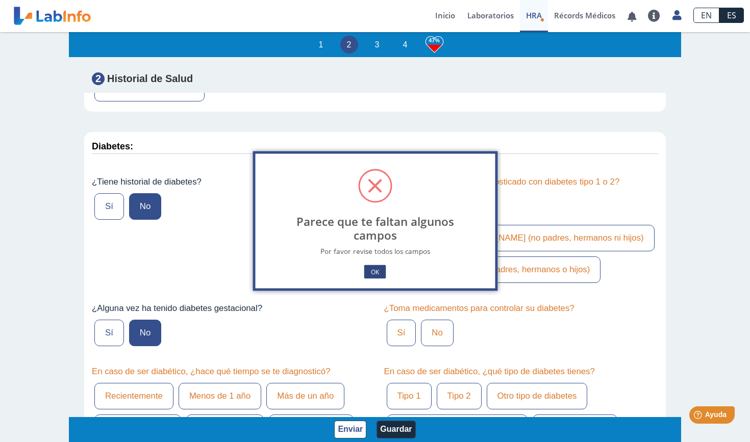
click at [383, 270] on button "OK" at bounding box center [374, 272] width 21 height 14
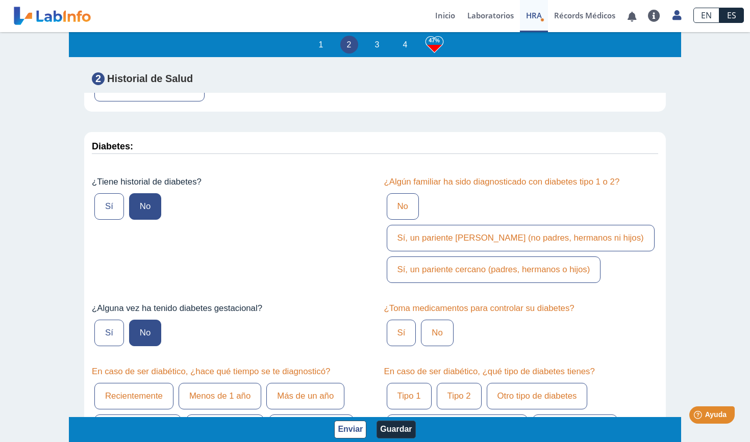
click at [403, 195] on label "No" at bounding box center [403, 206] width 32 height 27
click at [0, 0] on input "No" at bounding box center [0, 0] width 0 height 0
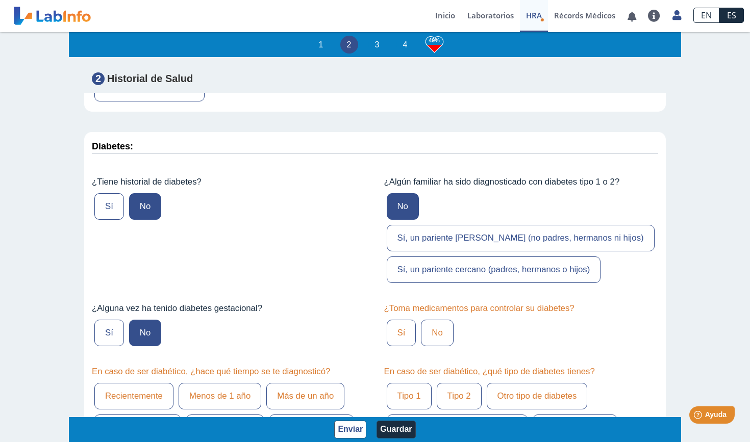
click at [427, 320] on label "No" at bounding box center [437, 333] width 32 height 27
click at [0, 0] on input "No" at bounding box center [0, 0] width 0 height 0
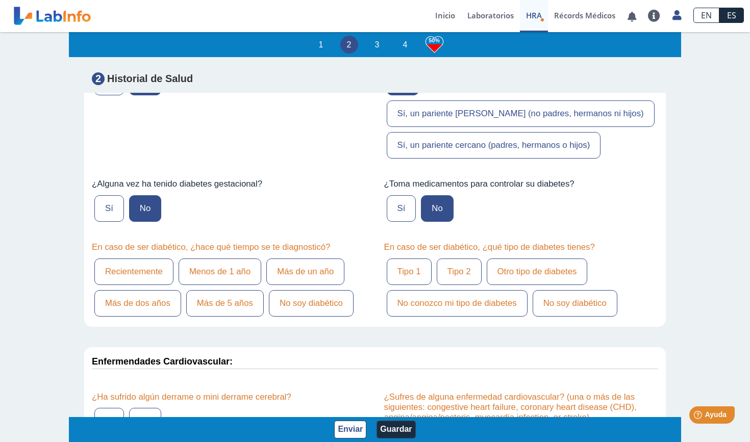
scroll to position [2109, 0]
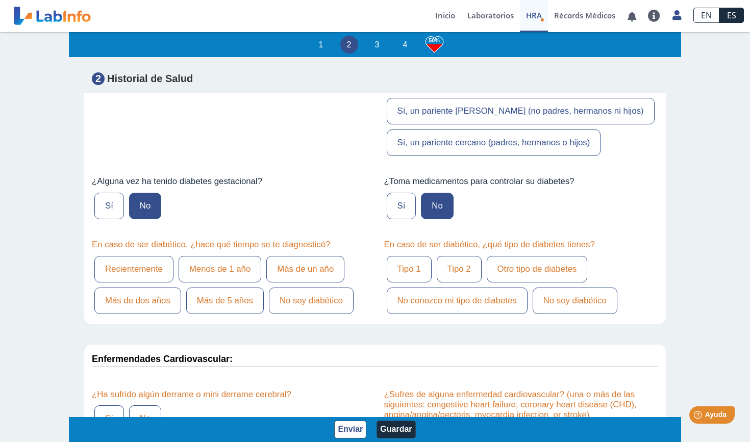
click at [556, 288] on label "No soy diabético" at bounding box center [574, 301] width 85 height 27
click at [0, 0] on input "No soy diabético" at bounding box center [0, 0] width 0 height 0
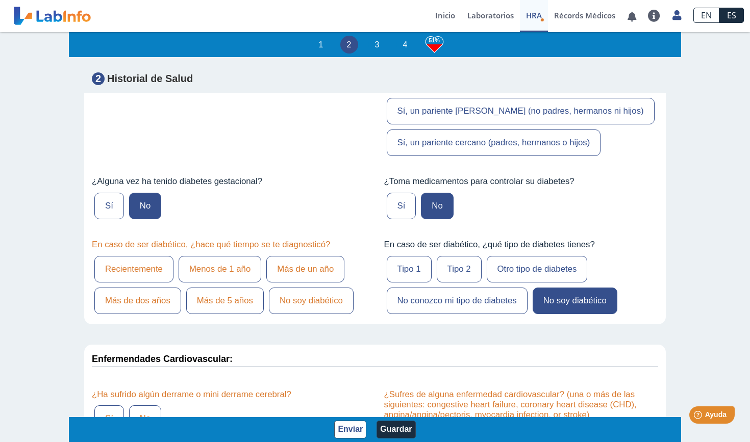
click at [295, 288] on label "No soy diabético" at bounding box center [311, 301] width 85 height 27
click at [0, 0] on input "No soy diabético" at bounding box center [0, 0] width 0 height 0
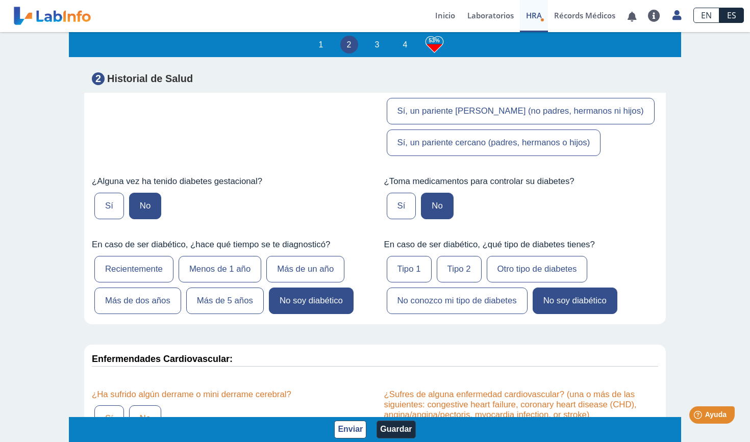
click at [138, 404] on label "No" at bounding box center [145, 418] width 32 height 27
click at [0, 0] on input "No" at bounding box center [0, 0] width 0 height 0
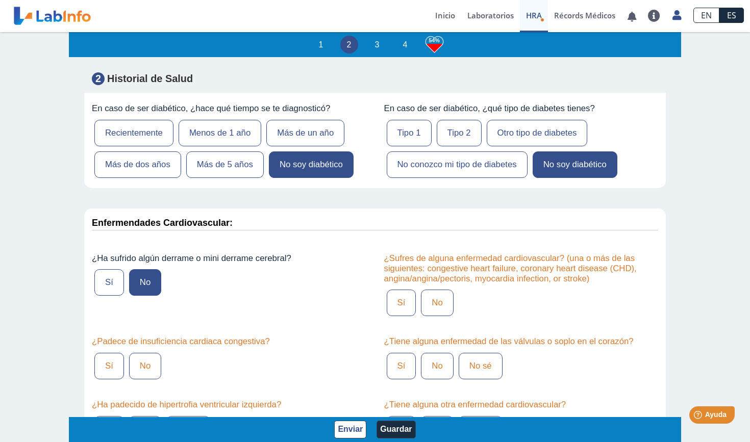
scroll to position [2253, 0]
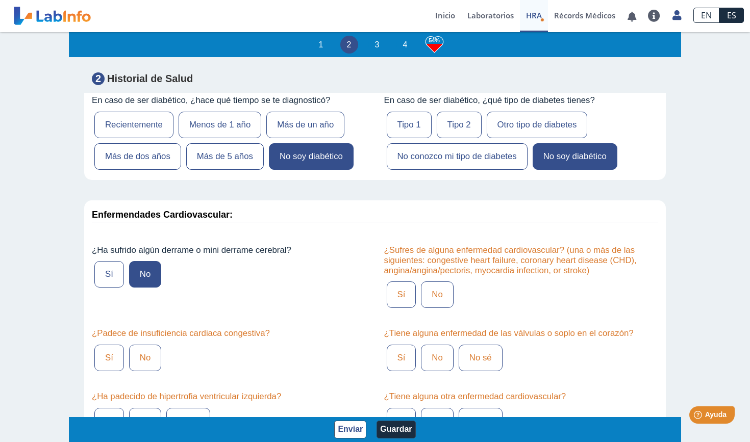
click at [436, 282] on label "No" at bounding box center [437, 295] width 32 height 27
click at [0, 0] on input "No" at bounding box center [0, 0] width 0 height 0
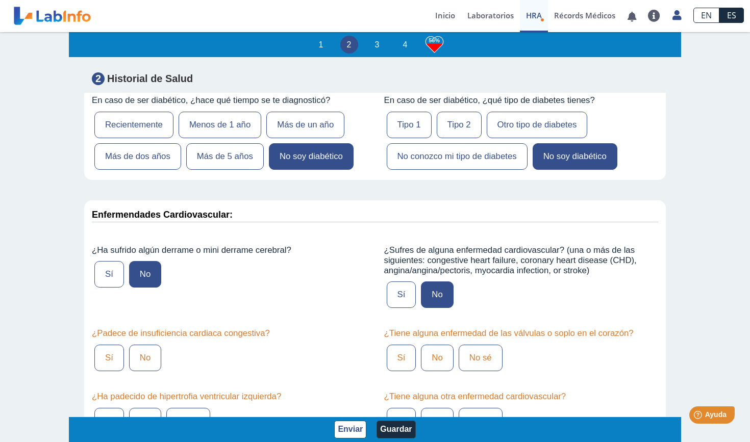
click at [437, 345] on label "No" at bounding box center [437, 358] width 32 height 27
click at [0, 0] on input "No" at bounding box center [0, 0] width 0 height 0
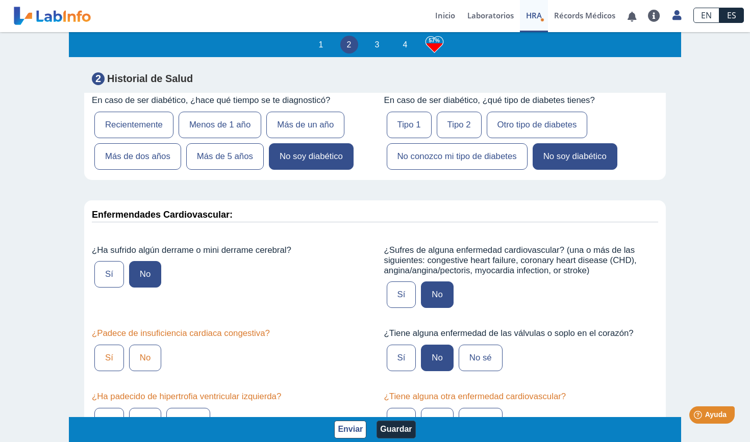
click at [437, 404] on label "No" at bounding box center [437, 421] width 32 height 27
click at [0, 0] on input "No" at bounding box center [0, 0] width 0 height 0
click at [150, 404] on label "No" at bounding box center [145, 421] width 32 height 27
click at [0, 0] on input "No" at bounding box center [0, 0] width 0 height 0
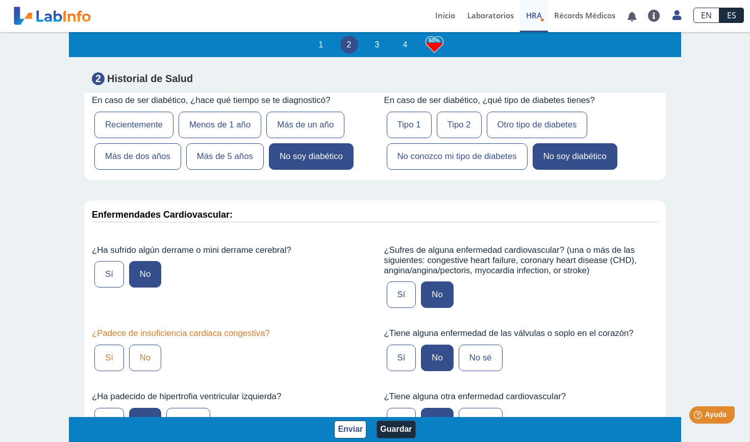
click at [144, 345] on label "No" at bounding box center [145, 358] width 32 height 27
click at [0, 0] on input "No" at bounding box center [0, 0] width 0 height 0
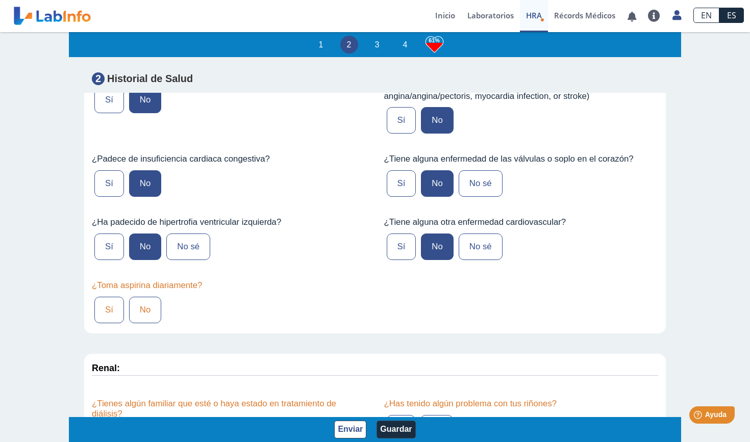
scroll to position [2434, 0]
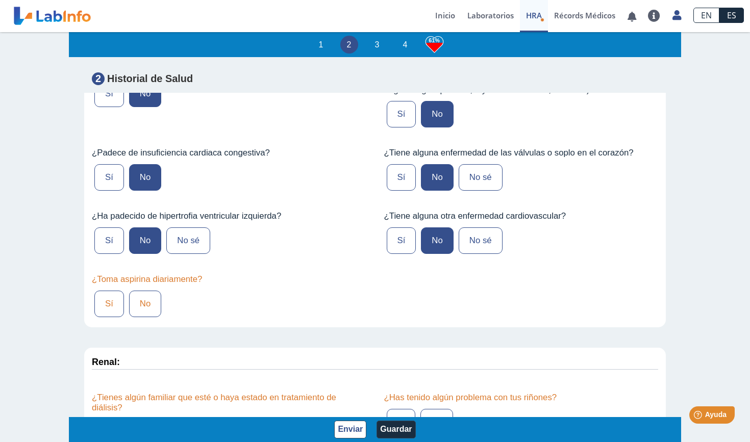
click at [142, 291] on label "No" at bounding box center [145, 304] width 32 height 27
click at [0, 0] on input "No" at bounding box center [0, 0] width 0 height 0
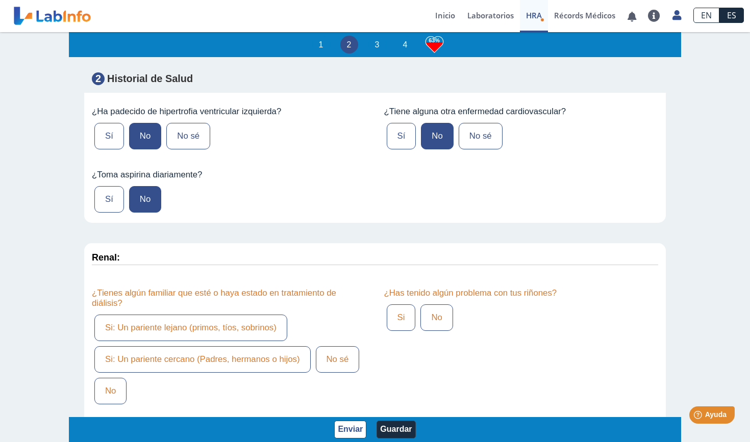
scroll to position [2541, 0]
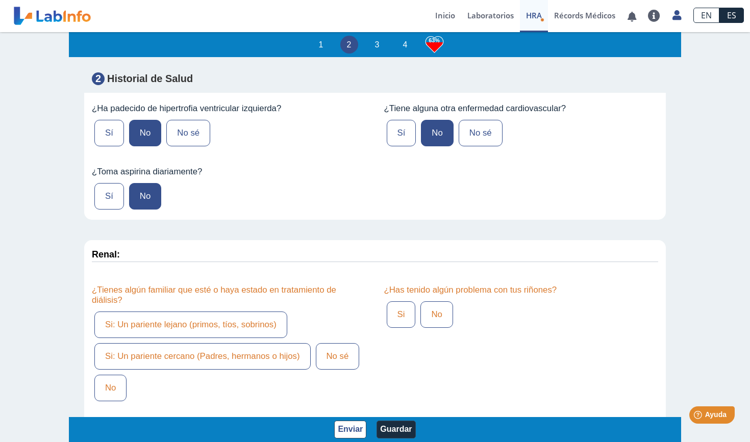
click at [344, 343] on label "No sé" at bounding box center [338, 356] width 44 height 27
click at [0, 0] on input "No sé" at bounding box center [0, 0] width 0 height 0
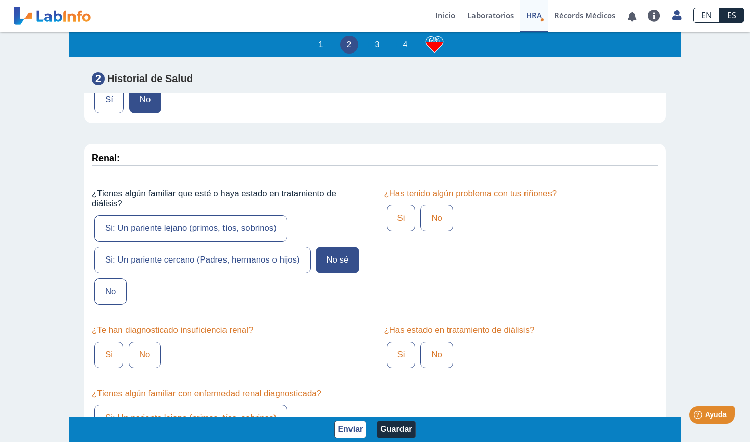
scroll to position [2648, 0]
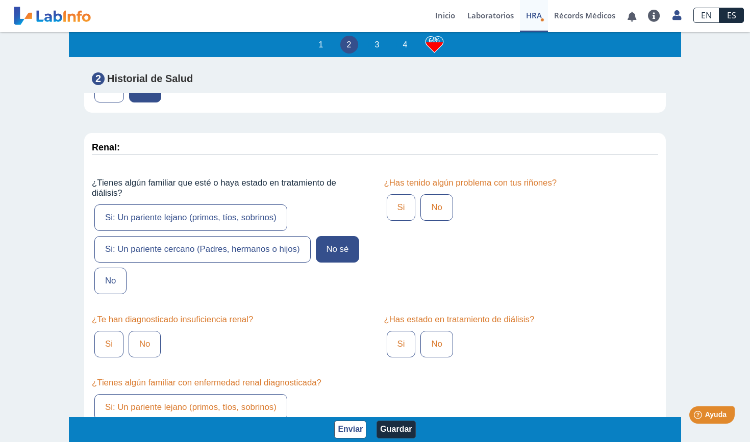
click at [149, 331] on label "No" at bounding box center [145, 344] width 32 height 27
click at [0, 0] on input "No" at bounding box center [0, 0] width 0 height 0
click at [439, 194] on label "No" at bounding box center [436, 207] width 32 height 27
click at [0, 0] on input "No" at bounding box center [0, 0] width 0 height 0
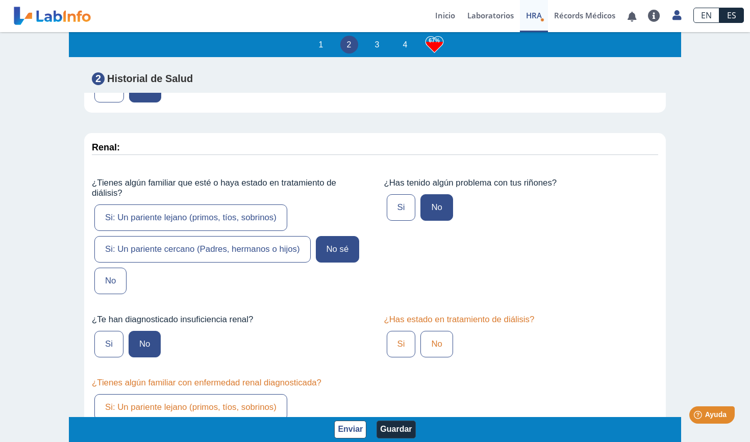
click at [440, 331] on label "No" at bounding box center [436, 344] width 32 height 27
click at [0, 0] on input "No" at bounding box center [0, 0] width 0 height 0
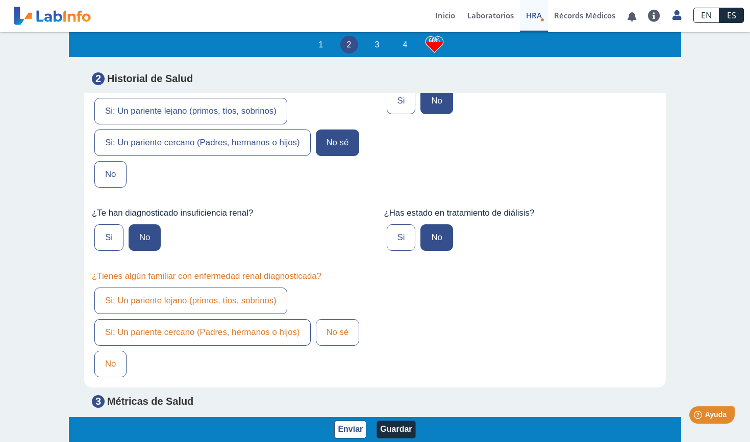
click at [342, 319] on label "No sé" at bounding box center [338, 332] width 44 height 27
click at [0, 0] on input "No sé" at bounding box center [0, 0] width 0 height 0
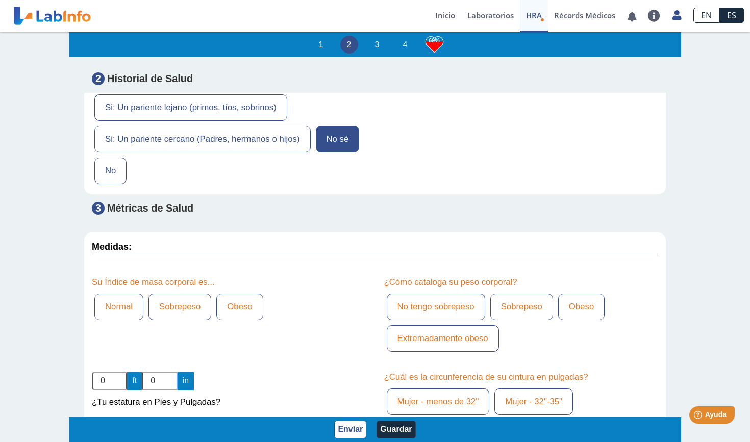
scroll to position [2991, 0]
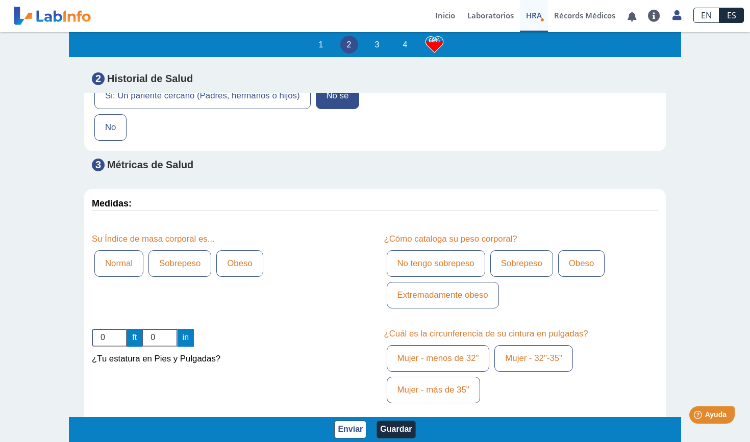
click at [129, 250] on label "Normal" at bounding box center [118, 263] width 49 height 27
click at [0, 0] on input "Normal" at bounding box center [0, 0] width 0 height 0
click at [106, 329] on input "0" at bounding box center [109, 338] width 35 height 18
type input "5"
click at [156, 329] on input "0" at bounding box center [159, 338] width 35 height 18
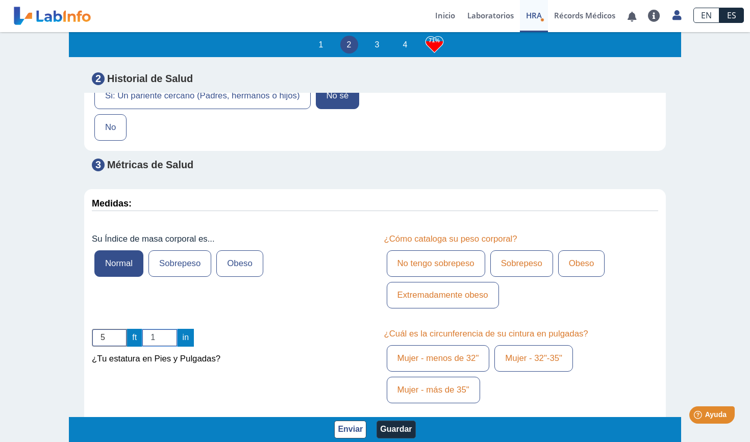
type input "1"
click at [432, 250] on label "No tengo sobrepeso" at bounding box center [436, 263] width 98 height 27
click at [0, 0] on input "No tengo sobrepeso" at bounding box center [0, 0] width 0 height 0
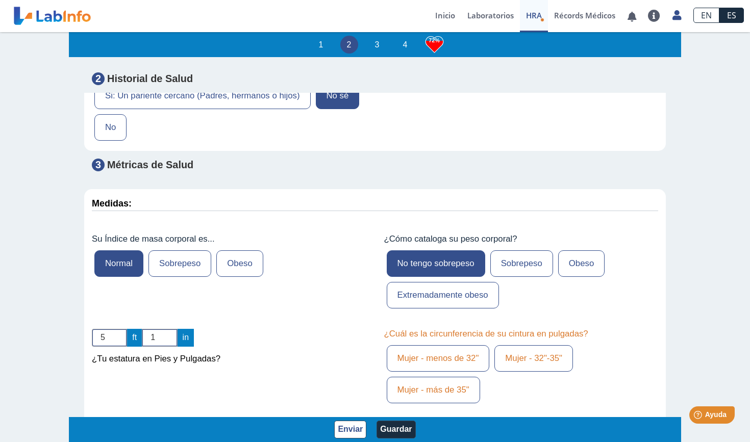
click at [449, 345] on label "Mujer - menos de 32"" at bounding box center [438, 358] width 103 height 27
click at [0, 0] on input "Mujer - menos de 32"" at bounding box center [0, 0] width 0 height 0
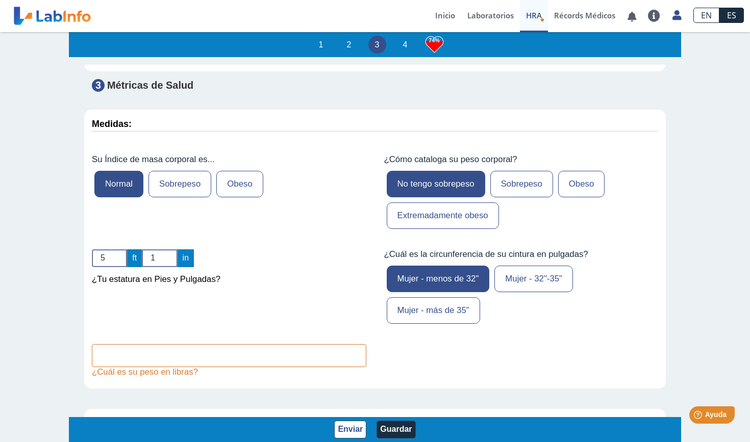
scroll to position [3083, 0]
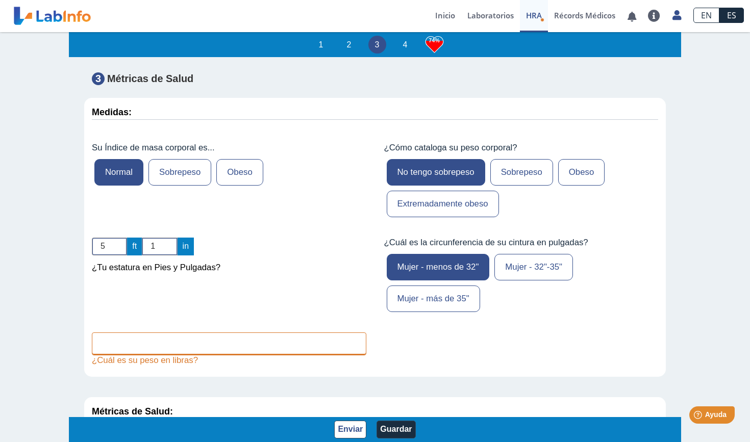
click at [287, 332] on input "text" at bounding box center [229, 343] width 274 height 23
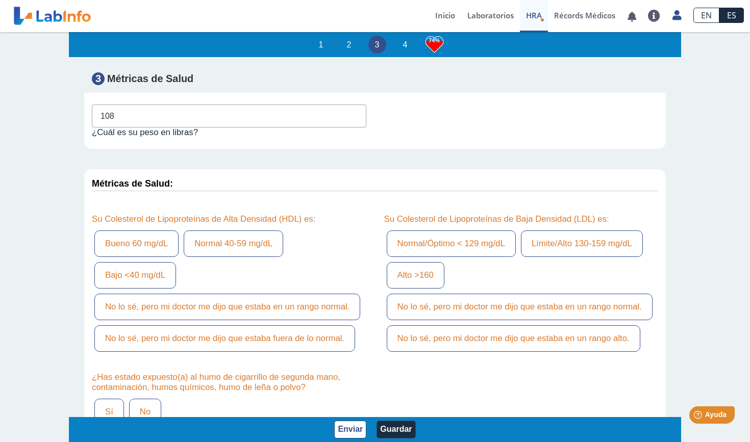
scroll to position [3329, 0]
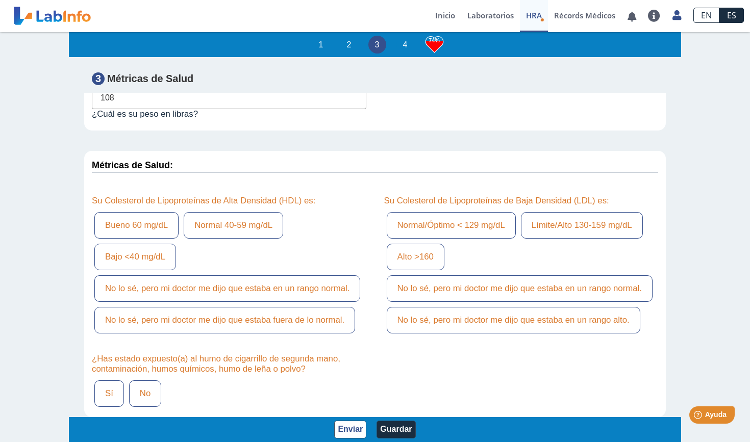
type input "108"
click at [146, 212] on label "Bueno 60 mg/dL" at bounding box center [136, 225] width 84 height 27
click at [0, 0] on input "Bueno 60 mg/dL" at bounding box center [0, 0] width 0 height 0
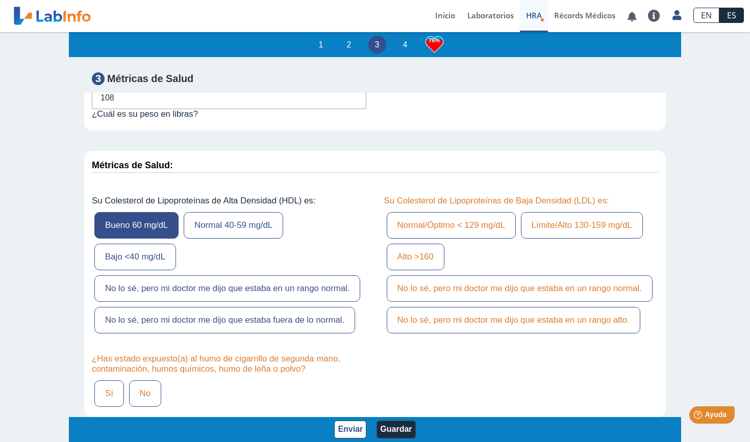
click at [146, 212] on label "Bueno 60 mg/dL" at bounding box center [136, 225] width 84 height 27
click at [0, 0] on input "Bueno 60 mg/dL" at bounding box center [0, 0] width 0 height 0
click at [152, 244] on label "Bajo <40 mg/dL" at bounding box center [135, 257] width 82 height 27
click at [0, 0] on input "Bajo <40 mg/dL" at bounding box center [0, 0] width 0 height 0
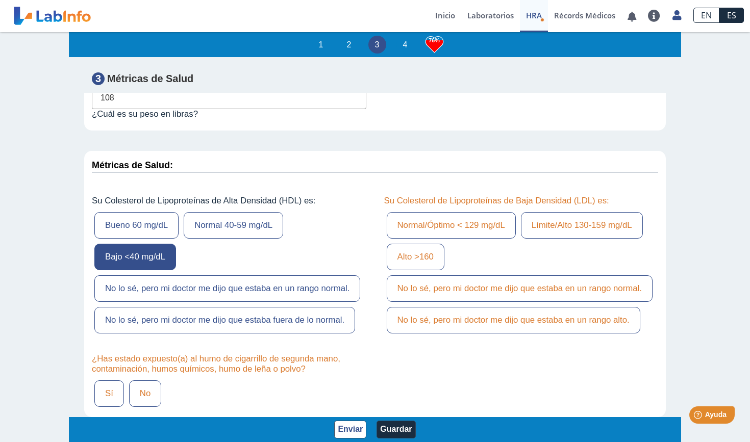
click at [473, 212] on label "Normal/Óptimo < 129 mg/dL" at bounding box center [451, 225] width 129 height 27
click at [0, 0] on input "Normal/Óptimo < 129 mg/dL" at bounding box center [0, 0] width 0 height 0
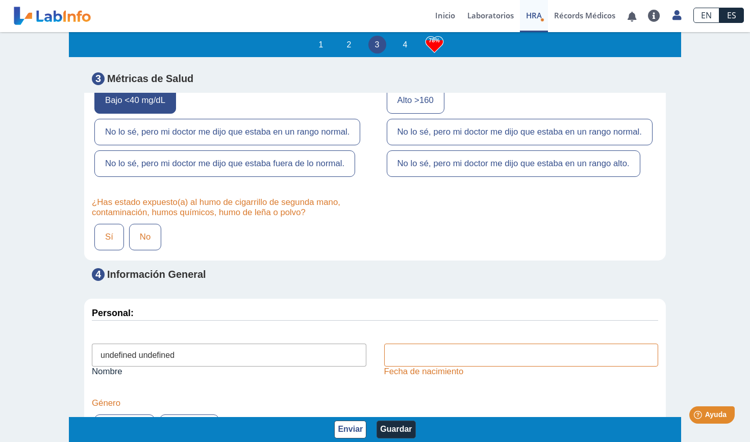
scroll to position [3489, 0]
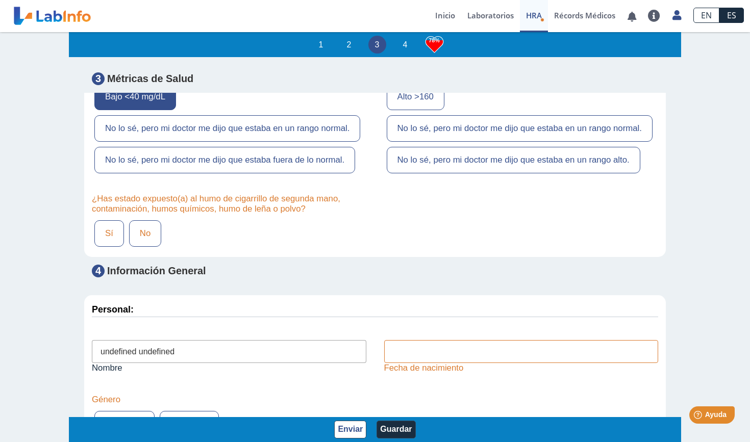
click at [147, 220] on label "No" at bounding box center [145, 233] width 32 height 27
click at [0, 0] on input "No" at bounding box center [0, 0] width 0 height 0
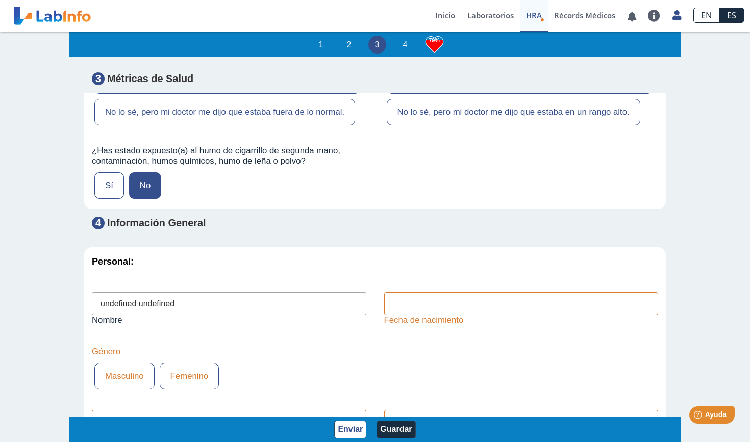
scroll to position [3552, 0]
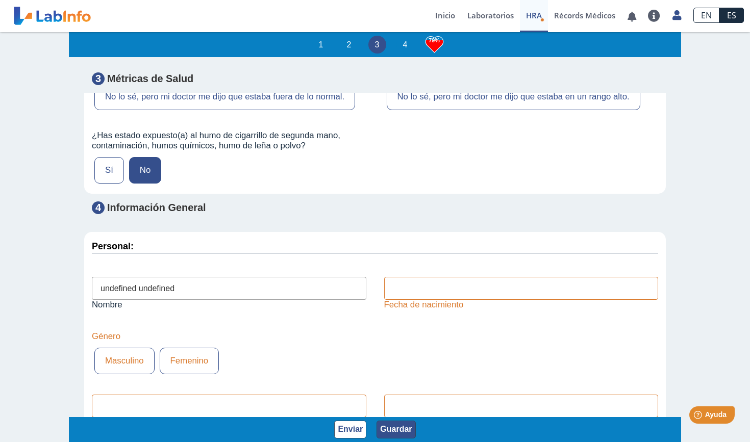
click at [397, 404] on button "Guardar" at bounding box center [395, 430] width 39 height 18
click at [347, 404] on div "Enviar Guardar" at bounding box center [375, 429] width 612 height 25
click at [347, 404] on button "Enviar" at bounding box center [350, 430] width 32 height 18
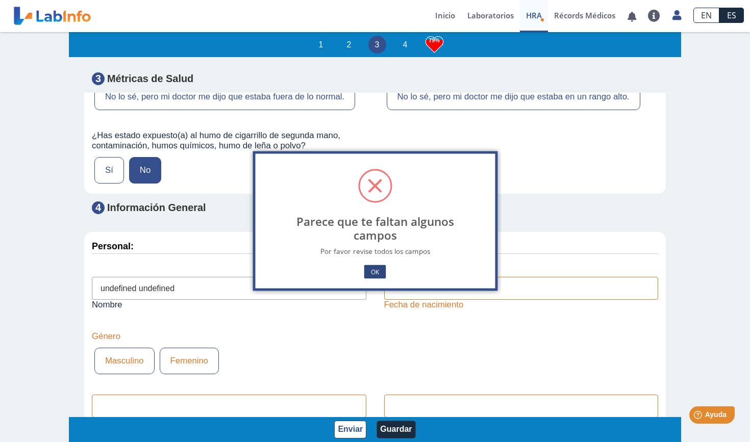
click at [376, 275] on button "OK" at bounding box center [374, 272] width 21 height 14
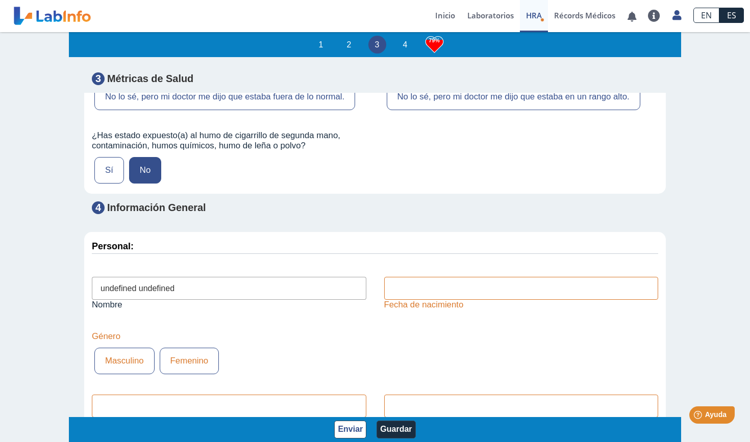
drag, startPoint x: 202, startPoint y: 240, endPoint x: 98, endPoint y: 225, distance: 104.6
click at [98, 269] on div "undefined undefined Nombre" at bounding box center [229, 295] width 290 height 52
type input "Tanmarie Santos Lamboy"
click at [183, 348] on label "Femenino" at bounding box center [190, 361] width 60 height 27
click at [0, 0] on input "Femenino" at bounding box center [0, 0] width 0 height 0
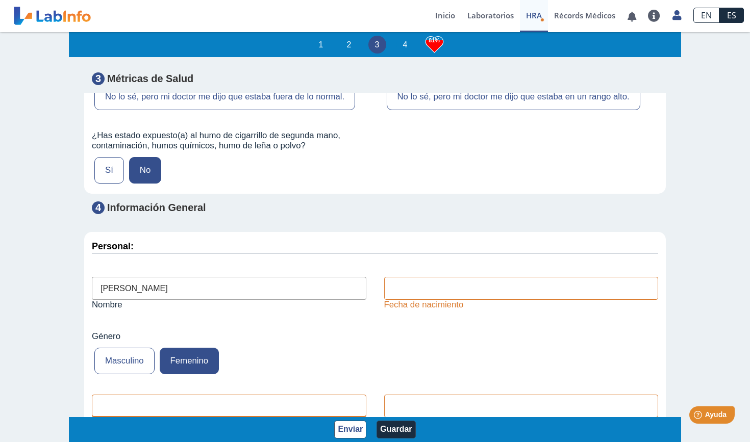
click at [200, 395] on input "text" at bounding box center [229, 406] width 274 height 23
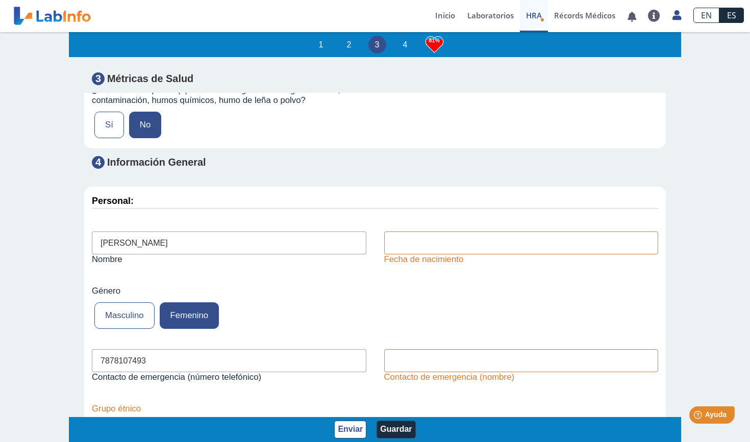
scroll to position [3613, 0]
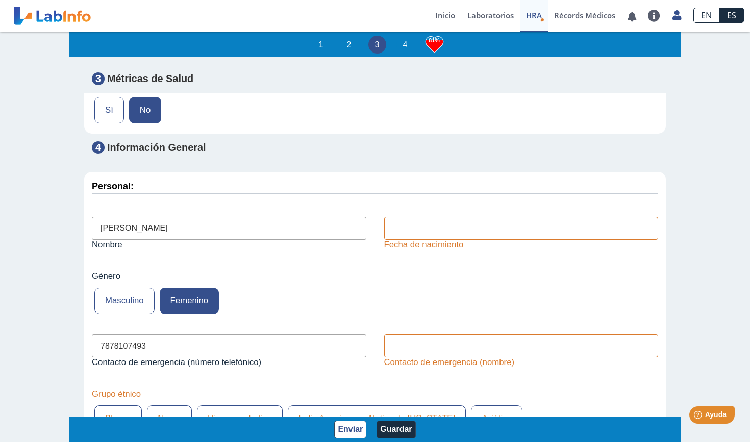
type input "7878107493"
click at [250, 404] on label "Hispano o Latino" at bounding box center [240, 418] width 86 height 27
click at [0, 0] on input "Hispano o Latino" at bounding box center [0, 0] width 0 height 0
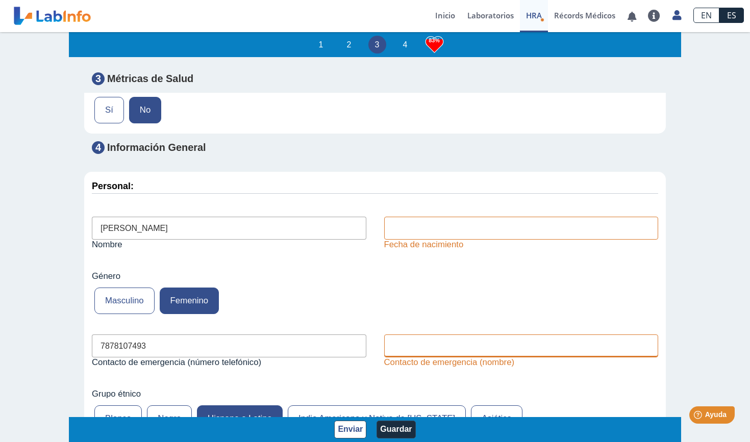
click at [415, 335] on input "text" at bounding box center [521, 346] width 274 height 23
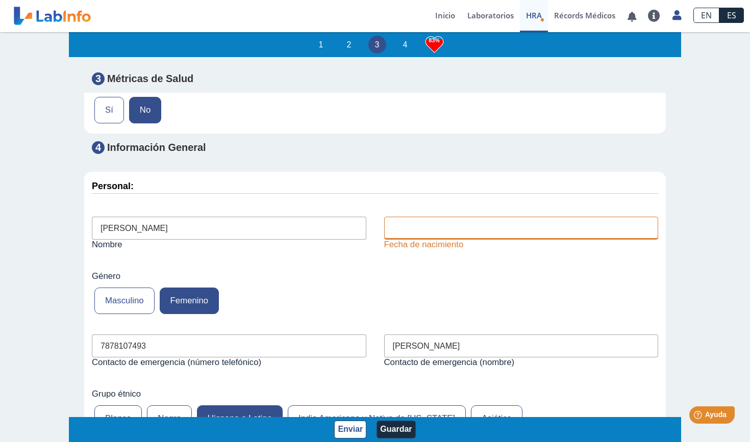
type input "Maria Lamboy Arrambide"
click at [464, 217] on input "text" at bounding box center [521, 228] width 274 height 23
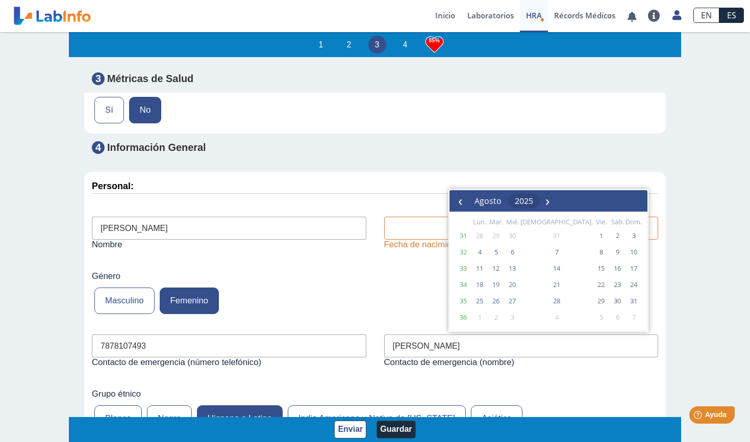
click at [533, 199] on span "2025" at bounding box center [524, 200] width 18 height 11
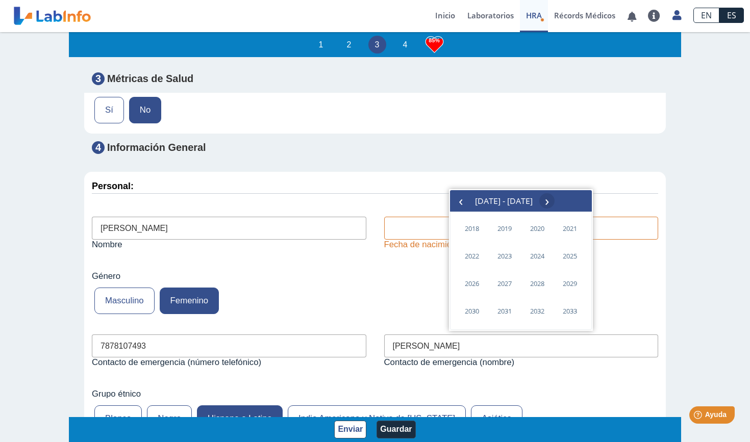
click at [554, 203] on span "›" at bounding box center [546, 200] width 15 height 15
click at [461, 201] on span "‹" at bounding box center [460, 200] width 15 height 15
click at [462, 201] on span "‹" at bounding box center [460, 200] width 15 height 15
click at [509, 285] on span "1995" at bounding box center [504, 283] width 23 height 23
click at [512, 284] on span "agosto" at bounding box center [515, 283] width 47 height 16
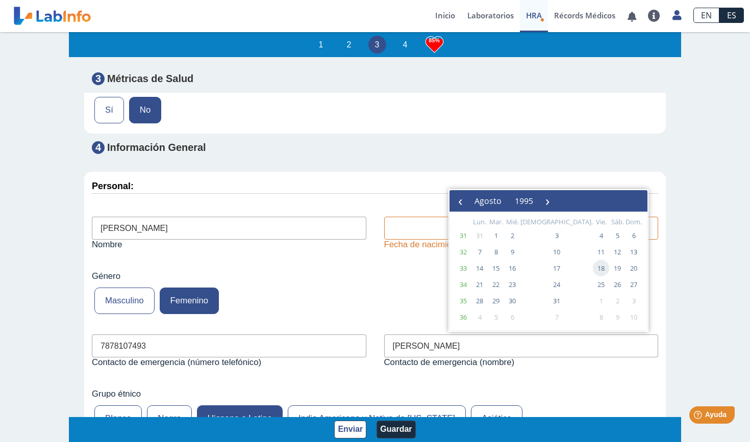
click at [575, 267] on span "18" at bounding box center [601, 268] width 16 height 16
type input "1995-08-18"
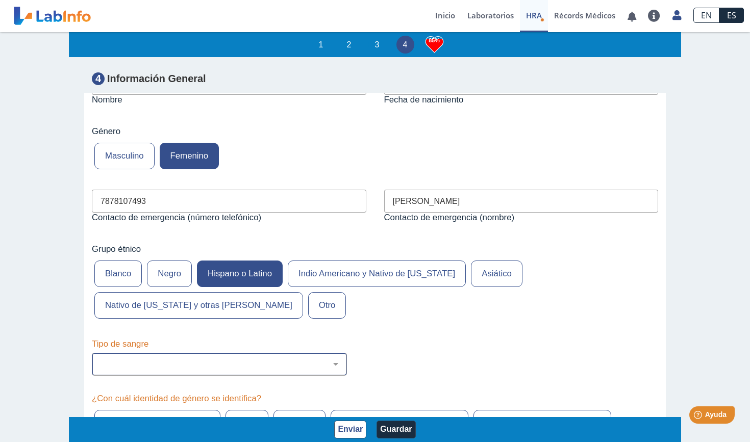
scroll to position [3758, 0]
select select "1: 227"
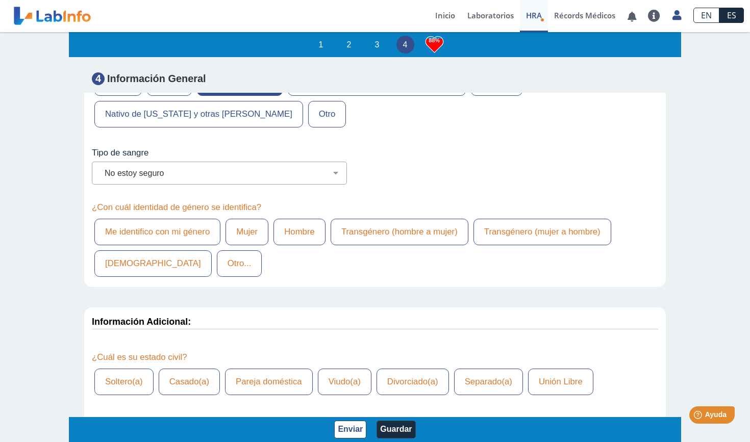
scroll to position [3957, 0]
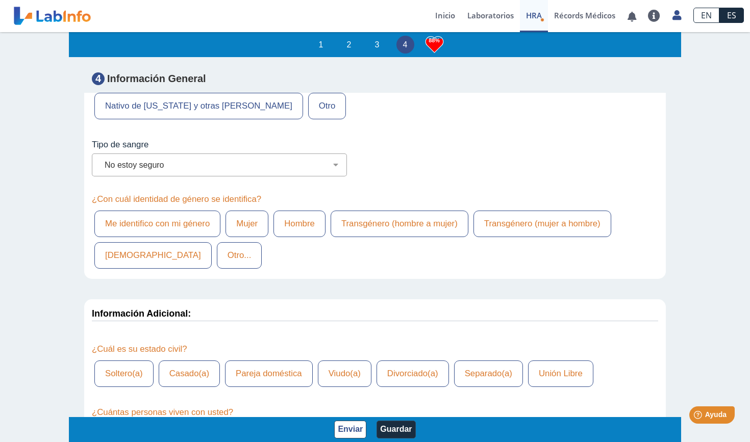
click at [190, 211] on label "Me identifico con mi género" at bounding box center [157, 224] width 126 height 27
click at [0, 0] on input "Me identifico con mi género" at bounding box center [0, 0] width 0 height 0
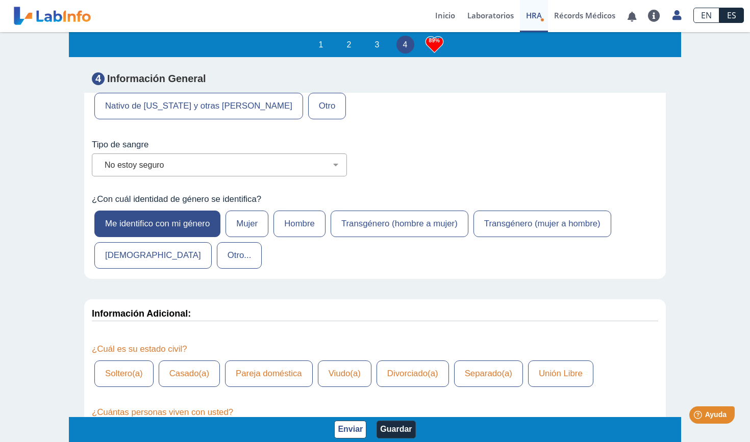
click at [129, 361] on label "Soltero(a)" at bounding box center [123, 374] width 59 height 27
click at [0, 0] on input "Soltero(a)" at bounding box center [0, 0] width 0 height 0
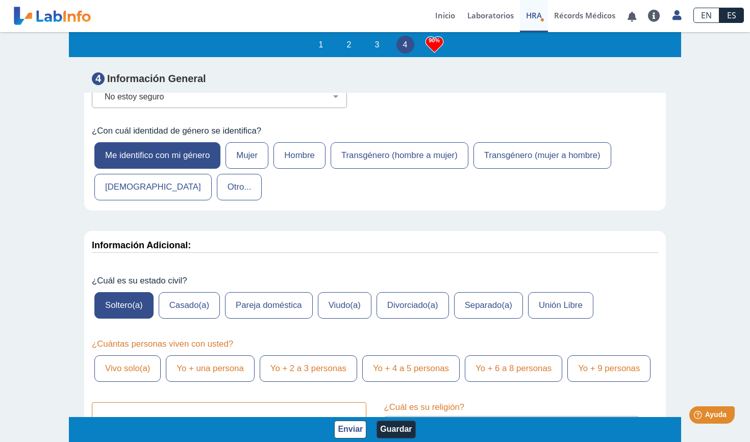
scroll to position [4044, 0]
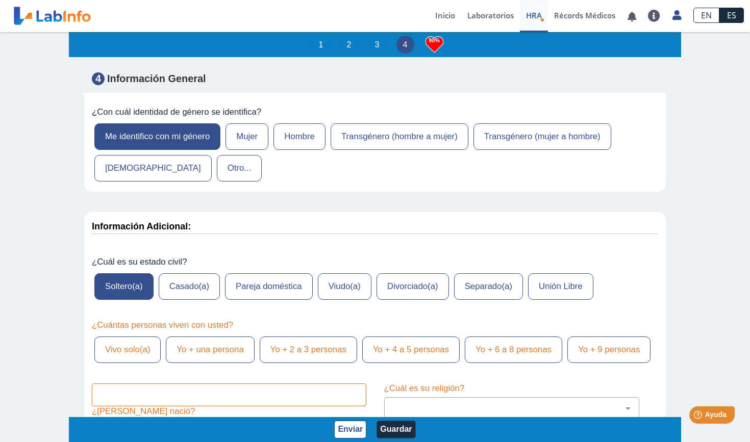
click at [136, 337] on label "Vivo solo(a)" at bounding box center [127, 350] width 66 height 27
click at [0, 0] on input "Vivo solo(a)" at bounding box center [0, 0] width 0 height 0
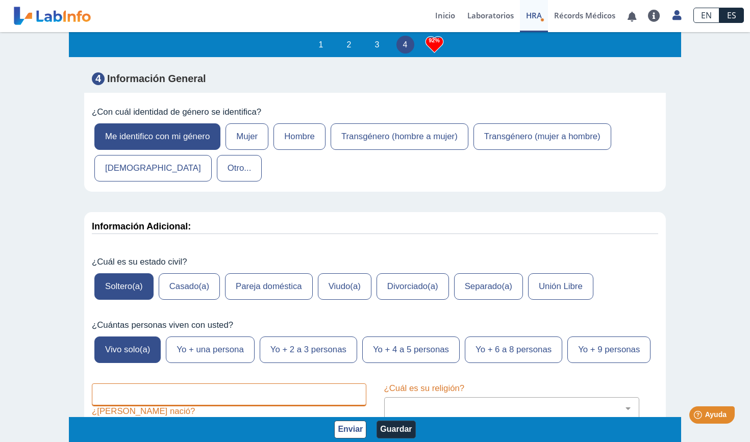
click at [148, 383] on input "text" at bounding box center [229, 394] width 274 height 23
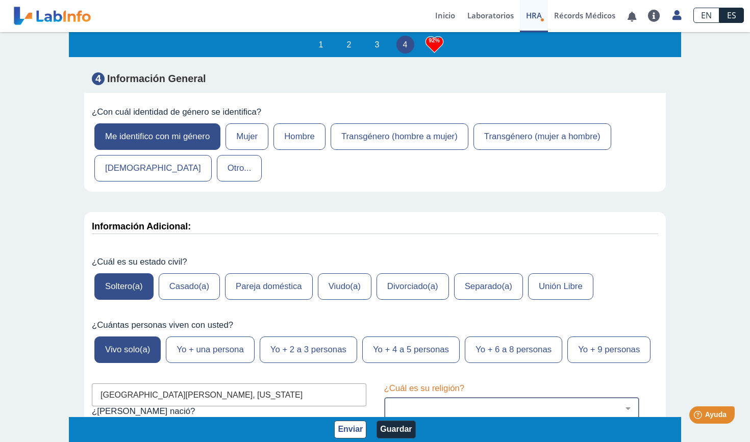
type input "San Juan, Puerto Rico"
select select "1: 216"
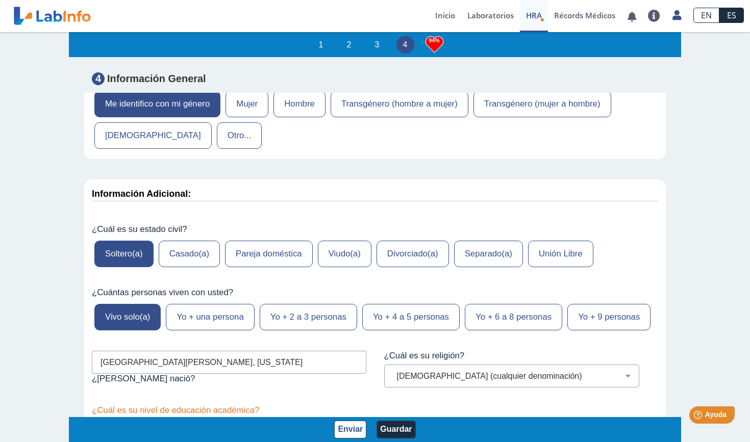
scroll to position [4112, 0]
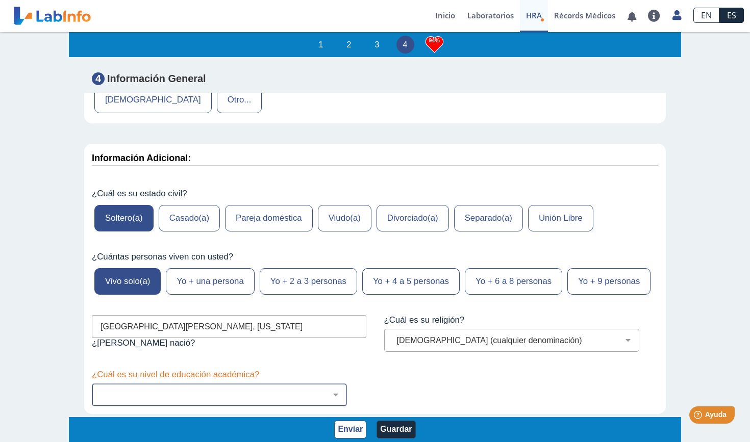
select select "8: 281"
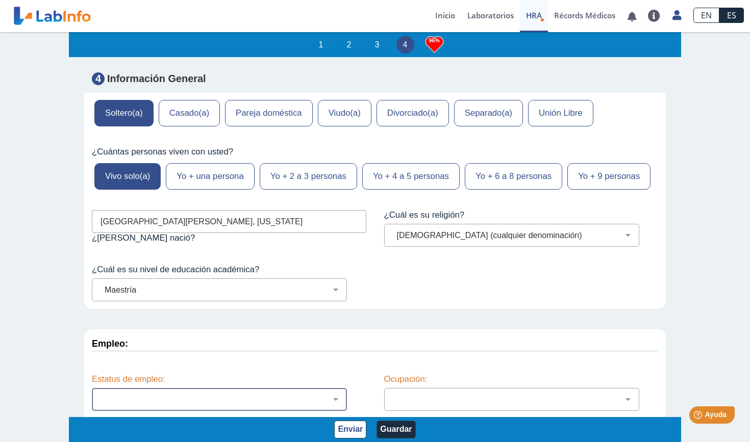
scroll to position [4217, 0]
select select "2: 134"
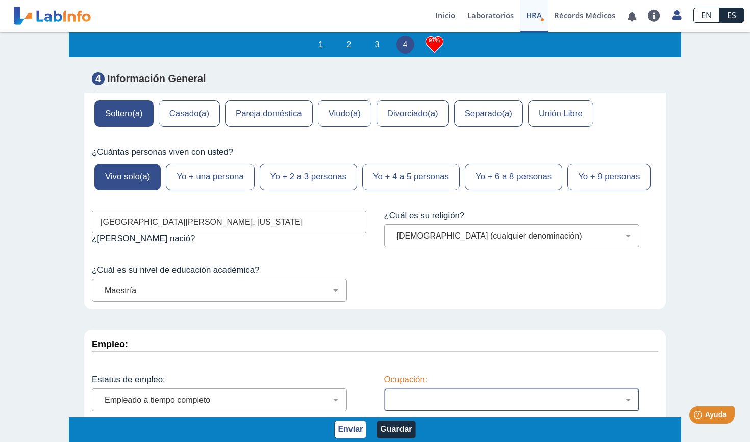
select select "11: 178"
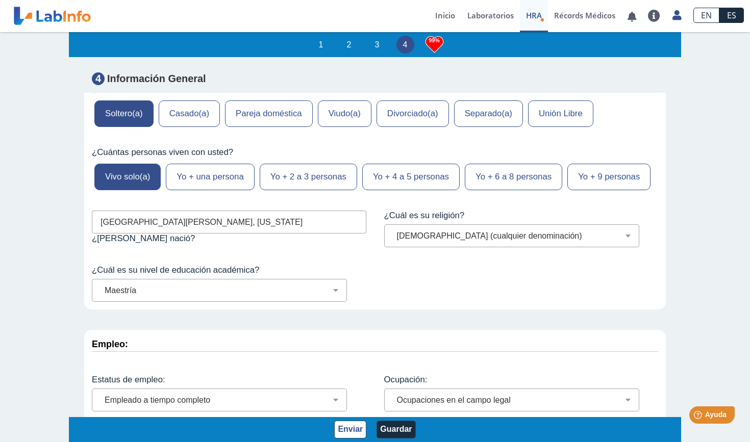
select select "7: 149"
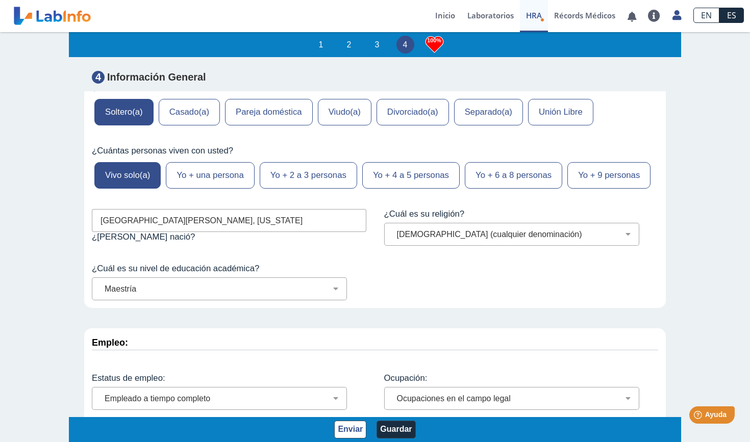
scroll to position [1, 0]
click at [396, 404] on button "Guardar" at bounding box center [395, 430] width 39 height 18
click at [355, 404] on button "Enviar" at bounding box center [350, 430] width 32 height 18
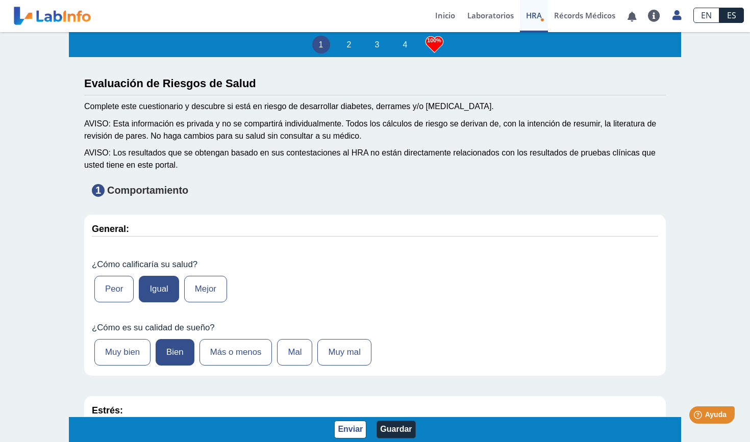
scroll to position [0, 0]
click at [432, 46] on h3 "100%" at bounding box center [434, 40] width 18 height 13
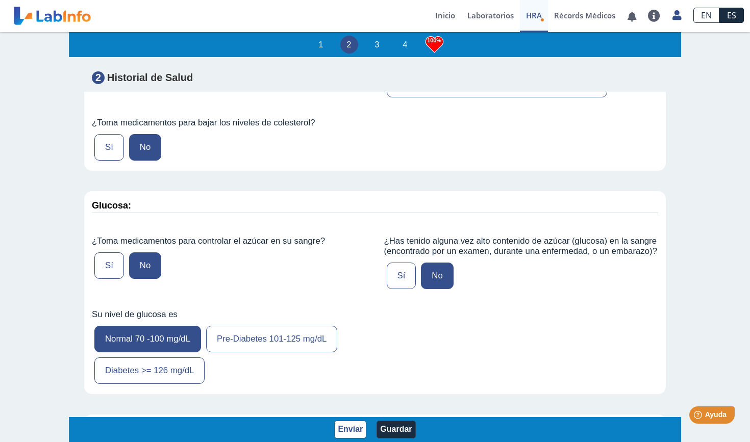
scroll to position [2236, 0]
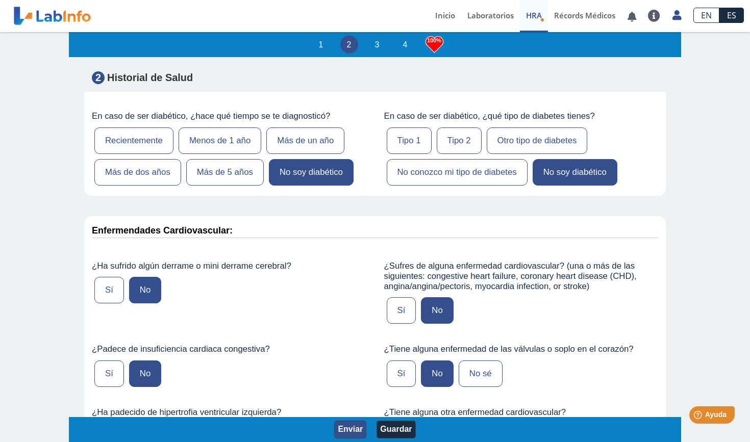
click at [345, 404] on button "Enviar" at bounding box center [350, 430] width 32 height 18
click at [347, 404] on button "Enviar" at bounding box center [350, 430] width 32 height 18
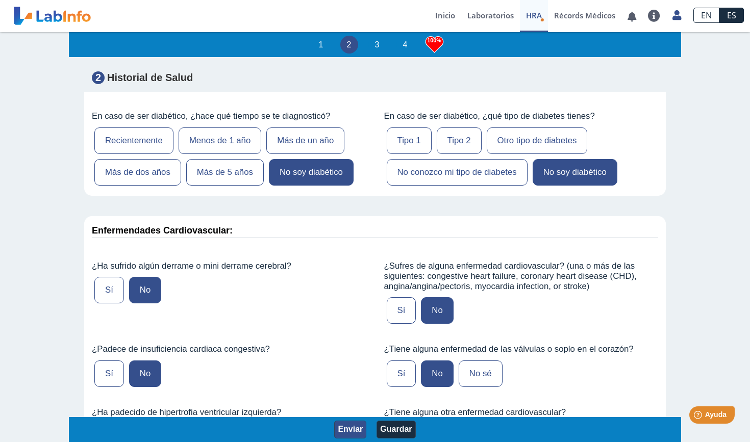
click at [347, 404] on button "Enviar" at bounding box center [350, 430] width 32 height 18
click at [354, 404] on button "Enviar" at bounding box center [350, 430] width 32 height 18
click at [353, 404] on button "Enviar" at bounding box center [350, 430] width 32 height 18
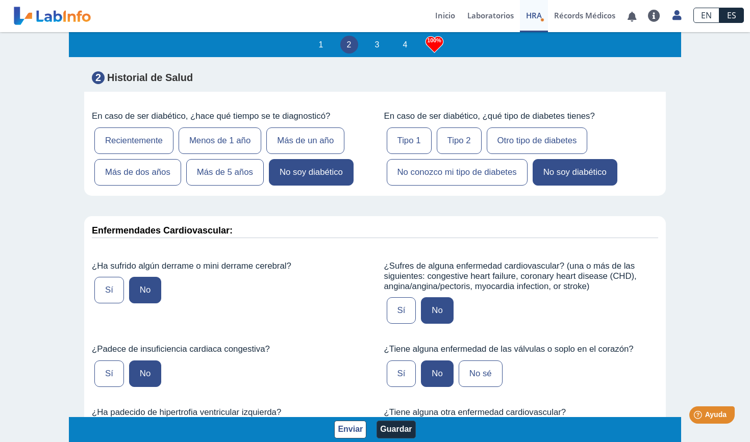
click at [540, 19] on icon "Health Risk Assessment" at bounding box center [542, 20] width 4 height 4
click at [529, 23] on link "HRA Evaluación de Riesgos de Salud" at bounding box center [534, 16] width 28 height 32
click at [530, 60] on app-hra "1 2 3 4 100% Evaluación de Riesgos de Salud Complete este cuestionario y descub…" at bounding box center [375, 237] width 612 height 412
click at [531, 21] on link "HRA Evaluación de Riesgos de Salud" at bounding box center [534, 16] width 28 height 32
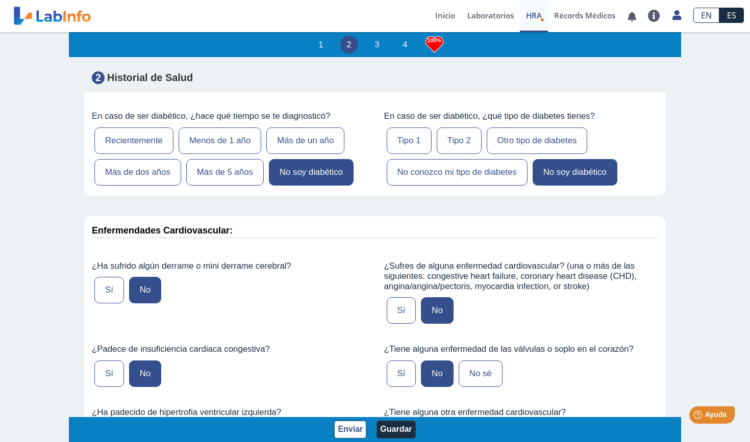
click at [531, 21] on link "HRA Evaluación de Riesgos de Salud" at bounding box center [534, 16] width 28 height 32
click at [445, 19] on link "Inicio" at bounding box center [445, 16] width 32 height 32
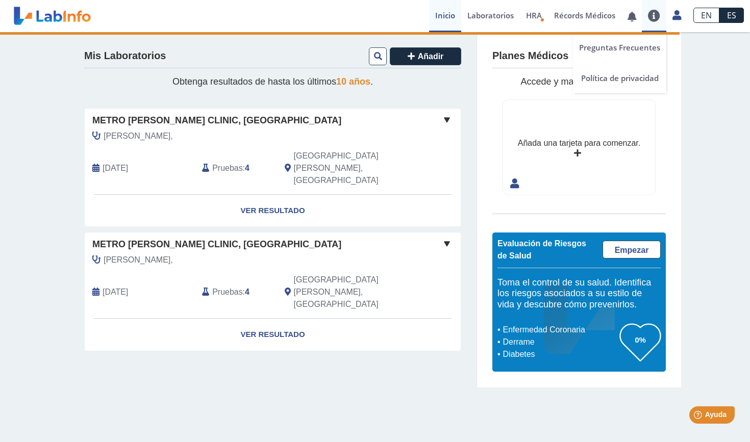
click at [575, 19] on link at bounding box center [654, 16] width 24 height 12
click at [575, 14] on link at bounding box center [631, 17] width 21 height 8
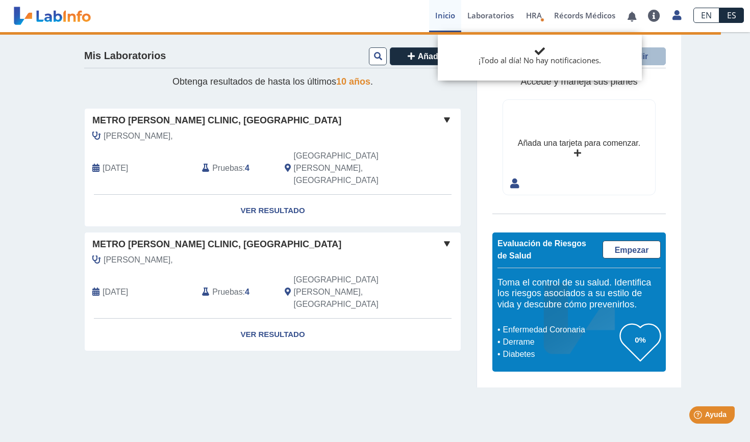
click at [575, 85] on div "Mis Laboratorios Añadir Obtenga resultados de hasta los últimos 10 años . Metro…" at bounding box center [375, 209] width 750 height 355
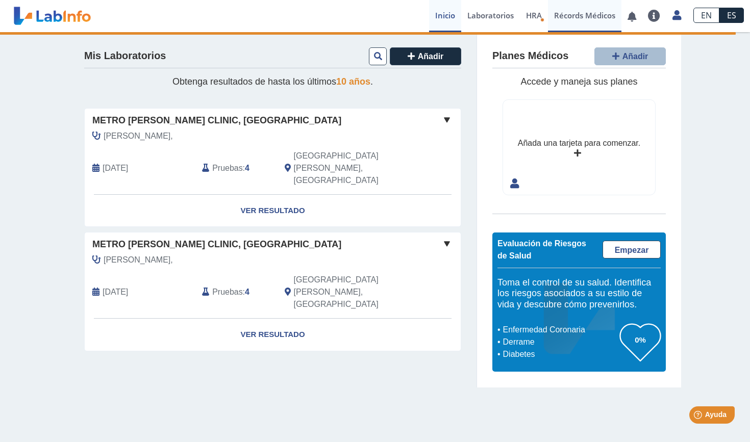
click at [575, 23] on link "Récords Médicos" at bounding box center [584, 16] width 73 height 32
click at [534, 17] on span "HRA" at bounding box center [534, 15] width 16 height 10
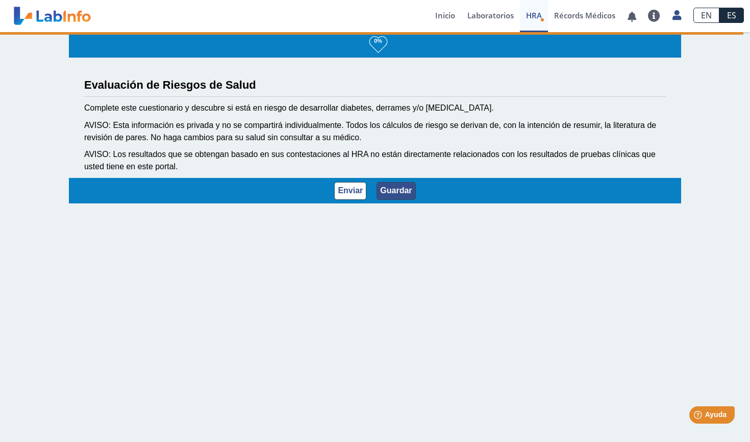
click at [390, 187] on button "Guardar" at bounding box center [395, 191] width 39 height 18
click at [360, 188] on button "Enviar" at bounding box center [350, 191] width 32 height 18
click at [349, 190] on button "Enviar" at bounding box center [350, 191] width 32 height 18
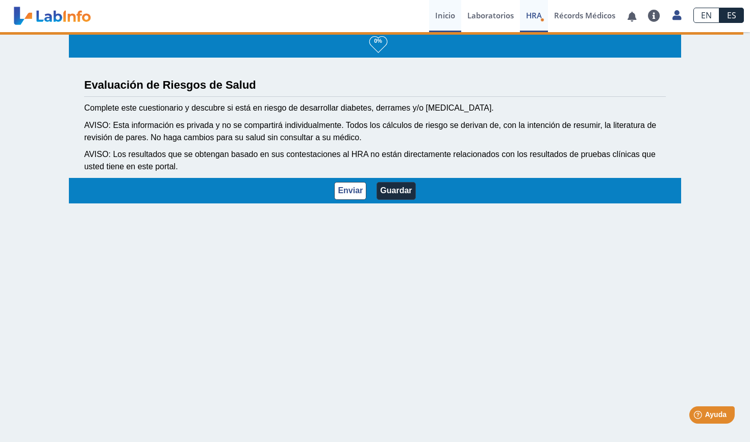
click at [448, 17] on link "Inicio" at bounding box center [445, 16] width 32 height 32
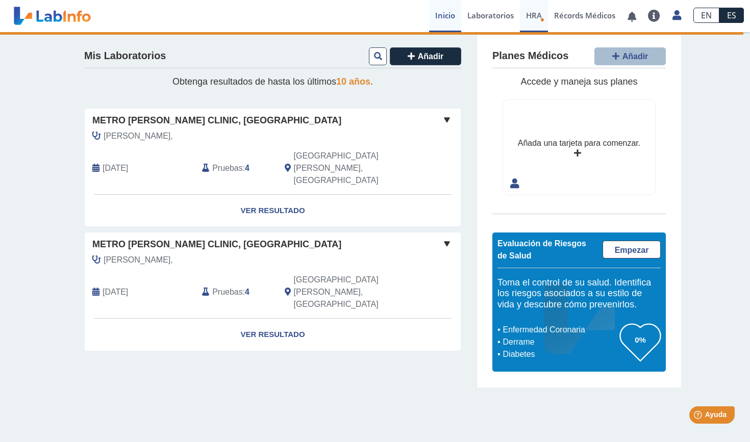
click at [528, 18] on span "HRA" at bounding box center [534, 15] width 16 height 10
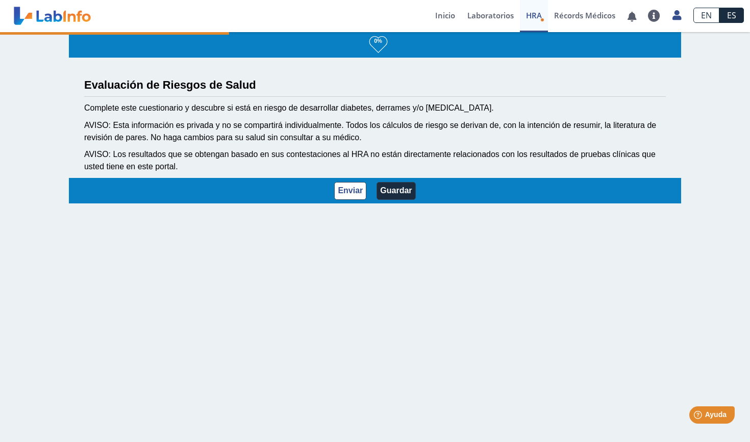
click at [536, 18] on span "HRA" at bounding box center [534, 15] width 16 height 10
click at [357, 190] on button "Enviar" at bounding box center [350, 191] width 32 height 18
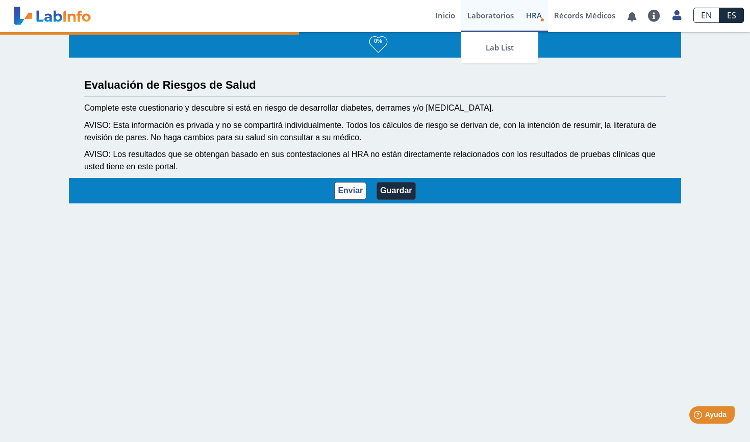
click at [489, 7] on link "Laboratorios" at bounding box center [490, 16] width 59 height 32
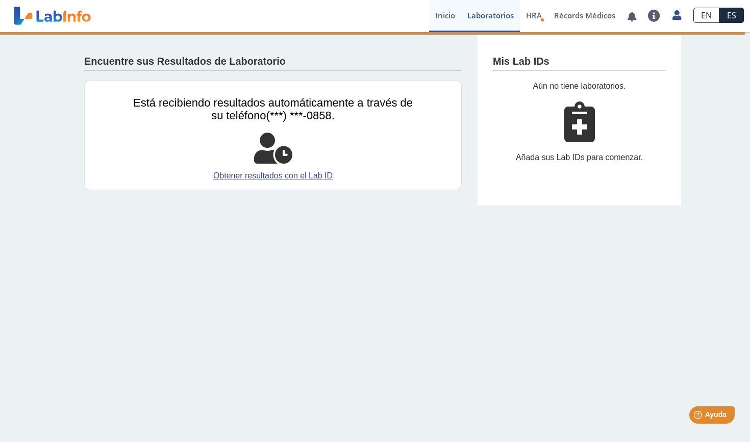
click at [450, 18] on link "Inicio" at bounding box center [445, 16] width 32 height 32
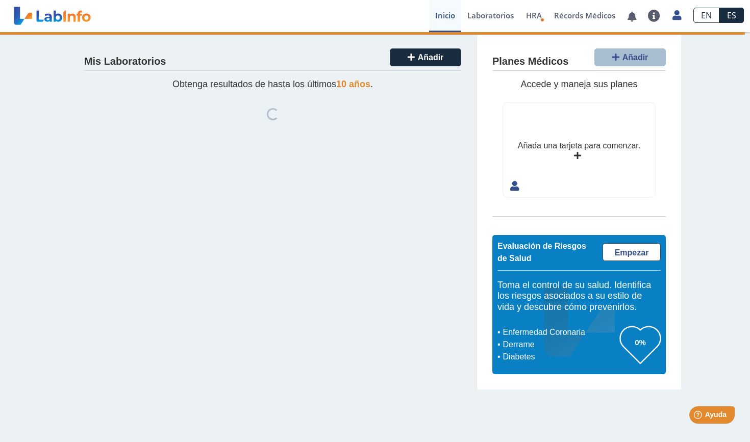
click at [576, 148] on div "Añada una tarjeta para comenzar." at bounding box center [579, 146] width 122 height 12
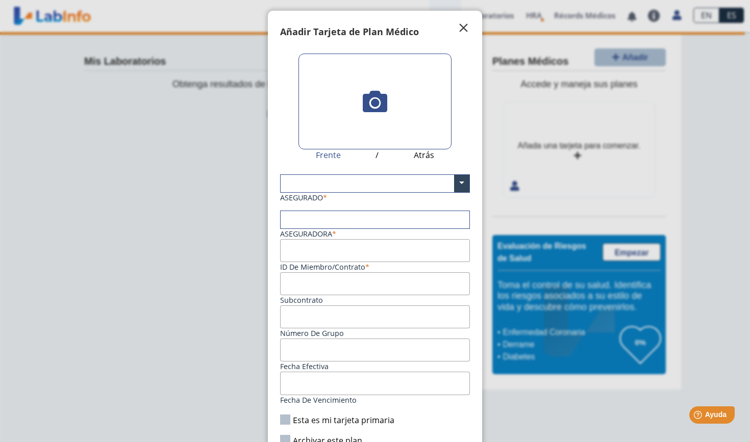
scroll to position [-1, 0]
click at [459, 27] on span "" at bounding box center [463, 28] width 12 height 12
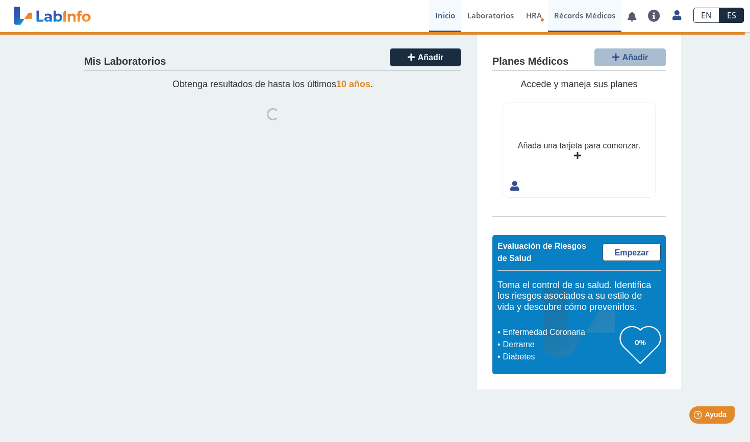
click at [592, 17] on link "Récords Médicos" at bounding box center [584, 16] width 73 height 32
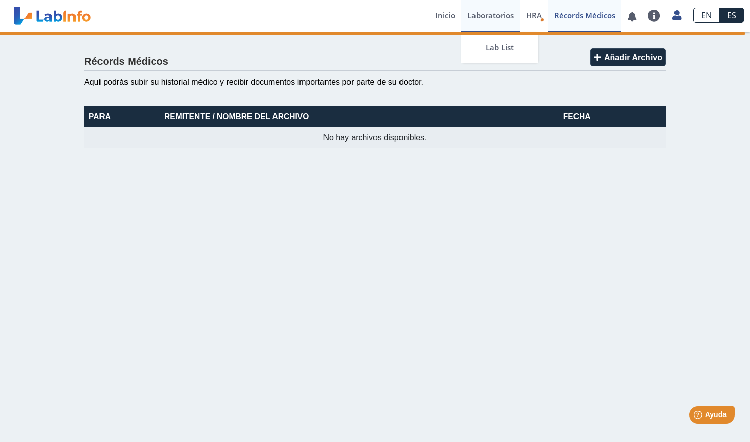
click at [490, 18] on link "Laboratorios" at bounding box center [490, 16] width 59 height 32
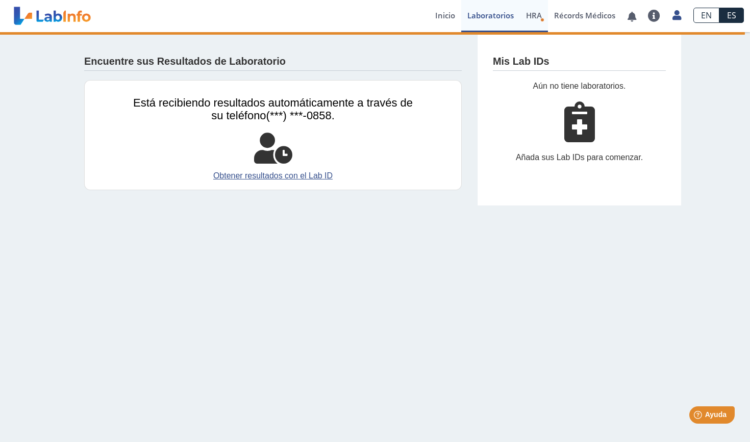
click at [531, 17] on span "HRA" at bounding box center [534, 15] width 16 height 10
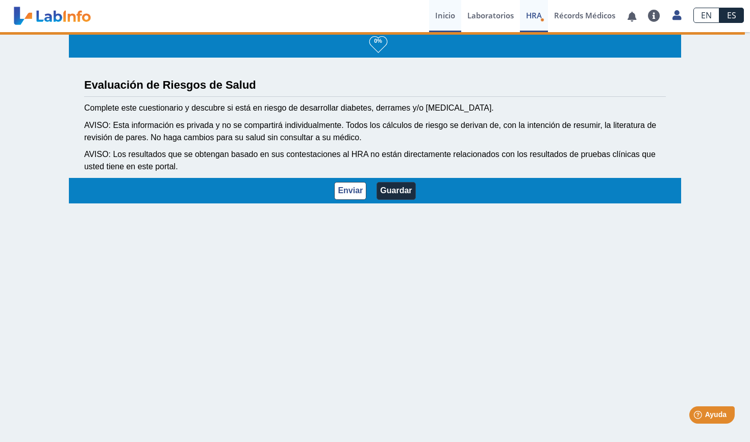
click at [444, 16] on link "Inicio" at bounding box center [445, 16] width 32 height 32
